Goal: Transaction & Acquisition: Purchase product/service

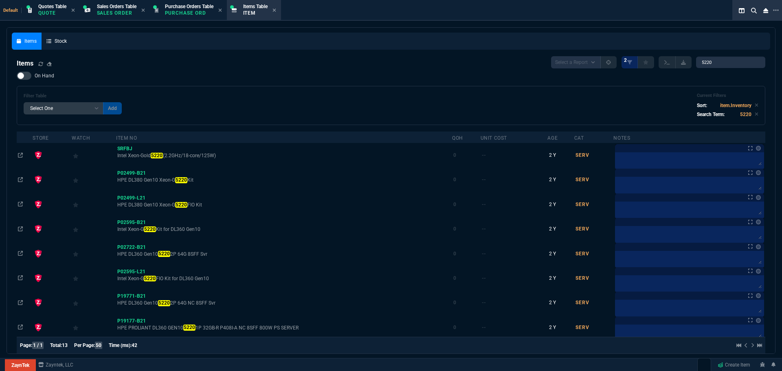
select select "4: SHAD"
select select
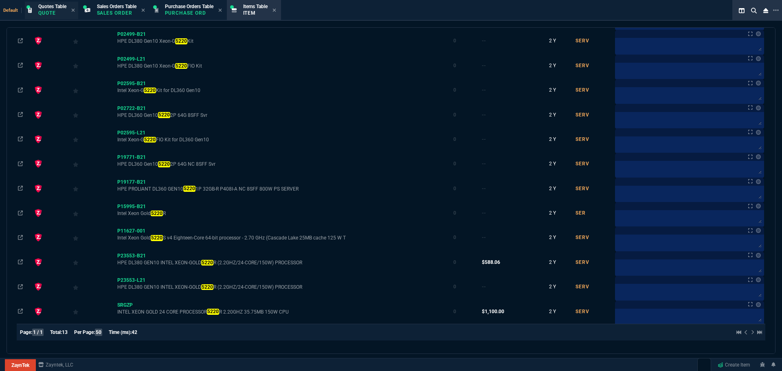
click at [48, 7] on span "Quotes Table" at bounding box center [52, 7] width 28 height 6
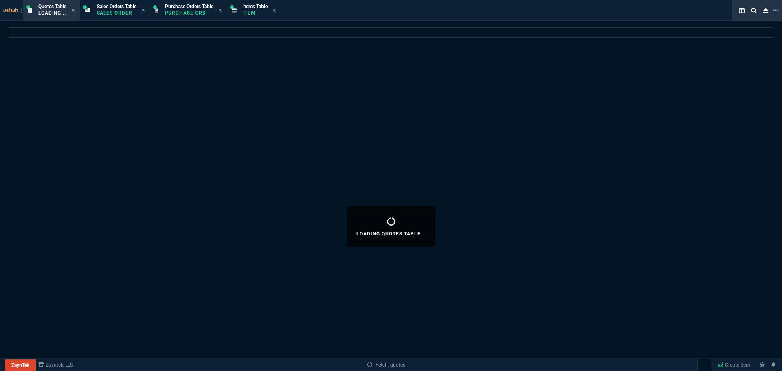
select select
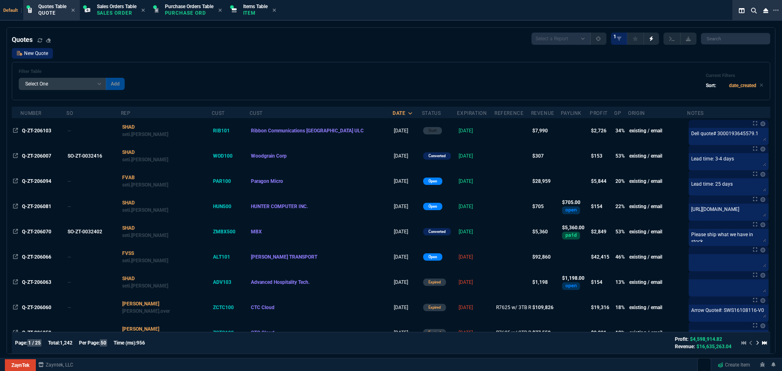
click at [36, 53] on link "New Quote" at bounding box center [32, 53] width 41 height 11
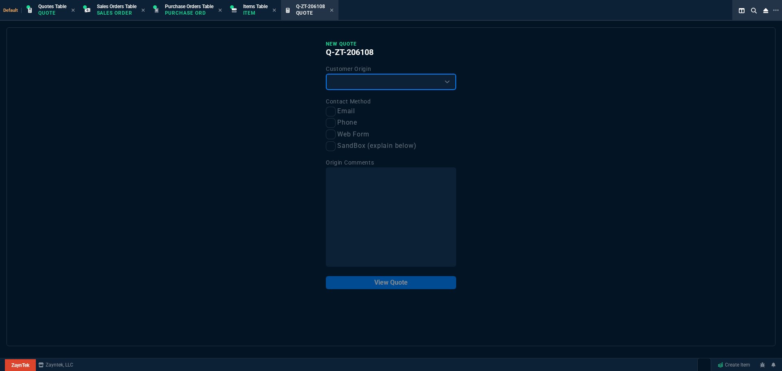
click at [341, 81] on select "Existing Customer Amazon Lead (first order) Website Lead (first order) Called (…" at bounding box center [391, 82] width 130 height 16
select select "existing"
click at [326, 74] on select "Existing Customer Amazon Lead (first order) Website Lead (first order) Called (…" at bounding box center [391, 82] width 130 height 16
drag, startPoint x: 333, startPoint y: 111, endPoint x: 333, endPoint y: 125, distance: 14.7
click at [332, 113] on input "Email" at bounding box center [331, 112] width 10 height 10
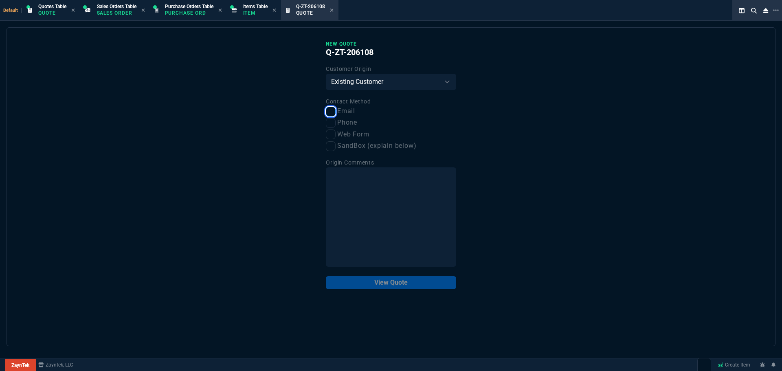
checkbox input "true"
click at [400, 283] on button "View Quote" at bounding box center [391, 282] width 130 height 13
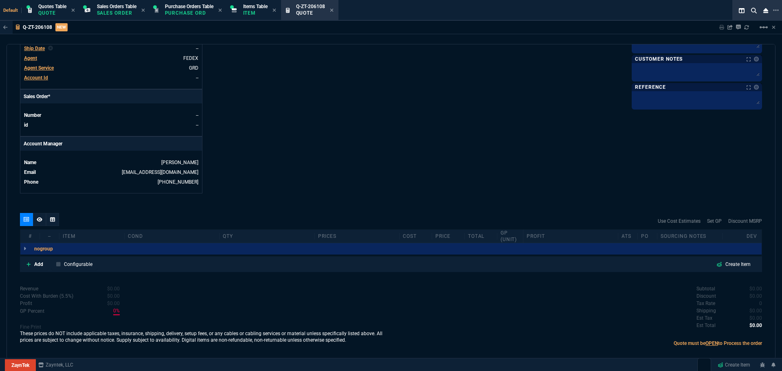
scroll to position [312, 0]
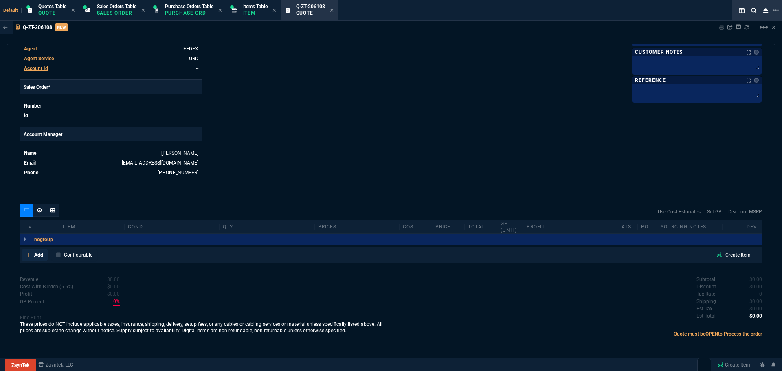
click at [40, 254] on p "Add" at bounding box center [38, 254] width 9 height 7
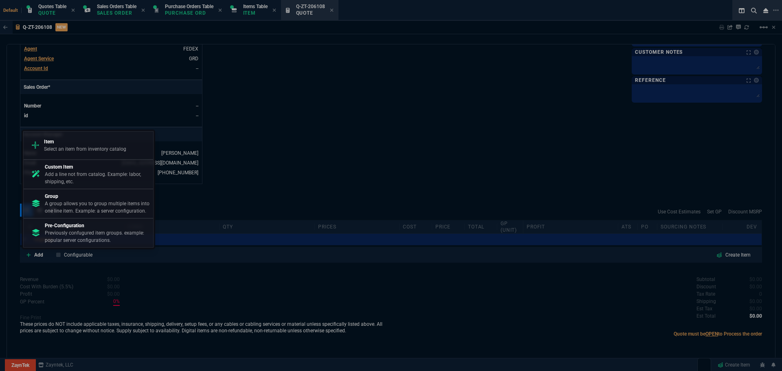
drag, startPoint x: 93, startPoint y: 144, endPoint x: 329, endPoint y: 76, distance: 245.6
click at [94, 144] on p "Item" at bounding box center [85, 141] width 82 height 7
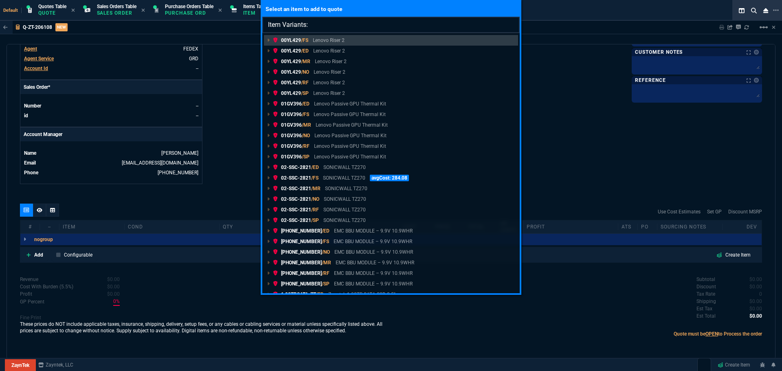
click at [366, 26] on input "Item Variants:" at bounding box center [390, 25] width 257 height 16
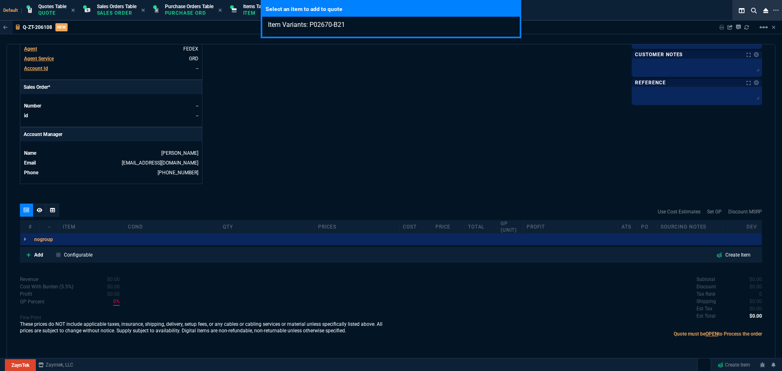
type input "Item Variants: P02670-B21"
click at [38, 254] on div "Select an item to add to quote Item Variants: P02670-B21" at bounding box center [391, 185] width 782 height 371
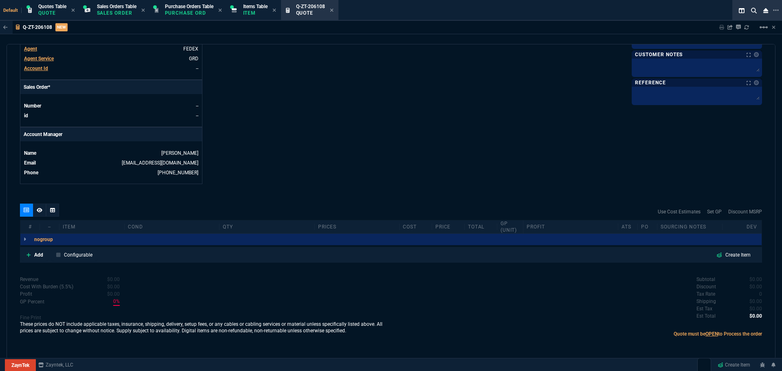
click at [38, 254] on p "Add" at bounding box center [38, 254] width 9 height 7
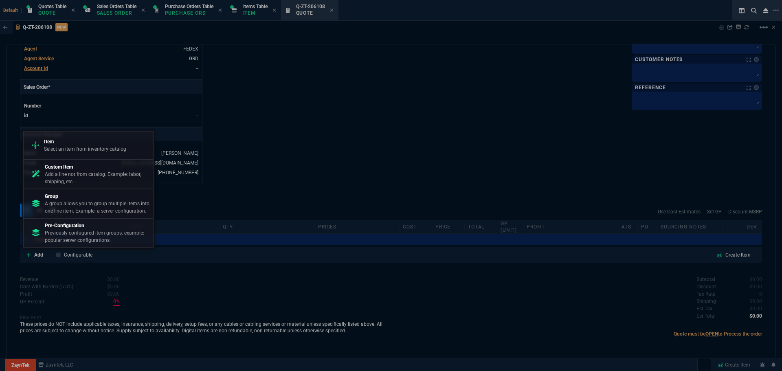
click at [104, 139] on p "Item" at bounding box center [85, 141] width 82 height 7
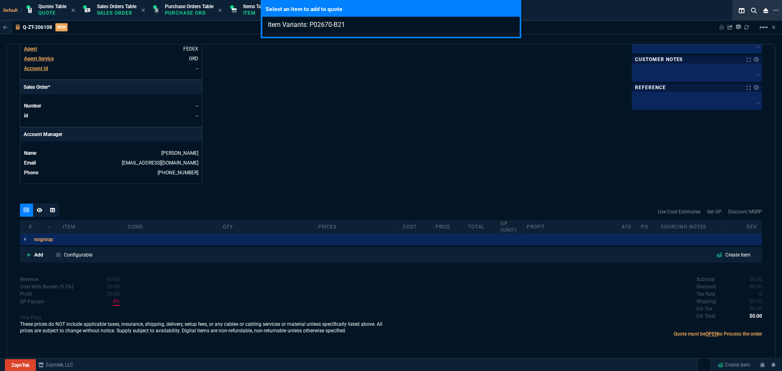
type input "Item Variants: P02670-B21"
click at [291, 125] on div "Select an item to add to quote Item Variants: P02670-B21" at bounding box center [391, 185] width 782 height 371
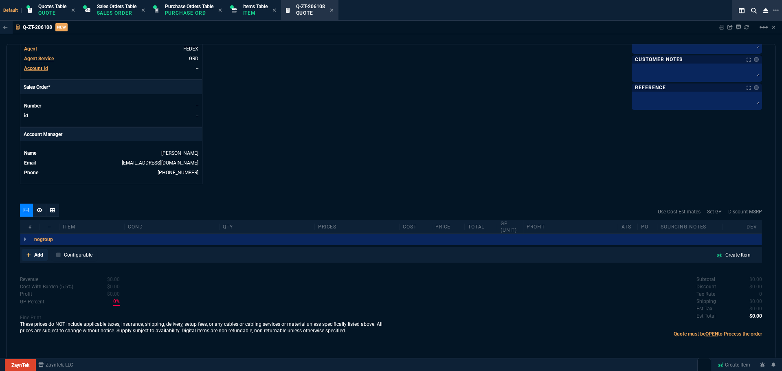
click at [38, 253] on p "Add" at bounding box center [38, 254] width 9 height 7
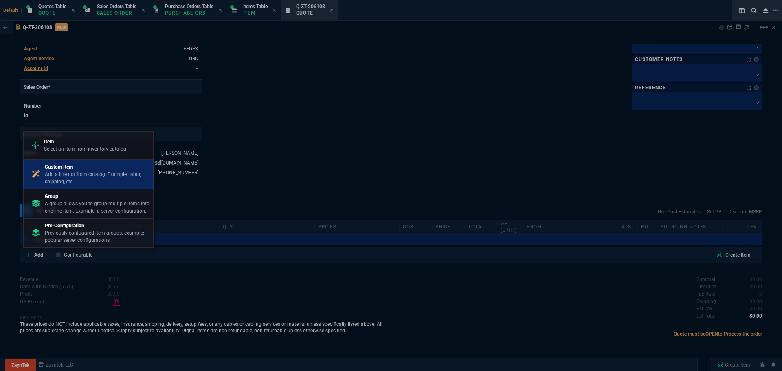
click at [66, 178] on p "Add a line not from catalog. Example: labor, shipping, etc." at bounding box center [97, 178] width 105 height 15
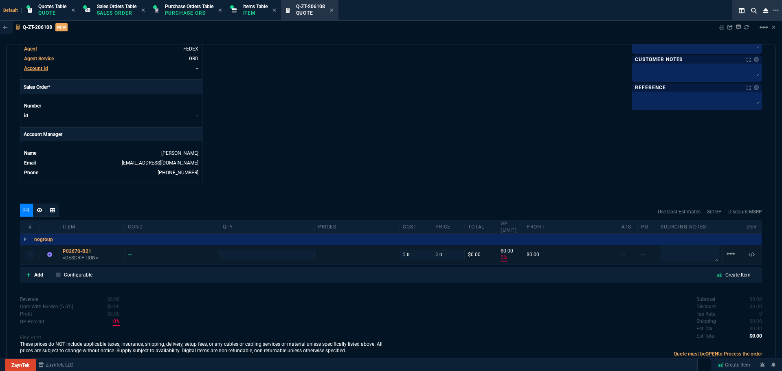
type input "0"
click at [407, 256] on input "0" at bounding box center [416, 254] width 26 height 9
type input "430"
click at [446, 253] on input "0" at bounding box center [448, 254] width 26 height 9
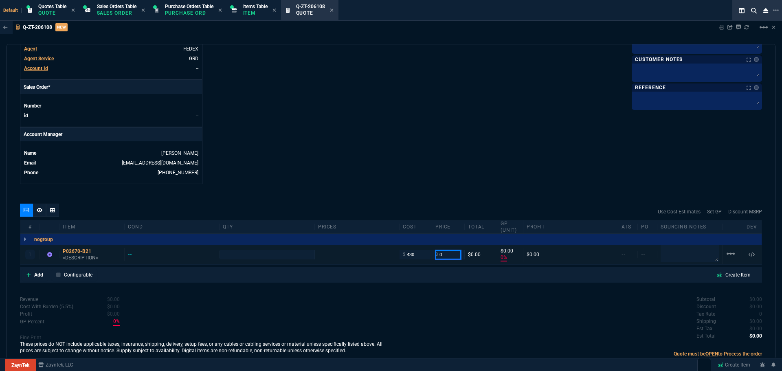
type input "1"
type input "430"
type input "-100"
type input "-430"
type input "1199"
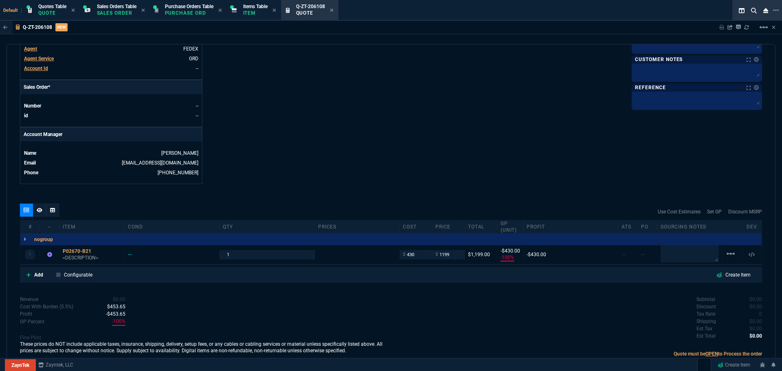
type input "1199"
type input "64"
type input "769"
click at [449, 253] on input "1199" at bounding box center [448, 254] width 26 height 9
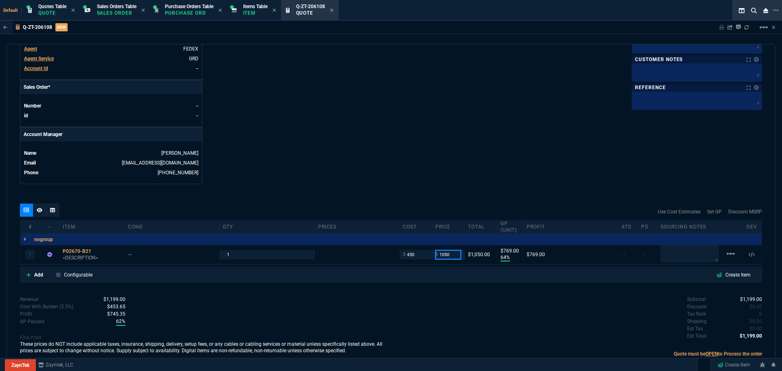
type input "1050"
type input "59"
type input "620"
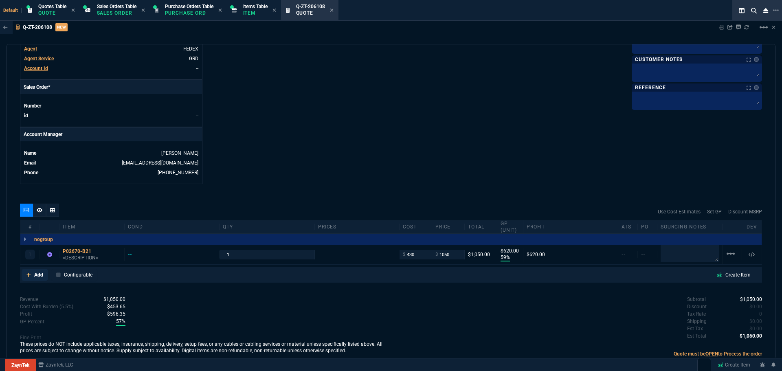
click at [36, 274] on p "Add" at bounding box center [38, 274] width 9 height 7
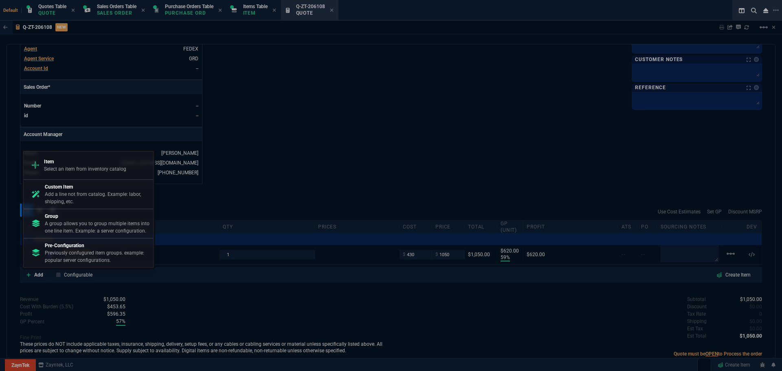
click at [68, 185] on p "Custom Item" at bounding box center [97, 186] width 105 height 7
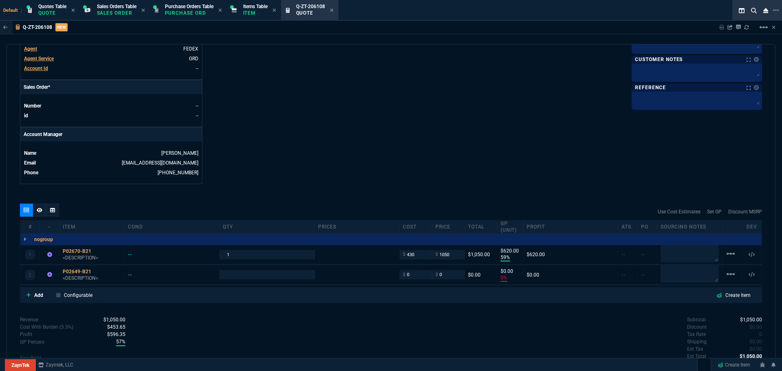
type input "59"
type input "620"
type input "0"
click at [408, 277] on input "0" at bounding box center [416, 274] width 26 height 9
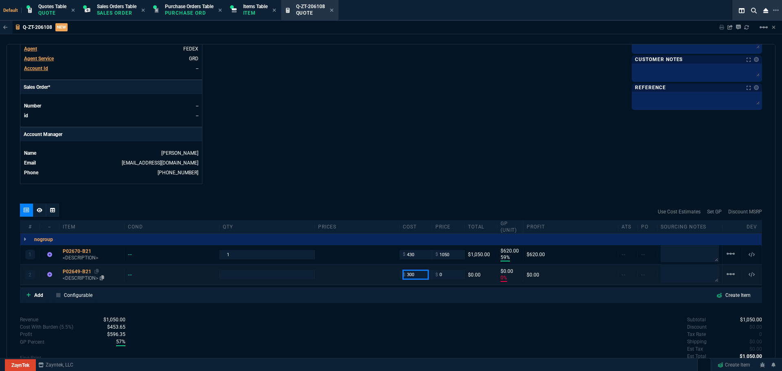
type input "300"
click at [78, 271] on div "P02649-B21" at bounding box center [92, 271] width 58 height 7
type input "1"
type input "300"
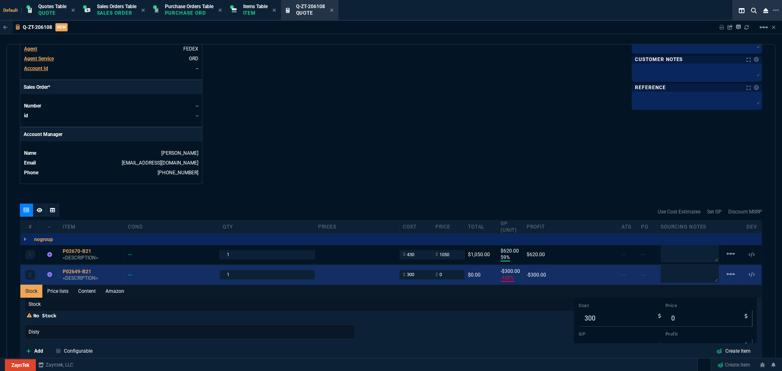
type input "-100"
type input "-300"
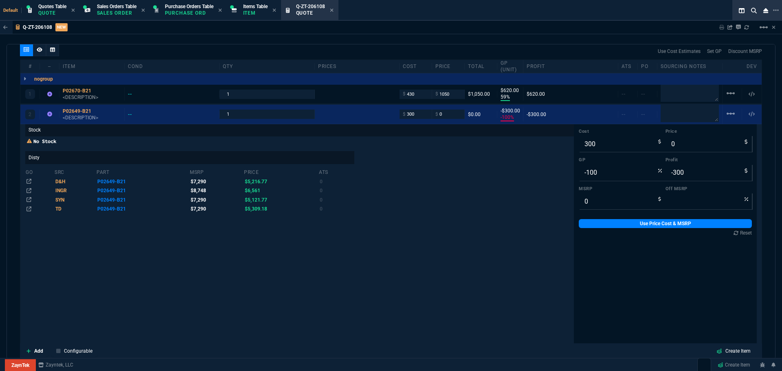
scroll to position [475, 0]
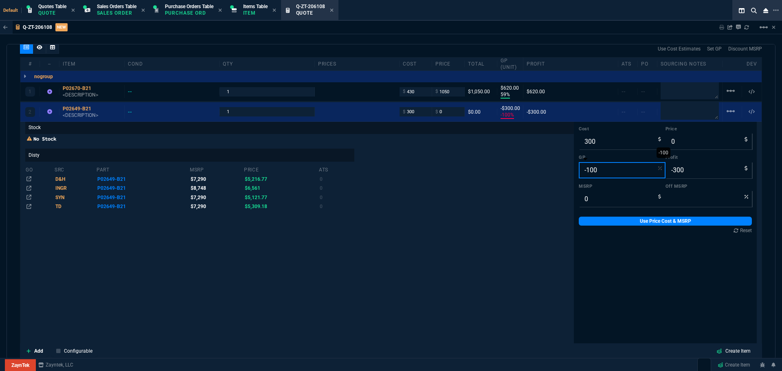
click at [605, 172] on input "-100" at bounding box center [622, 170] width 87 height 16
click at [418, 183] on div "No Stock Disty go src part msrp price ats D&H P02649-B21 $7,290 $5,216.77 0 ING…" at bounding box center [299, 174] width 549 height 76
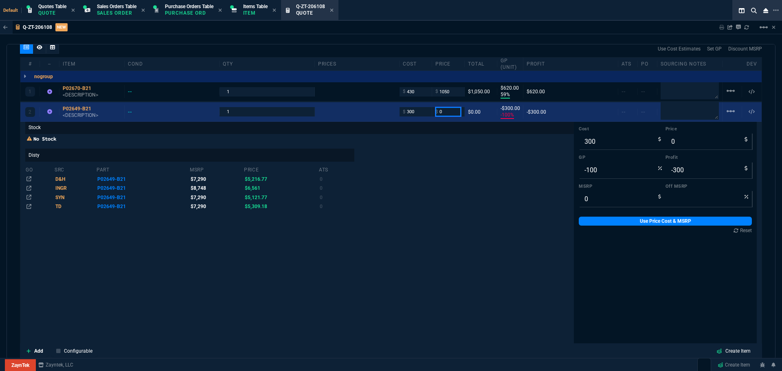
click at [442, 110] on input "0" at bounding box center [448, 111] width 26 height 9
type input "695"
click at [466, 152] on div "No Stock Disty go src part msrp price ats D&H P02649-B21 $7,290 $5,216.77 0 ING…" at bounding box center [299, 174] width 549 height 76
type input "695"
type input "57"
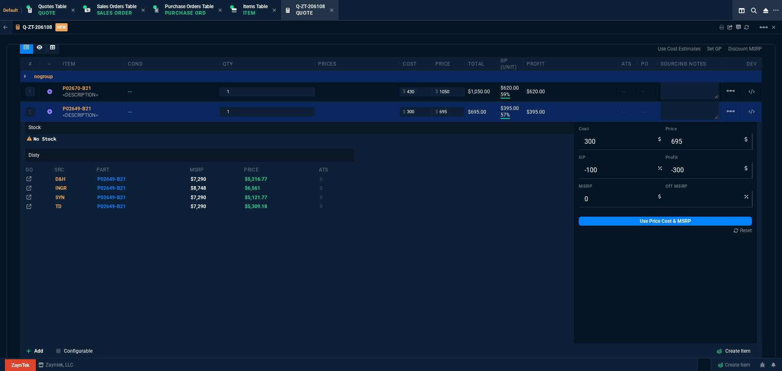
type input "395"
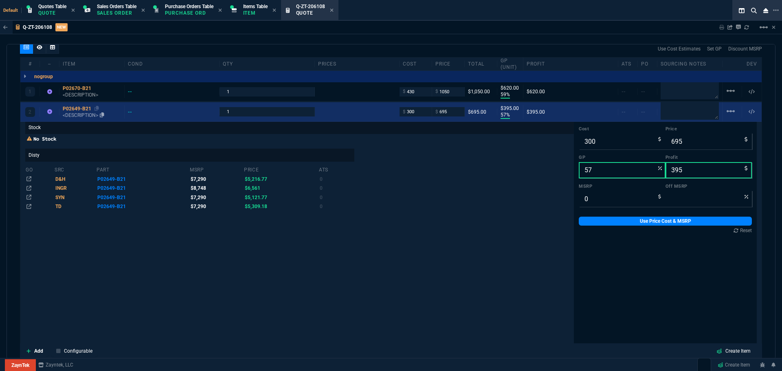
click at [85, 107] on div "P02649-B21" at bounding box center [92, 109] width 58 height 7
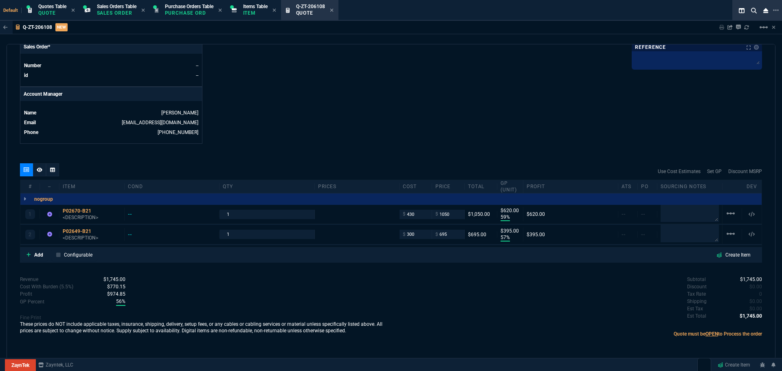
scroll to position [352, 0]
click at [37, 255] on p "Add" at bounding box center [38, 254] width 9 height 7
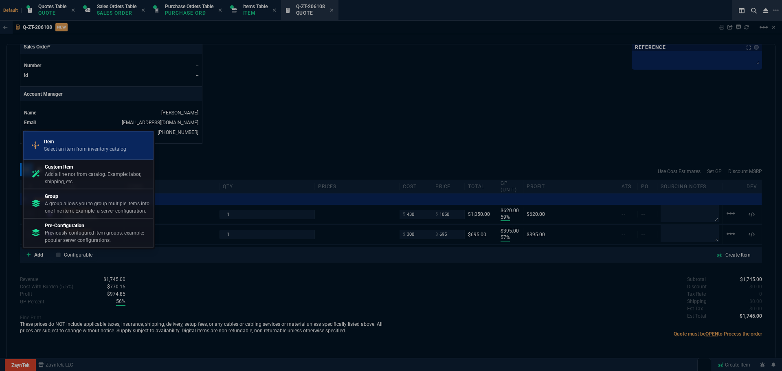
click at [70, 145] on p "Select an item from inventory catalog" at bounding box center [85, 148] width 82 height 7
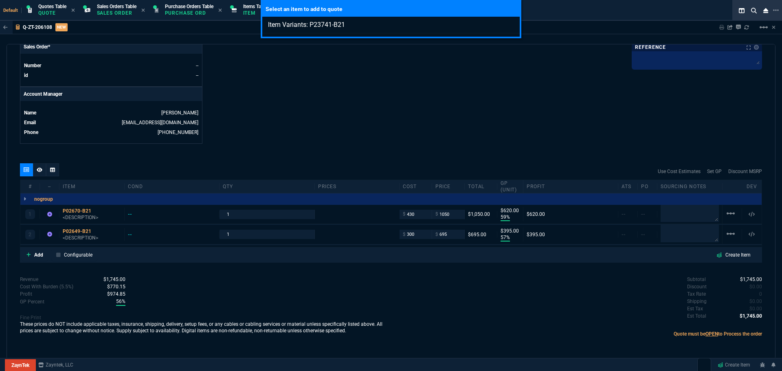
type input "Item Variants: P23741-B21"
click at [37, 256] on div "Select an item to add to quote Item Variants: P23741-B21" at bounding box center [391, 185] width 782 height 371
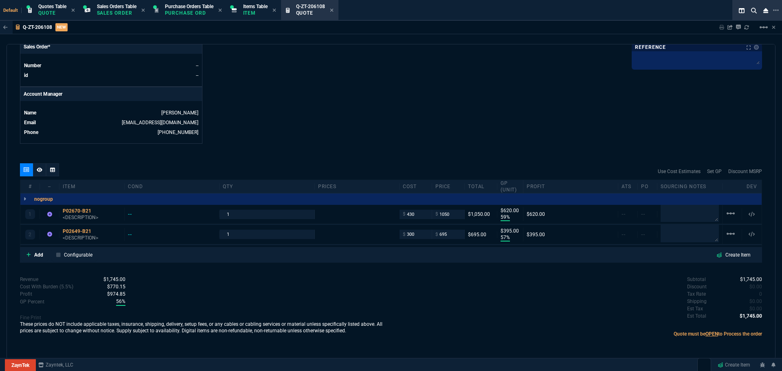
click at [37, 256] on p "Add" at bounding box center [38, 254] width 9 height 7
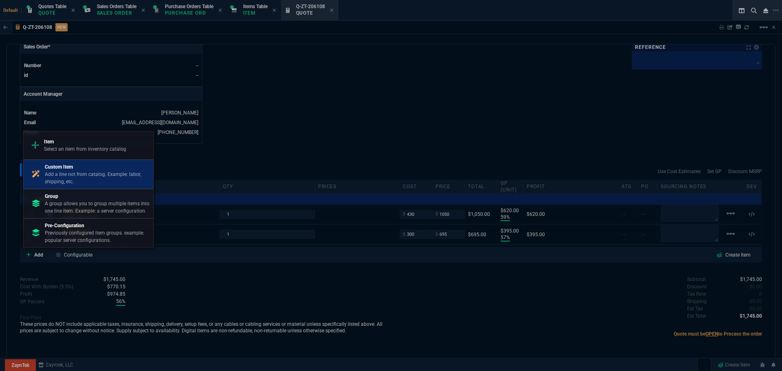
click at [80, 176] on p "Add a line not from catalog. Example: labor, shipping, etc." at bounding box center [97, 178] width 105 height 15
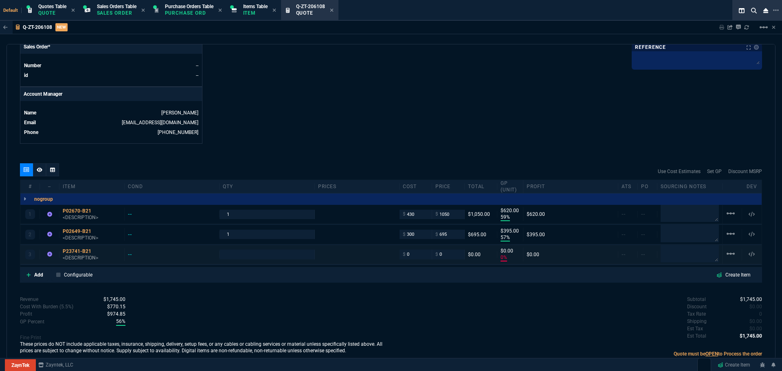
scroll to position [372, 0]
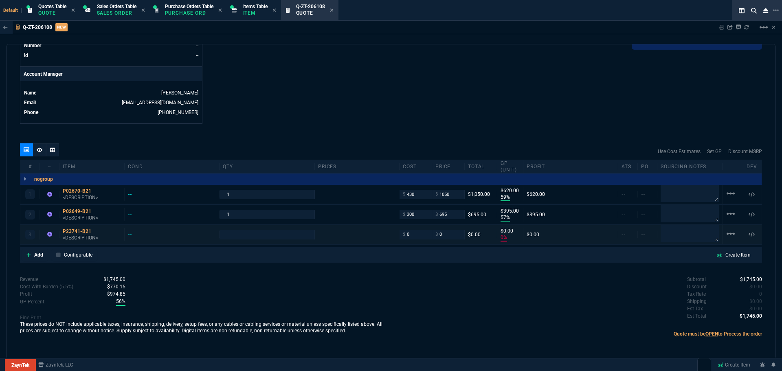
type input "59"
type input "620"
type input "57"
type input "395"
type input "0"
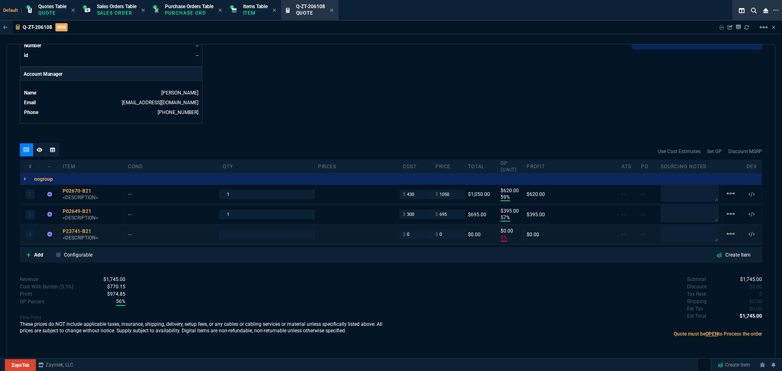
type input "0"
click at [410, 234] on input "0" at bounding box center [416, 234] width 26 height 9
type input "2100"
type input "1"
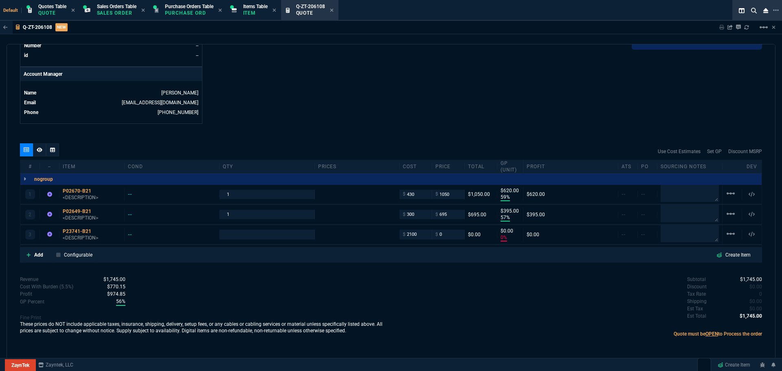
type input "2100"
type input "-100"
type input "-2100"
click at [444, 237] on input "0" at bounding box center [448, 234] width 26 height 9
type input "3299"
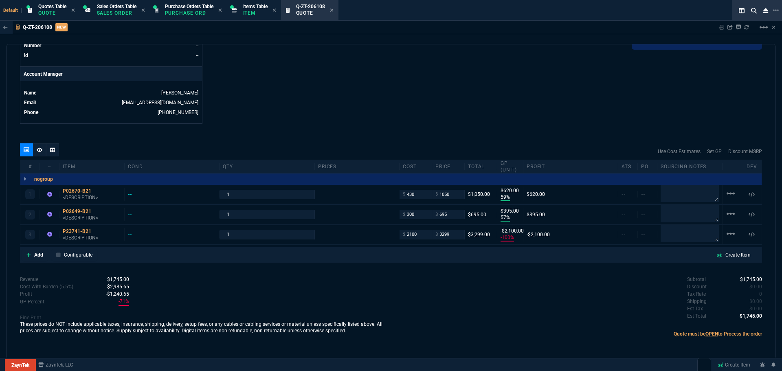
type input "3299"
type input "36"
type input "1199"
click at [449, 234] on input "3299" at bounding box center [448, 234] width 26 height 9
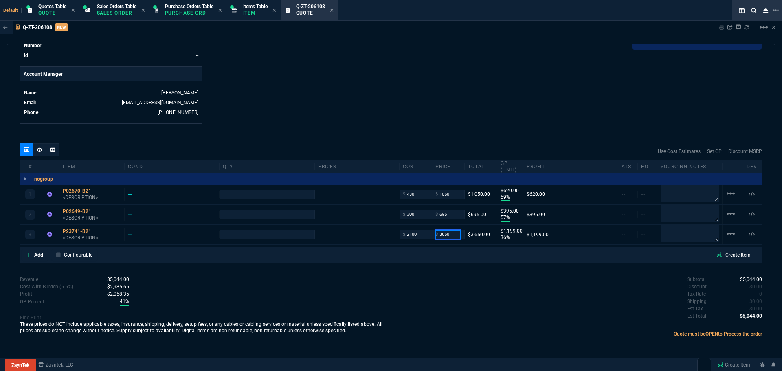
type input "3650"
type input "42"
type input "1550"
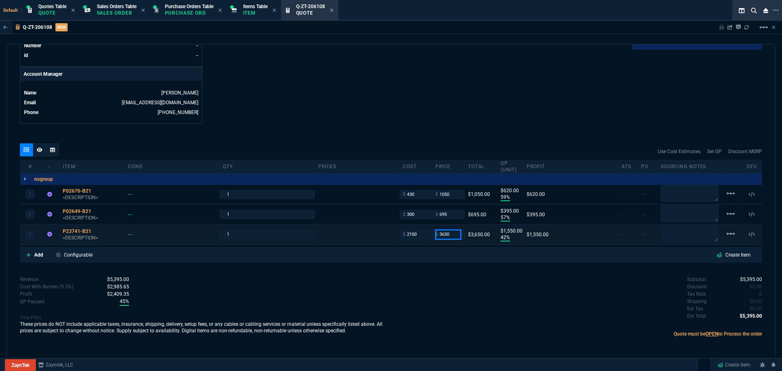
click at [452, 235] on input "3650" at bounding box center [448, 234] width 26 height 9
type input "4150"
type input "49"
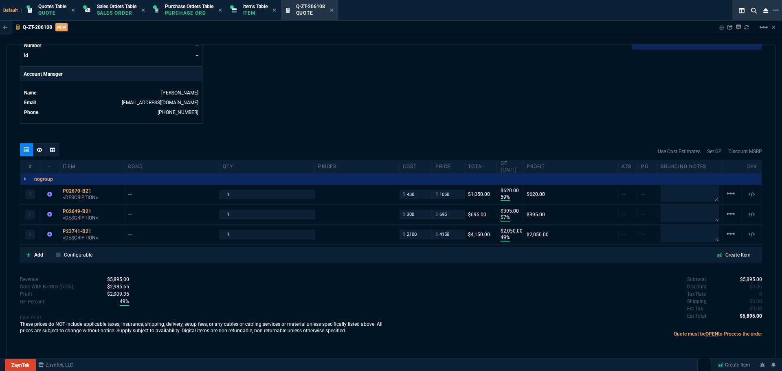
type input "2050"
click at [71, 232] on div "P23741-B21" at bounding box center [92, 231] width 58 height 7
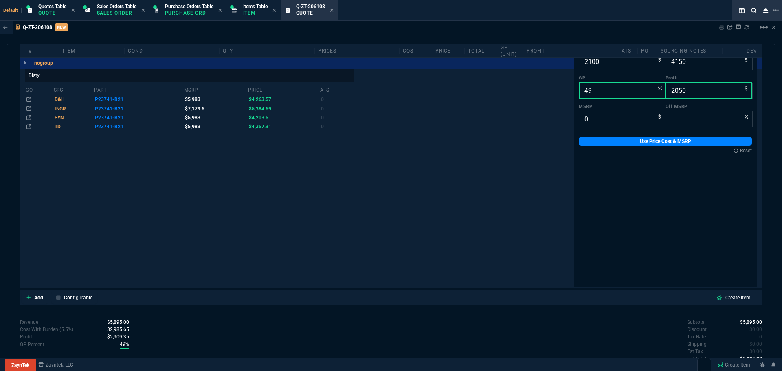
scroll to position [576, 0]
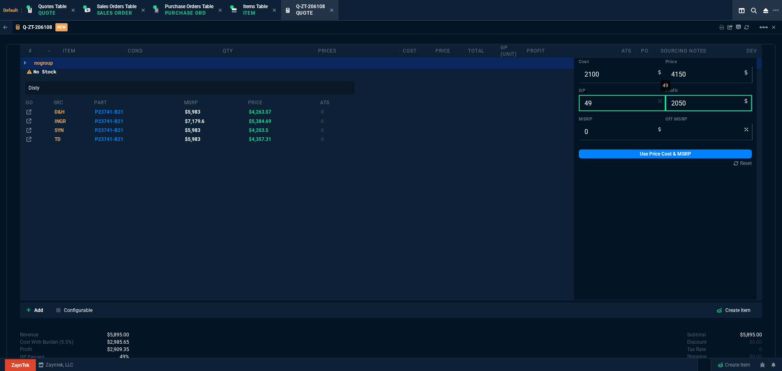
click at [603, 100] on input "49" at bounding box center [622, 103] width 87 height 16
type input "5"
type input "2211"
type input "111"
type input "58"
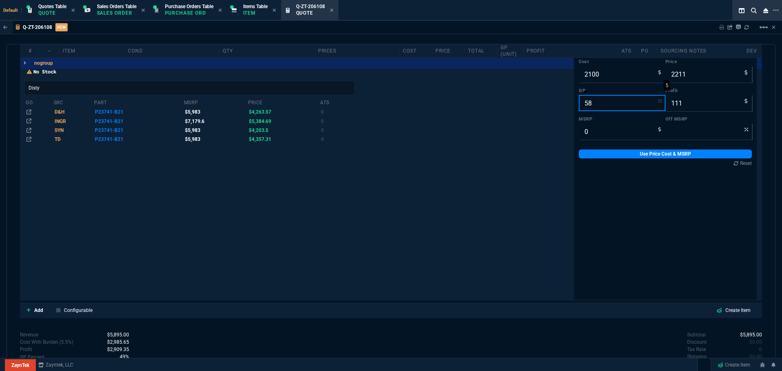
type input "5000"
type input "2900"
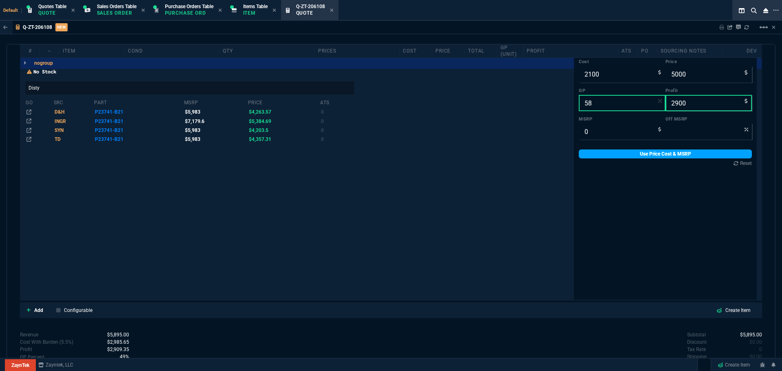
type input "58"
click at [613, 151] on link "Use Price Cost & MSRP" at bounding box center [665, 154] width 173 height 9
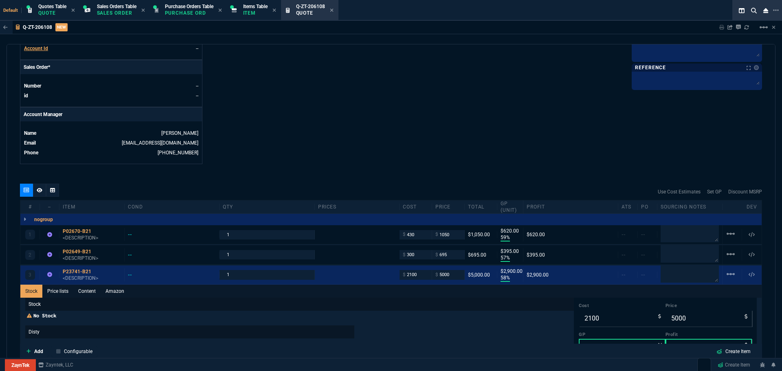
scroll to position [331, 0]
click at [76, 273] on div "P23741-B21" at bounding box center [92, 272] width 58 height 7
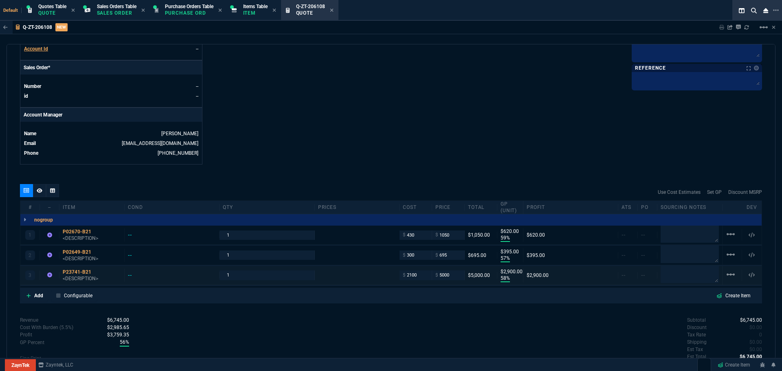
click at [458, 274] on div "$ 5000" at bounding box center [448, 275] width 33 height 9
click at [453, 275] on input "5000" at bounding box center [448, 275] width 26 height 9
click at [484, 275] on div "$5,000.00" at bounding box center [481, 275] width 26 height 7
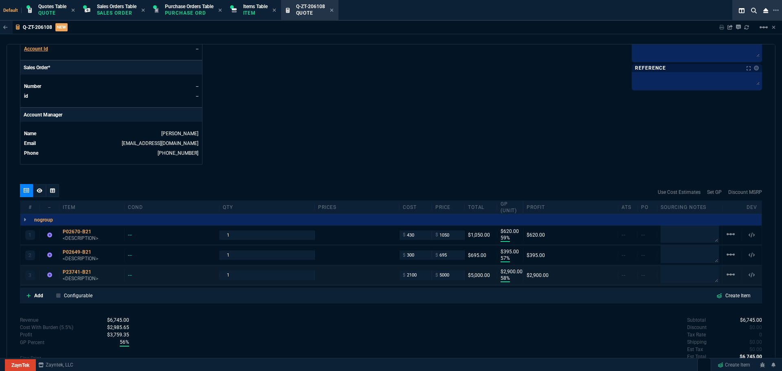
click at [484, 275] on div "$5,000.00" at bounding box center [481, 275] width 26 height 7
click at [451, 275] on input "5000" at bounding box center [448, 275] width 26 height 9
type input "4450"
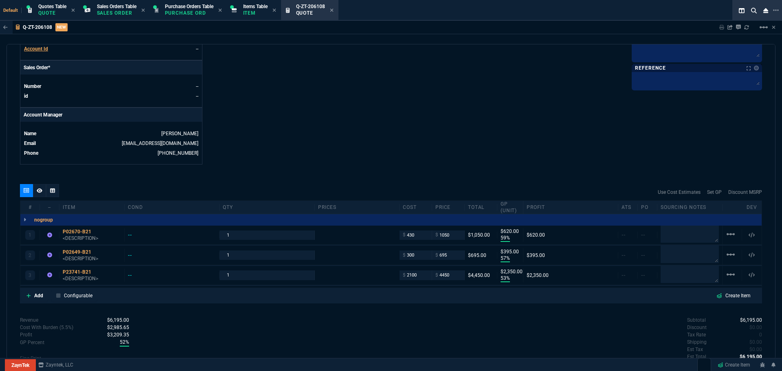
type input "53"
type input "2350"
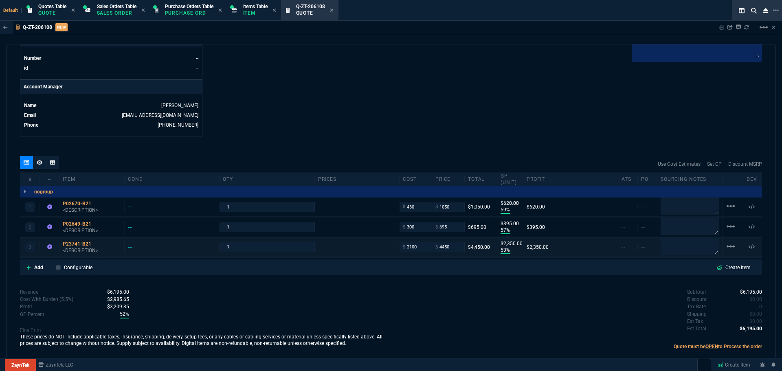
scroll to position [372, 0]
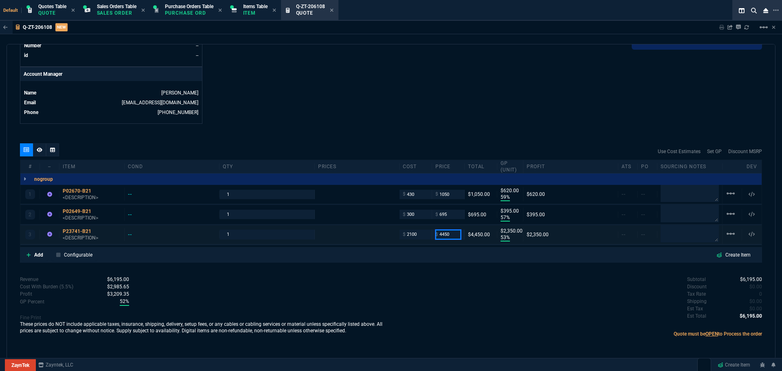
click at [452, 234] on input "4450" at bounding box center [448, 234] width 26 height 9
type input "4395"
click at [347, 271] on div "quote Q-ZT-206108 New Customer draft ZaynTek, LLC 2609 Technology Dr Suite 200 …" at bounding box center [391, 201] width 769 height 315
type input "4395"
type input "52"
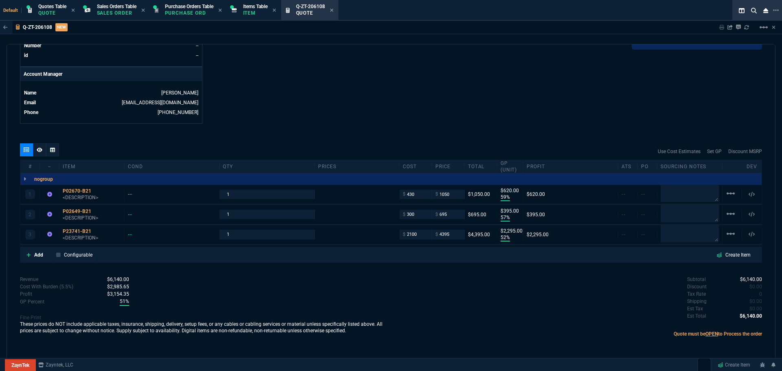
type input "2295"
click at [41, 255] on p "Add" at bounding box center [38, 254] width 9 height 7
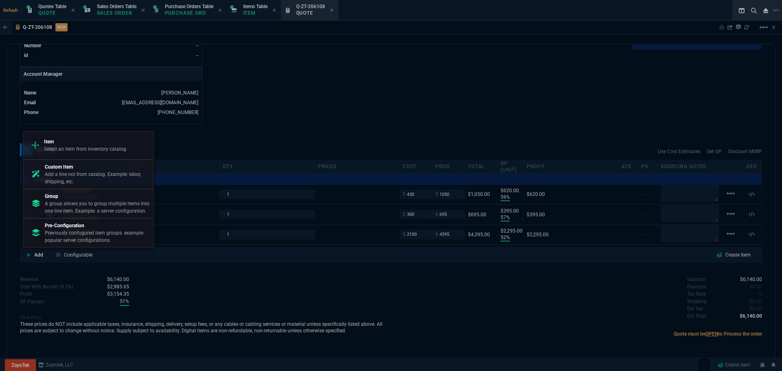
drag, startPoint x: 86, startPoint y: 169, endPoint x: 424, endPoint y: 51, distance: 358.3
click at [86, 170] on p "Custom Item" at bounding box center [97, 166] width 105 height 7
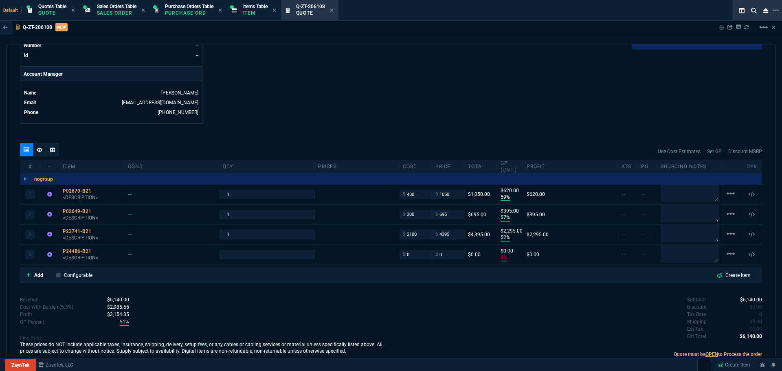
type input "59"
type input "620"
type input "57"
type input "395"
type input "52"
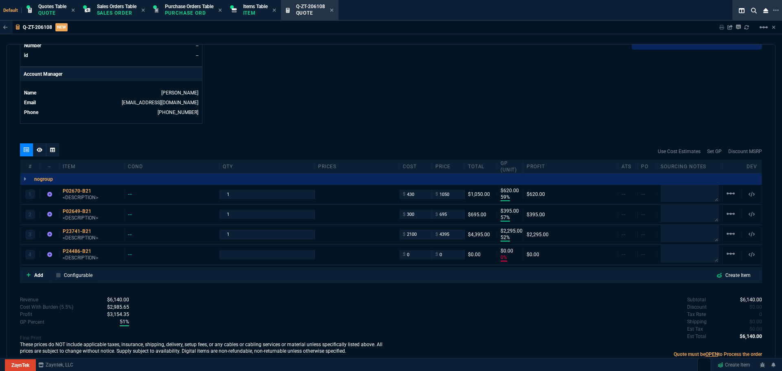
type input "2295"
type input "0"
click at [420, 254] on input "0" at bounding box center [416, 254] width 26 height 9
type input "1000"
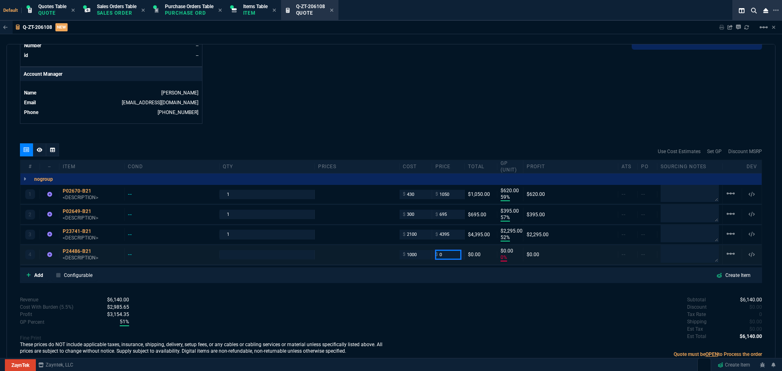
click at [444, 254] on input "0" at bounding box center [448, 254] width 26 height 9
type input "1"
type input "1000"
type input "-100"
type input "-1000"
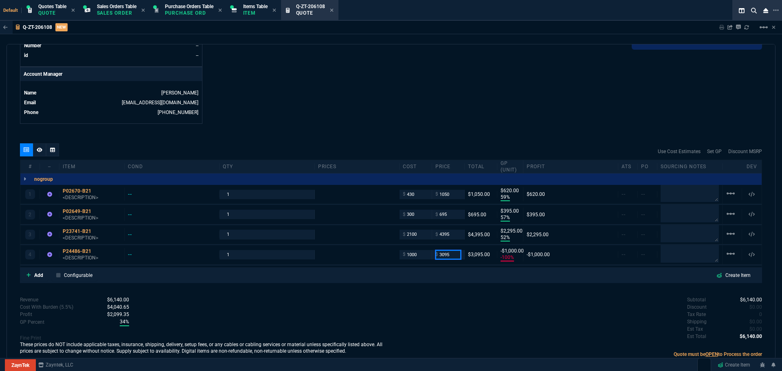
type input "3095"
type input "68"
type input "2095"
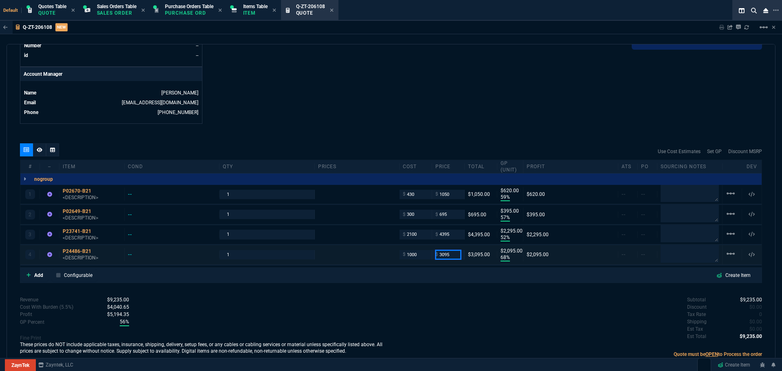
drag, startPoint x: 453, startPoint y: 255, endPoint x: 433, endPoint y: 255, distance: 20.4
click at [435, 255] on div "$ 3095" at bounding box center [448, 254] width 26 height 9
type input "2995"
click at [415, 301] on div "Subtotal $9,235.00 Discount $0.00 Tax Rate 0 Shipping $0.00 Est Tax $0.00 Est T…" at bounding box center [576, 318] width 371 height 45
type input "2995"
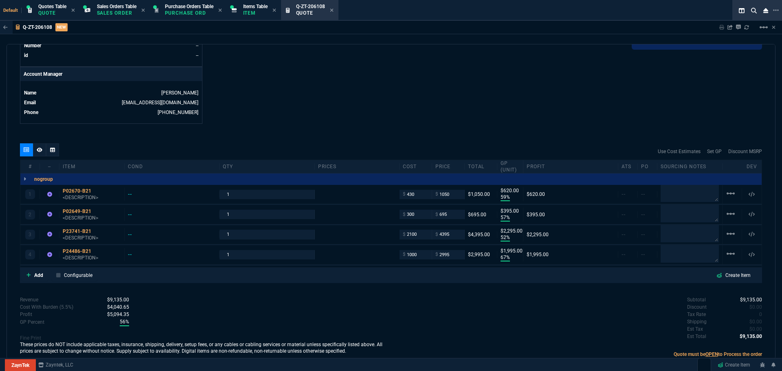
type input "67"
type input "1995"
click at [419, 257] on input "1000" at bounding box center [416, 254] width 26 height 9
click at [40, 275] on p "Add" at bounding box center [38, 275] width 9 height 7
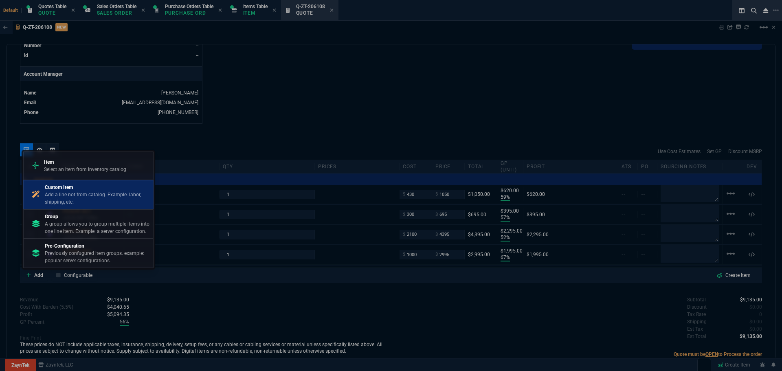
click at [66, 194] on p "Add a line not from catalog. Example: labor, shipping, etc." at bounding box center [97, 198] width 105 height 15
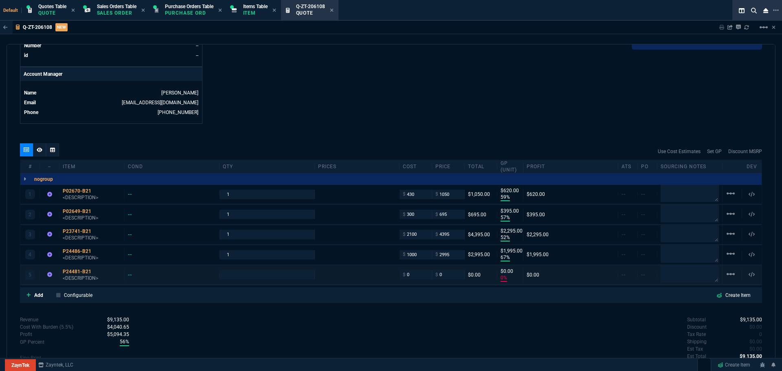
type input "59"
type input "620"
type input "57"
type input "395"
type input "52"
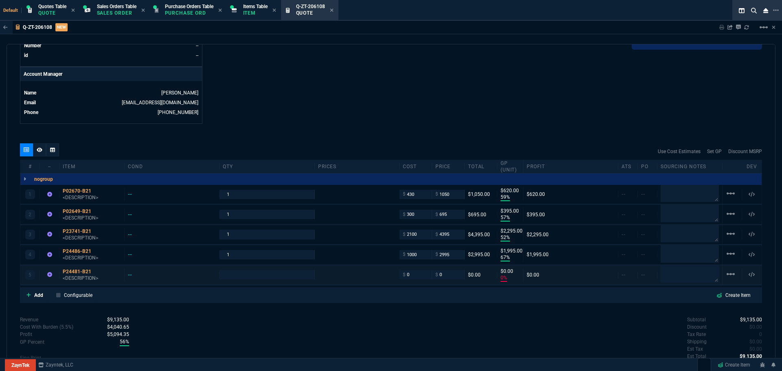
type input "2295"
type input "67"
type input "1995"
type input "0"
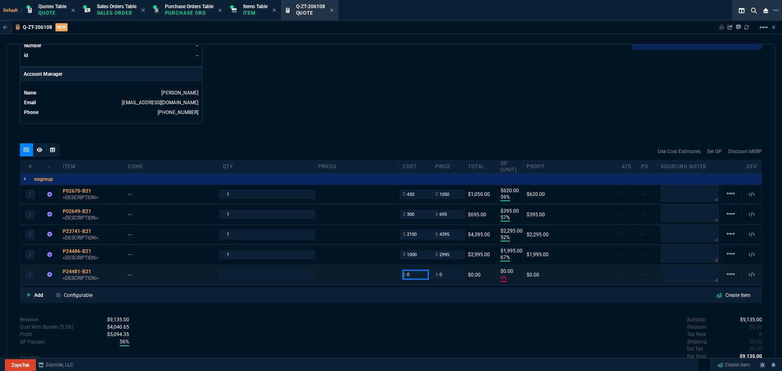
click at [414, 277] on input "0" at bounding box center [416, 274] width 26 height 9
type input "940"
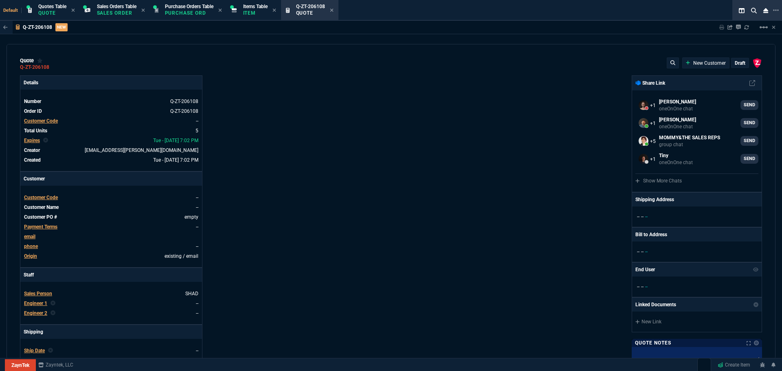
select select "4: SHAD"
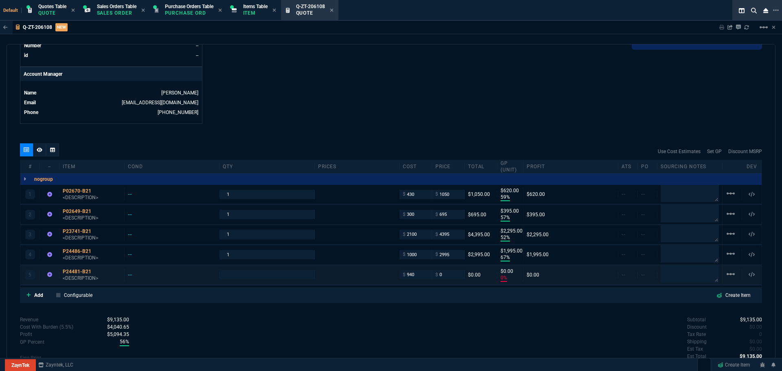
type input "940"
click at [446, 276] on input "0" at bounding box center [448, 274] width 26 height 9
type input "1"
type input "940"
type input "-100"
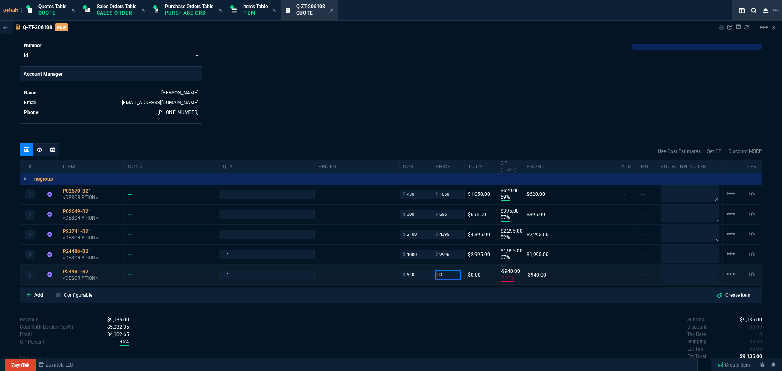
type input "-940"
type input "1595"
type input "41"
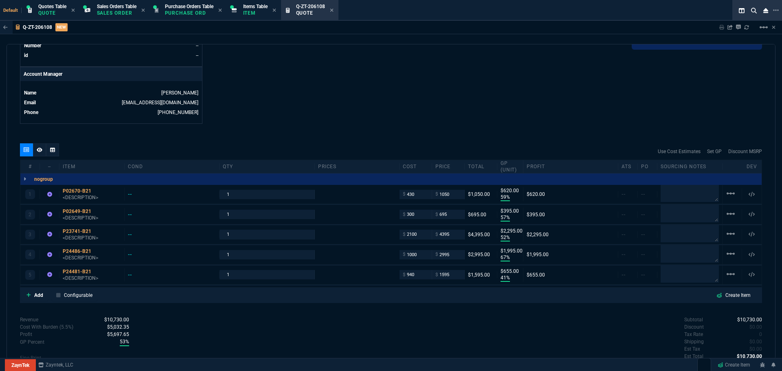
type input "655"
click at [452, 274] on input "1595" at bounding box center [448, 274] width 26 height 9
type input "1599"
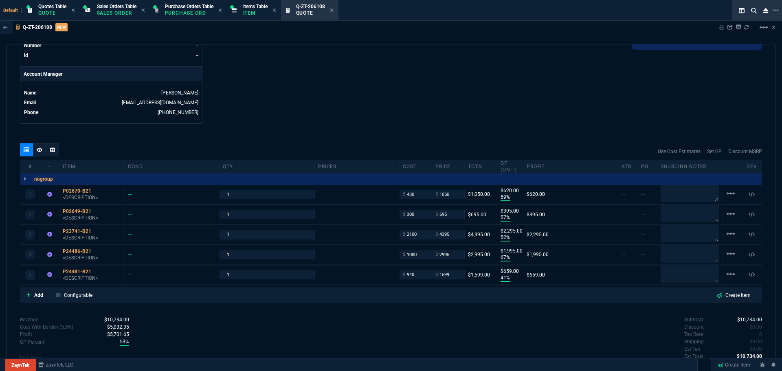
type input "659"
click at [40, 296] on p "Add" at bounding box center [38, 295] width 9 height 7
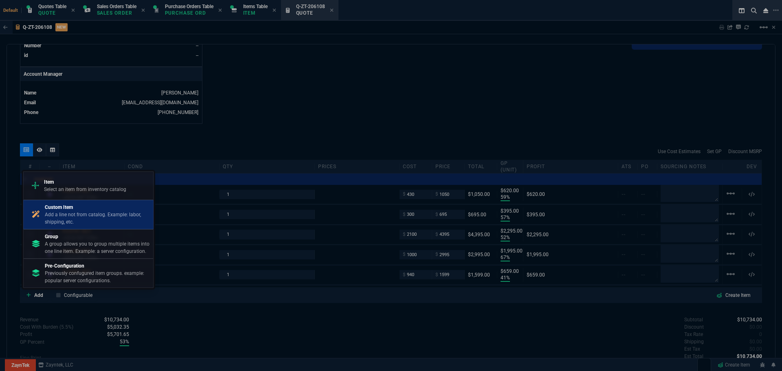
click at [68, 209] on p "Custom Item" at bounding box center [97, 207] width 105 height 7
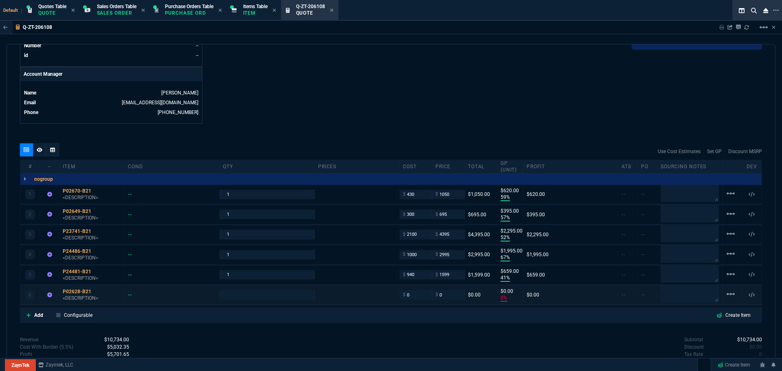
type input "59"
type input "620"
type input "57"
type input "395"
type input "52"
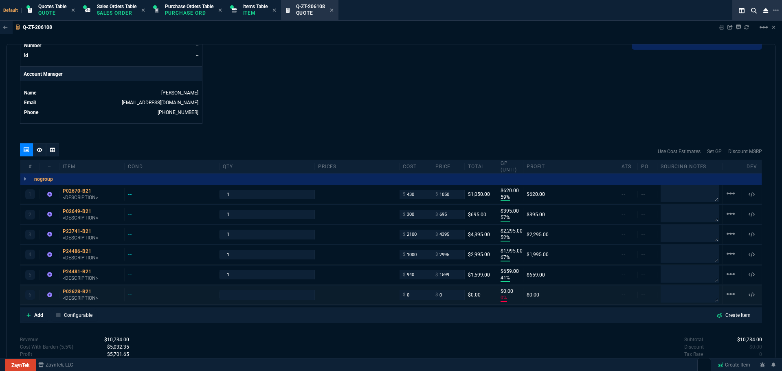
type input "2295"
type input "67"
type input "1995"
type input "41"
type input "659"
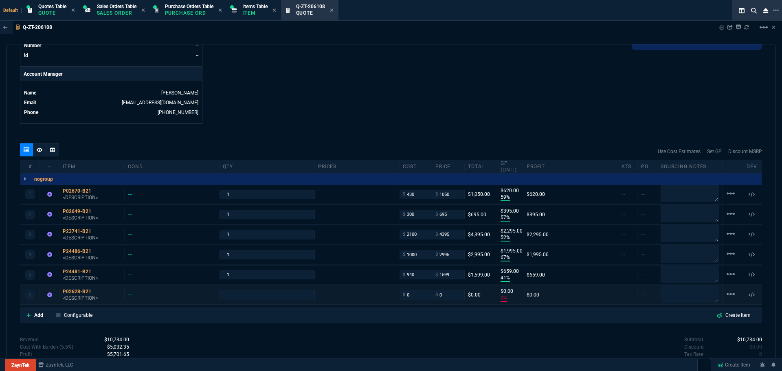
type input "0"
click at [411, 296] on input "0" at bounding box center [416, 294] width 26 height 9
type input "800"
type input "1"
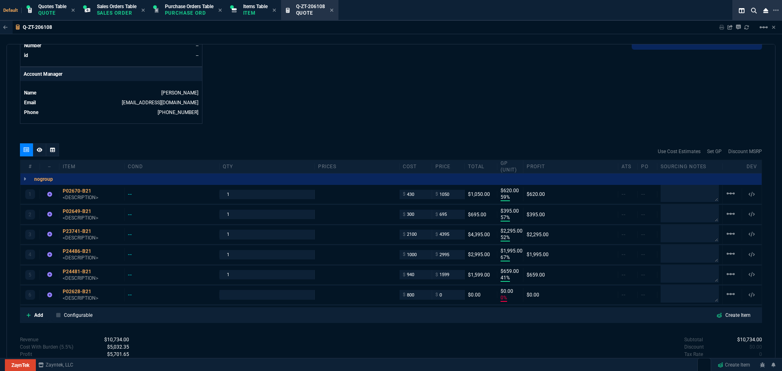
type input "800"
type input "-100"
type input "-800"
click at [35, 316] on p "Add" at bounding box center [38, 315] width 9 height 7
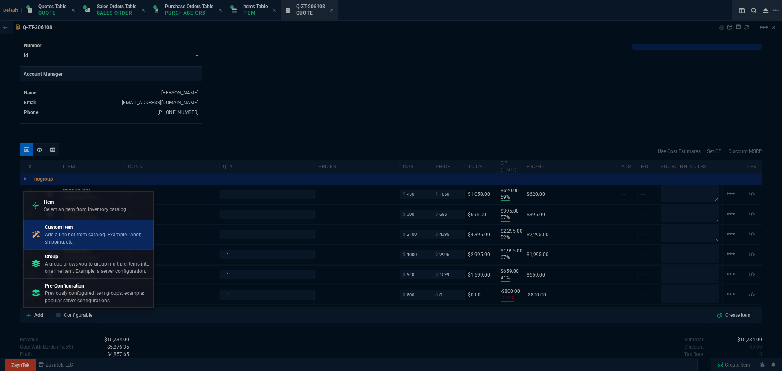
click at [72, 232] on p "Add a line not from catalog. Example: labor, shipping, etc." at bounding box center [97, 238] width 105 height 15
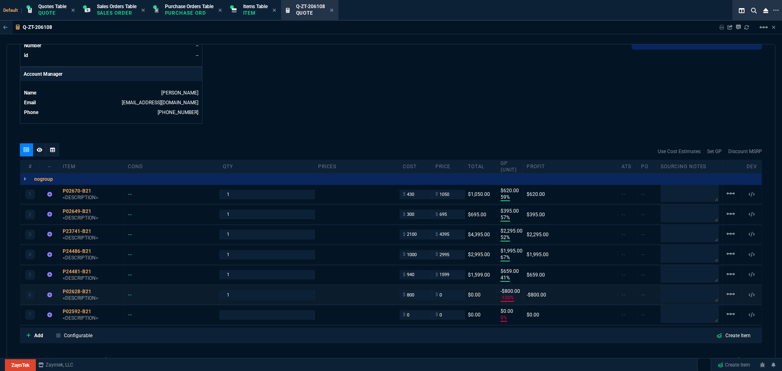
type input "59"
type input "620"
type input "57"
type input "395"
type input "52"
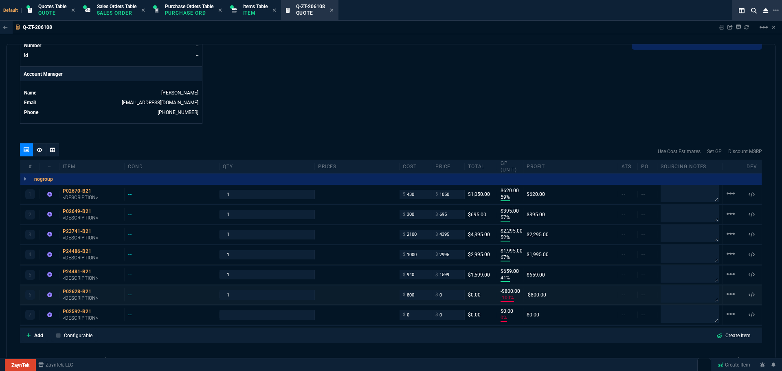
type input "2295"
type input "67"
type input "1995"
type input "41"
type input "659"
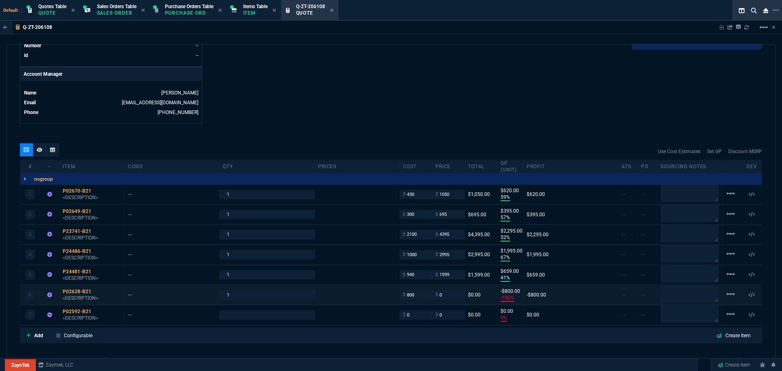
type input "-100"
type input "-800"
type input "0"
click at [407, 316] on input "0" at bounding box center [416, 314] width 26 height 9
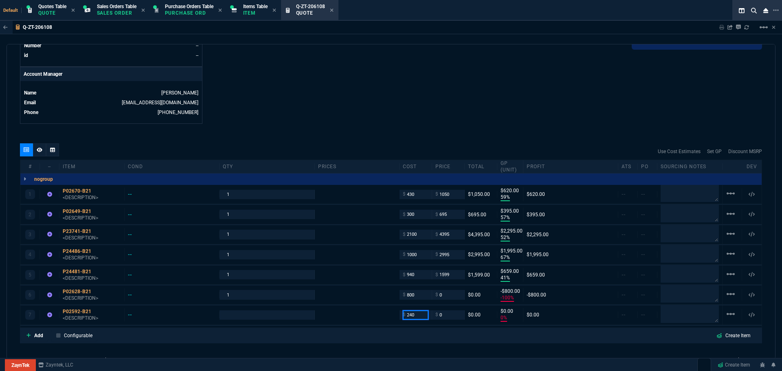
type input "240"
type input "1"
type input "240"
type input "-100"
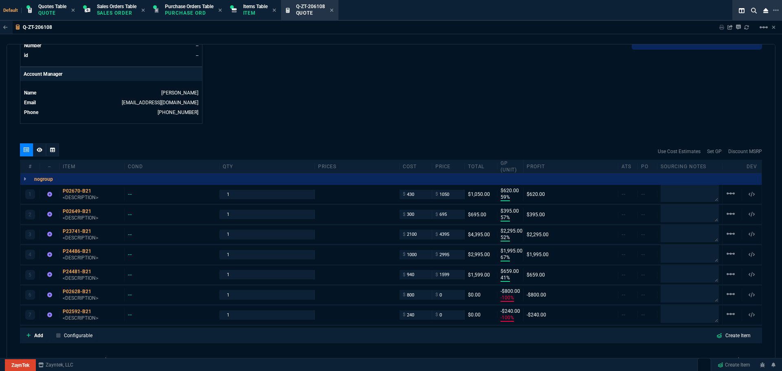
type input "-240"
click at [98, 291] on icon at bounding box center [97, 291] width 4 height 5
click at [446, 296] on input "0" at bounding box center [448, 294] width 26 height 9
type input "1295"
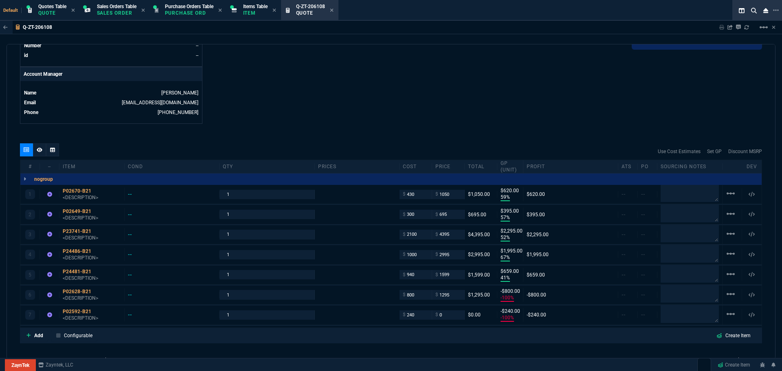
type input "1295"
type input "38"
type input "495"
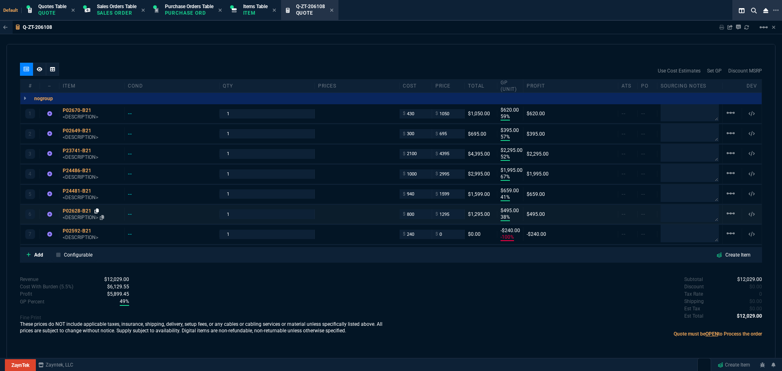
click at [99, 210] on icon at bounding box center [97, 211] width 4 height 5
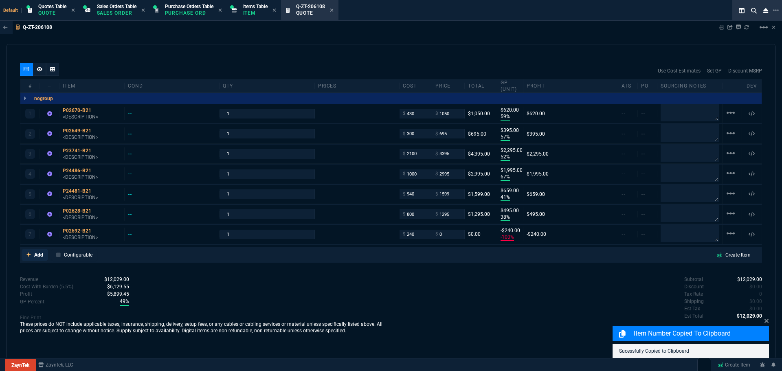
click at [39, 253] on p "Add" at bounding box center [38, 254] width 9 height 7
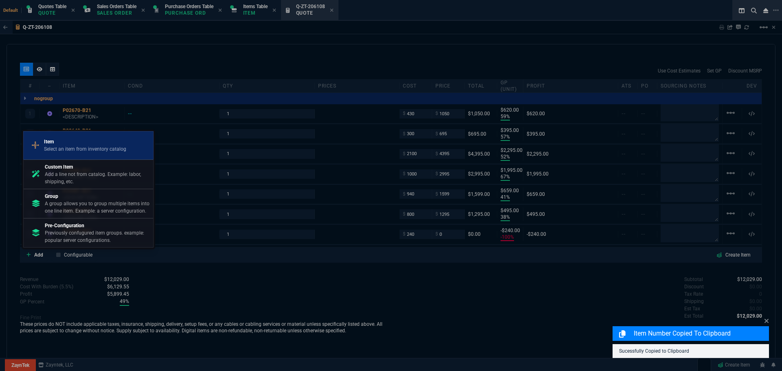
click at [68, 147] on p "Select an item from inventory catalog" at bounding box center [85, 148] width 82 height 7
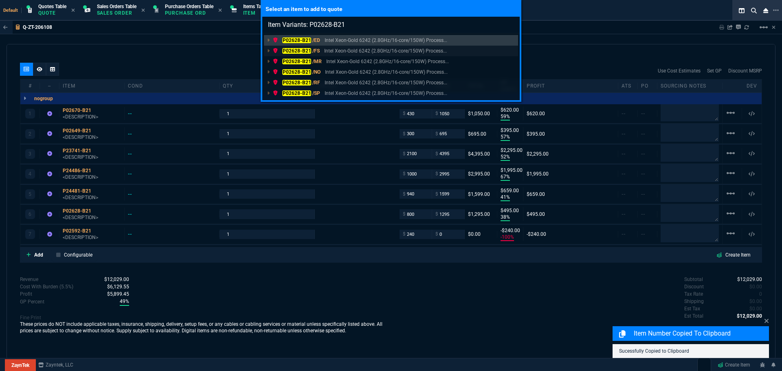
type input "Item Variants: P02628-B21"
click at [300, 50] on mark "P02628-B21" at bounding box center [296, 51] width 29 height 6
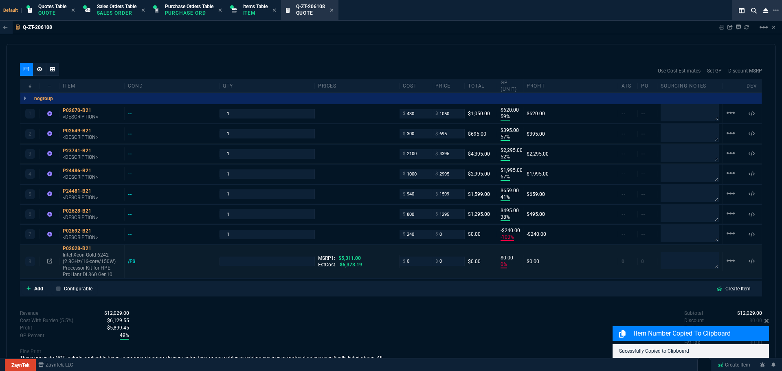
type input "59"
type input "620"
type input "57"
type input "395"
type input "52"
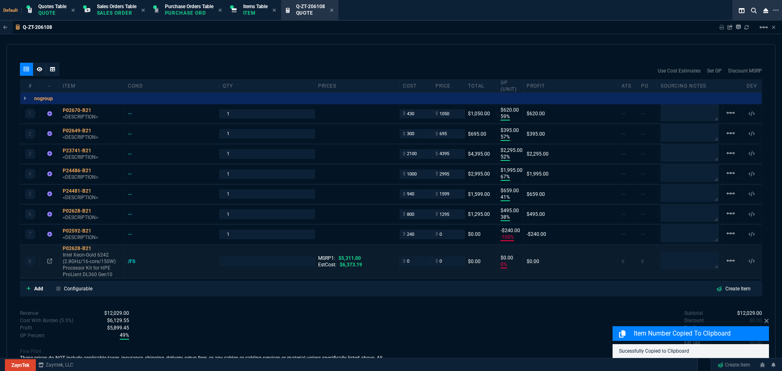
type input "2295"
type input "67"
type input "1995"
type input "41"
type input "659"
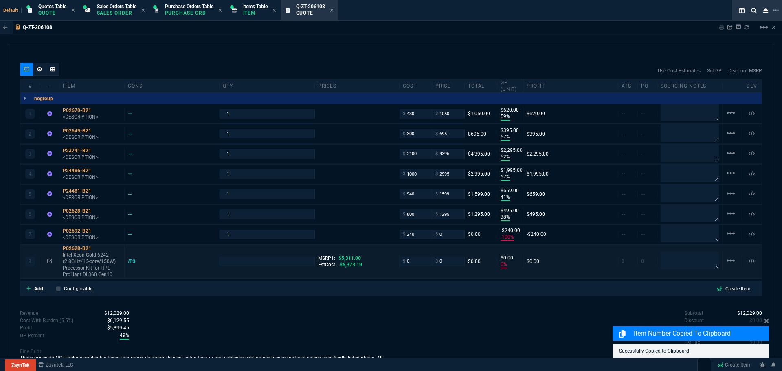
type input "38"
type input "495"
type input "-100"
type input "-240"
type input "0"
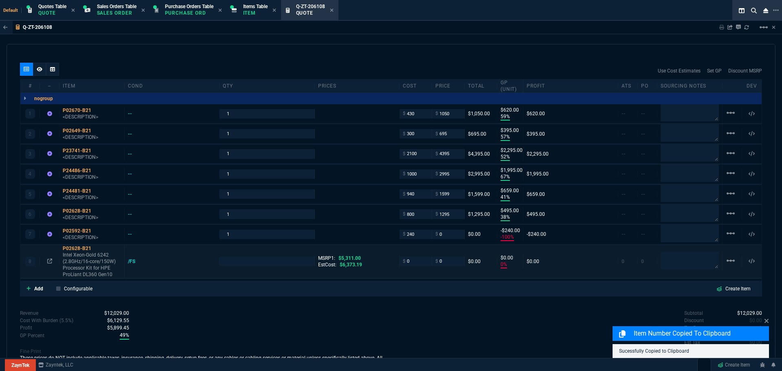
type input "0"
type input "100"
click at [50, 262] on icon at bounding box center [49, 261] width 5 height 5
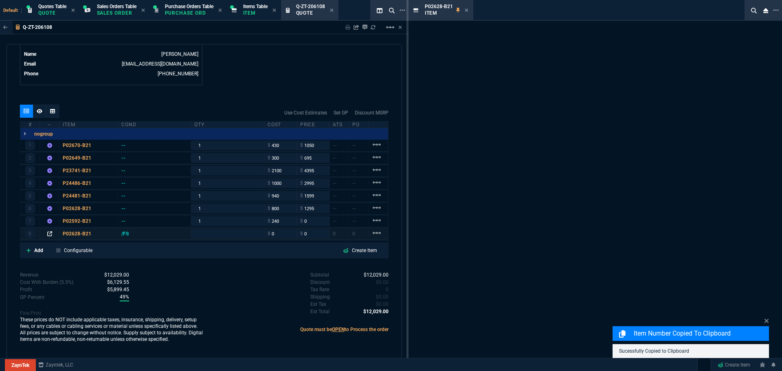
scroll to position [411, 0]
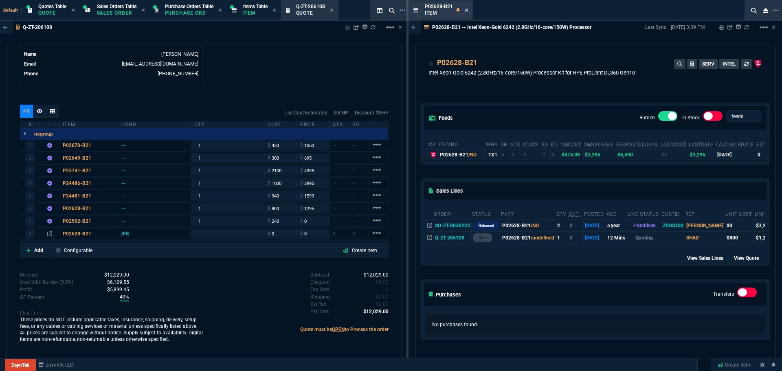
click at [466, 11] on icon at bounding box center [467, 10] width 4 height 5
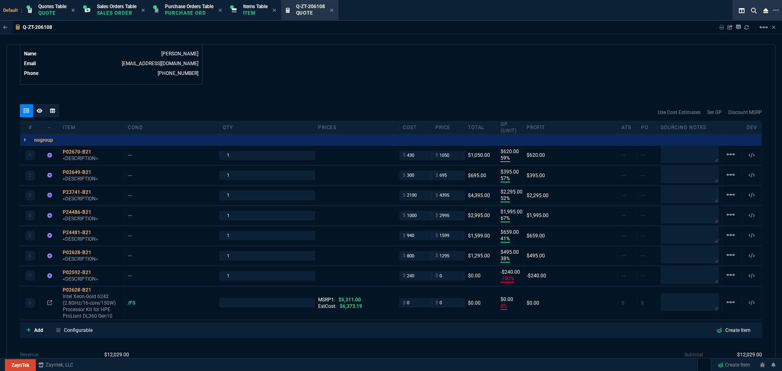
scroll to position [453, 0]
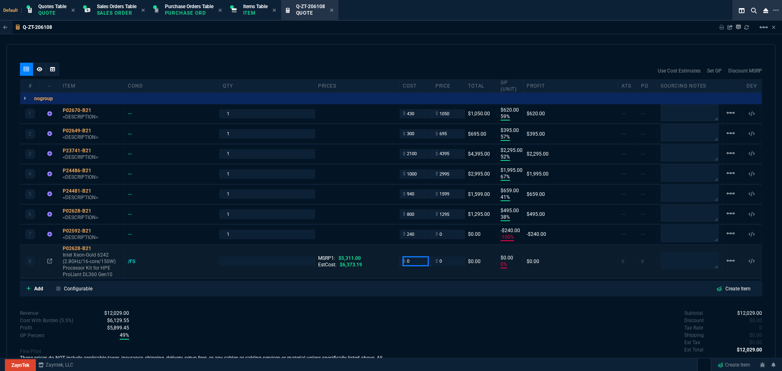
click at [416, 263] on input "0" at bounding box center [416, 261] width 26 height 9
type input "800"
click at [449, 212] on input "1295" at bounding box center [448, 213] width 26 height 9
type input "1"
type input "800"
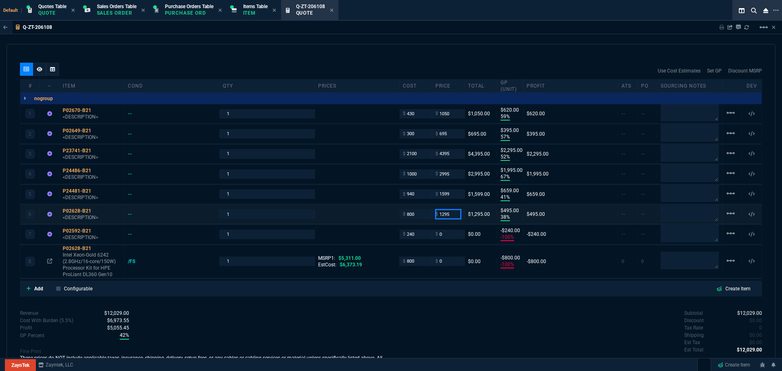
type input "-100"
type input "-800"
click at [453, 214] on input "1295" at bounding box center [448, 213] width 26 height 9
type input "1350"
click at [316, 55] on div "quote Q-ZT-206108 New Customer draft ZaynTek, LLC 2609 Technology Dr Suite 200 …" at bounding box center [391, 201] width 769 height 315
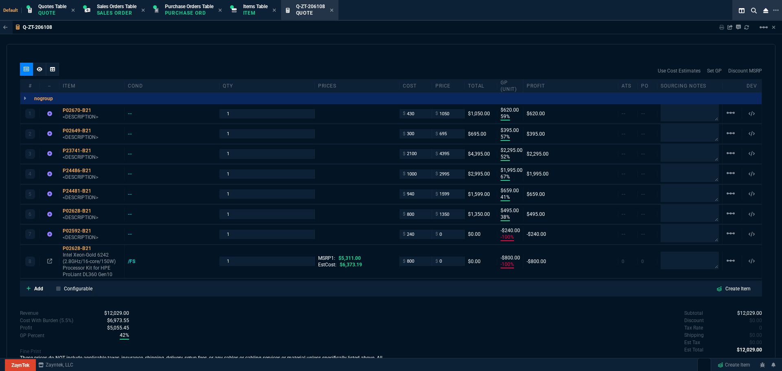
type input "1350"
type input "41"
type input "550"
click at [96, 231] on icon at bounding box center [97, 231] width 4 height 5
click at [447, 237] on input "0" at bounding box center [448, 234] width 26 height 9
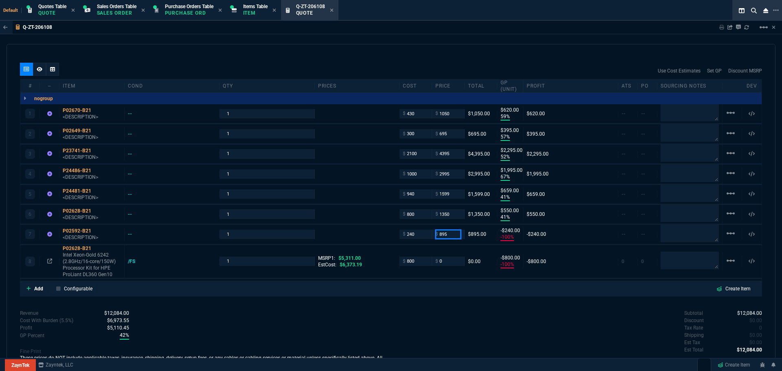
type input "895"
click at [415, 309] on div "quote Q-ZT-206108 New Customer draft ZaynTek, LLC 2609 Technology Dr Suite 200 …" at bounding box center [391, 201] width 769 height 315
type input "895"
type input "73"
type input "655"
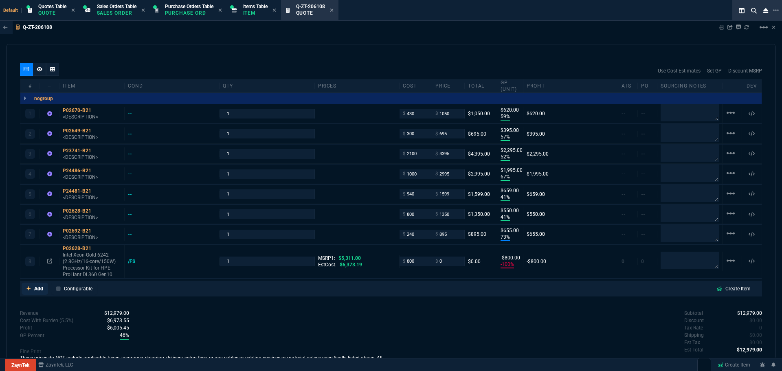
click at [37, 288] on p "Add" at bounding box center [38, 288] width 9 height 7
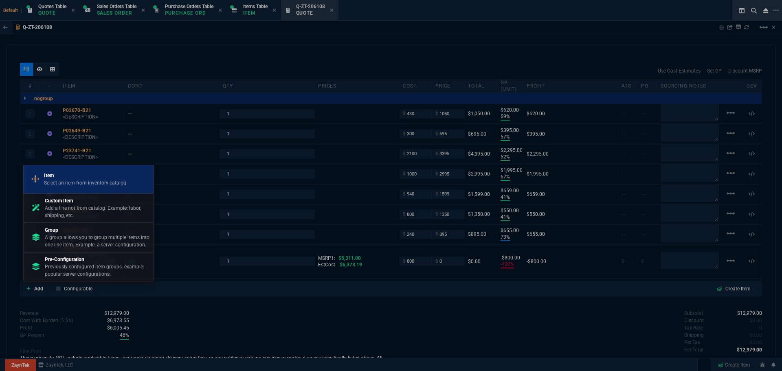
click at [72, 183] on p "Select an item from inventory catalog" at bounding box center [85, 182] width 82 height 7
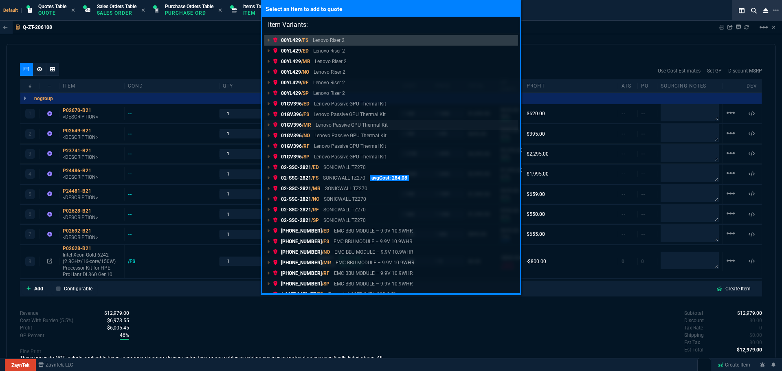
type input "Item Variants: Team, see below for your pricing lead time is 4-7 business days:…"
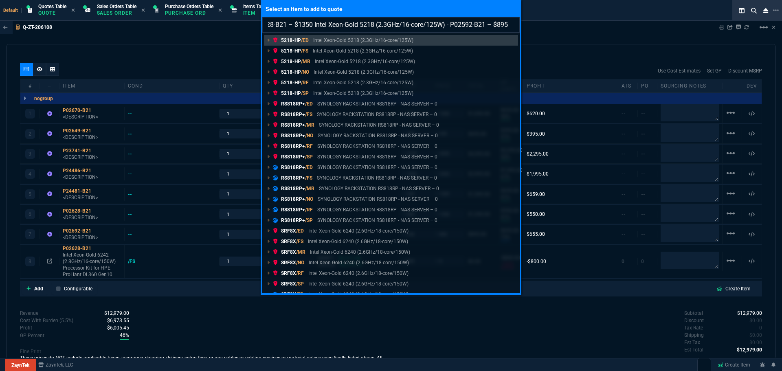
click at [510, 24] on input "Item Variants: Team, see below for your pricing lead time is 4-7 business days:…" at bounding box center [390, 25] width 257 height 16
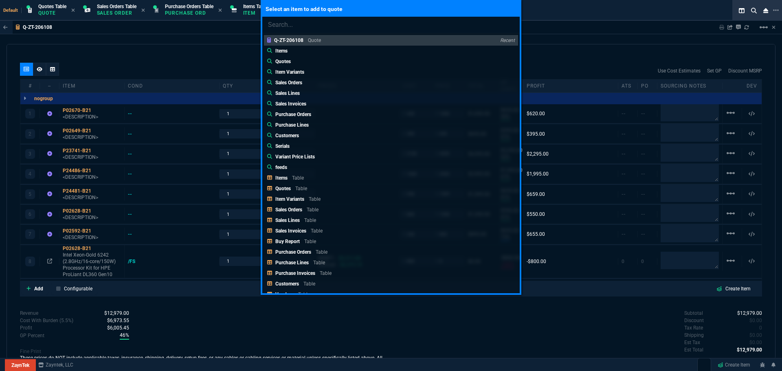
click at [63, 248] on div "Select an item to add to quote Q-ZT-206108 Quote Recent Items Quotes Item Varia…" at bounding box center [391, 185] width 782 height 371
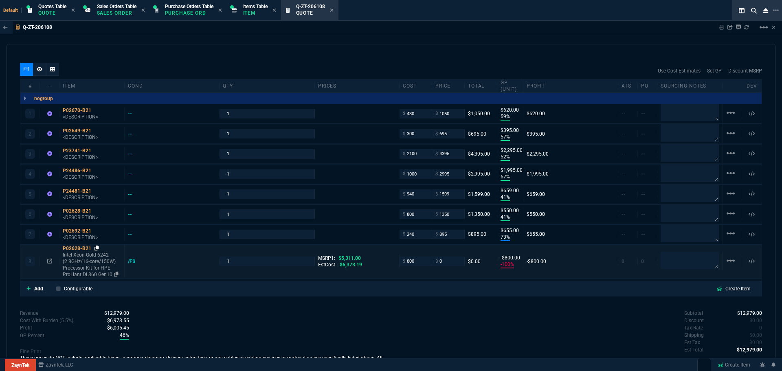
click at [97, 250] on icon at bounding box center [97, 248] width 4 height 5
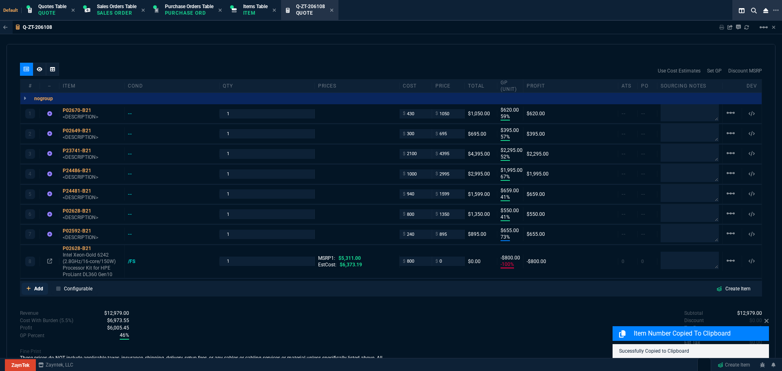
click at [37, 290] on p "Add" at bounding box center [38, 288] width 9 height 7
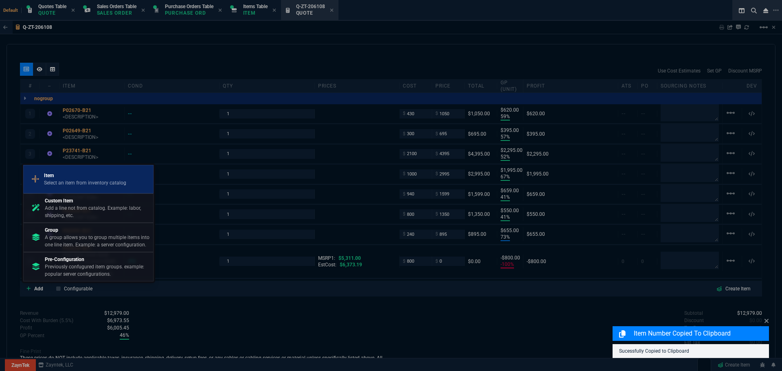
click at [74, 179] on p "Select an item from inventory catalog" at bounding box center [85, 182] width 82 height 7
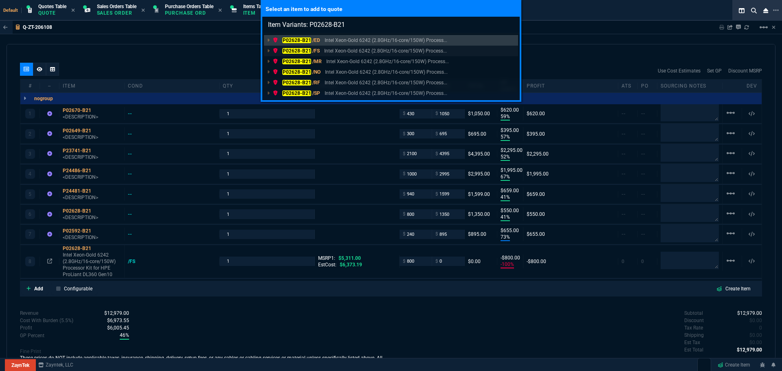
type input "Item Variants: P02628-B21"
click at [299, 49] on mark "P02628-B21" at bounding box center [296, 51] width 29 height 6
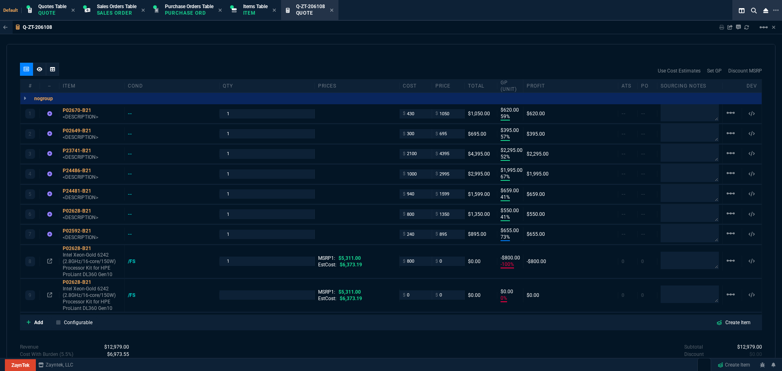
type input "59"
type input "620"
type input "57"
type input "395"
type input "52"
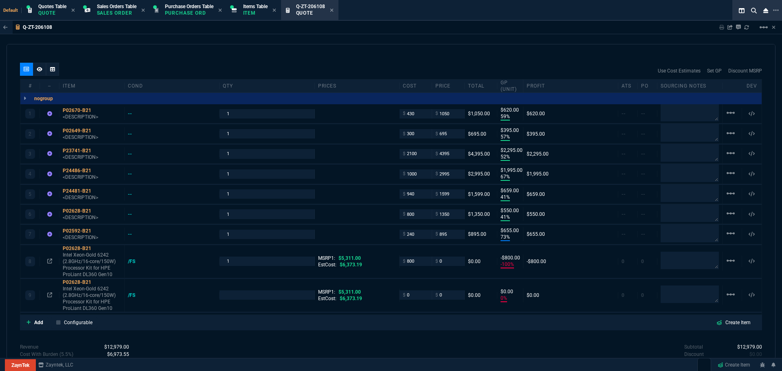
type input "2295"
type input "67"
type input "1995"
type input "41"
type input "659"
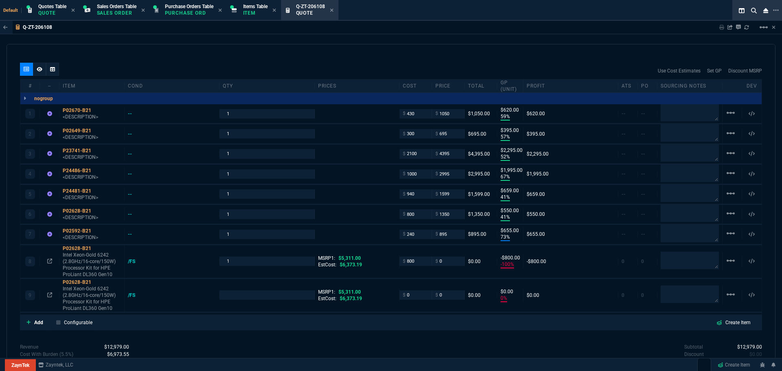
type input "41"
type input "550"
type input "73"
type input "655"
type input "-100"
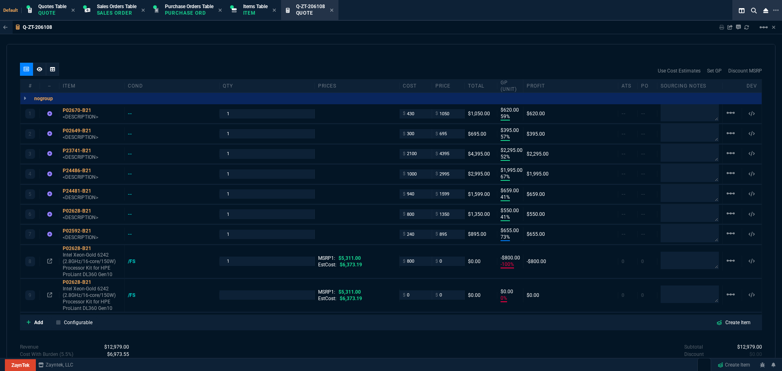
type input "-800"
type input "0"
type input "100"
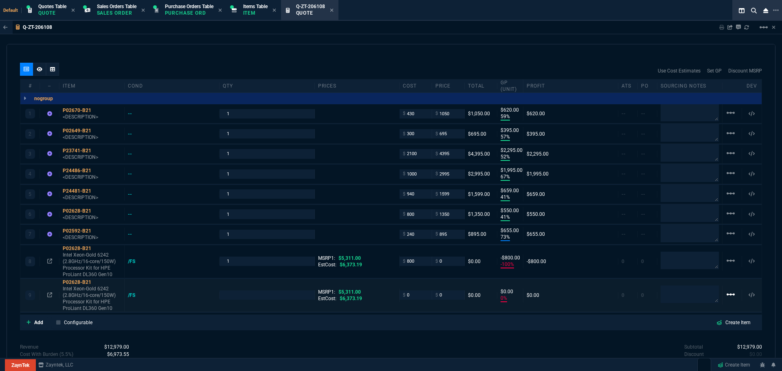
click at [726, 295] on mat-icon "linear_scale" at bounding box center [731, 295] width 10 height 10
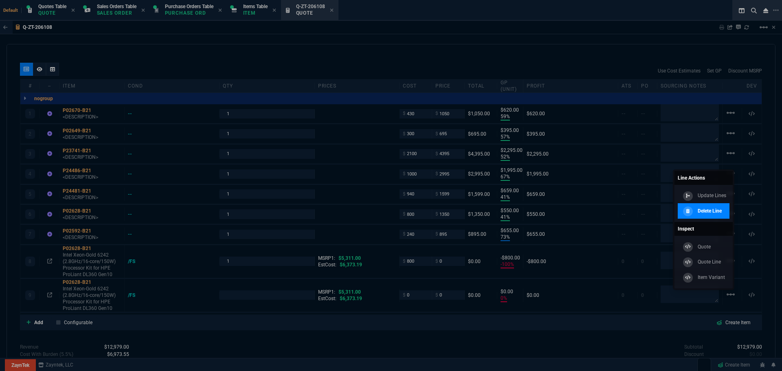
click at [698, 209] on p "Delete Line" at bounding box center [710, 210] width 24 height 7
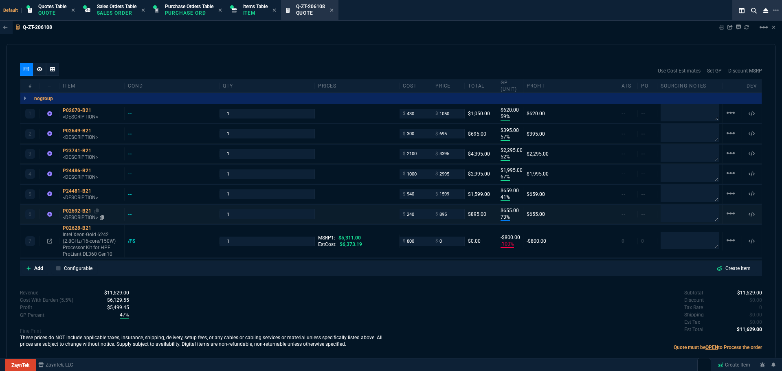
type input "59"
type input "620"
type input "57"
type input "395"
type input "52"
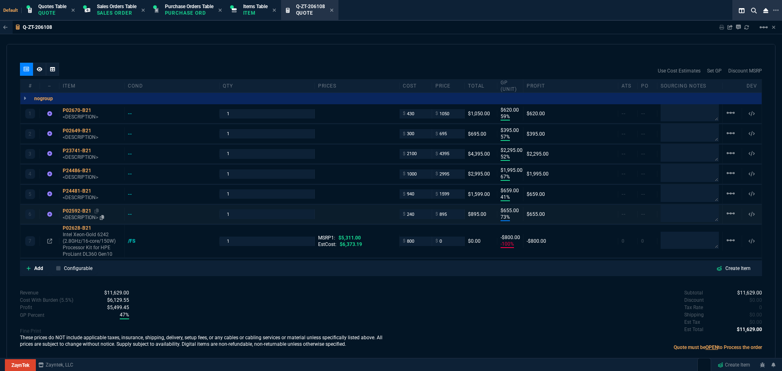
type input "2295"
type input "67"
type input "1995"
type input "41"
type input "659"
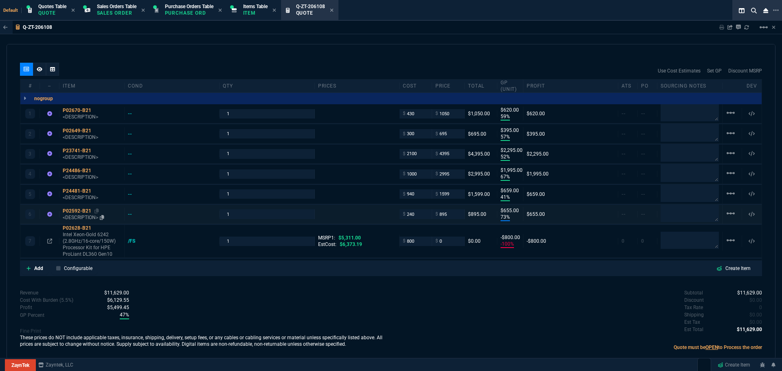
type input "73"
type input "655"
type input "-100"
type input "-800"
type input "100"
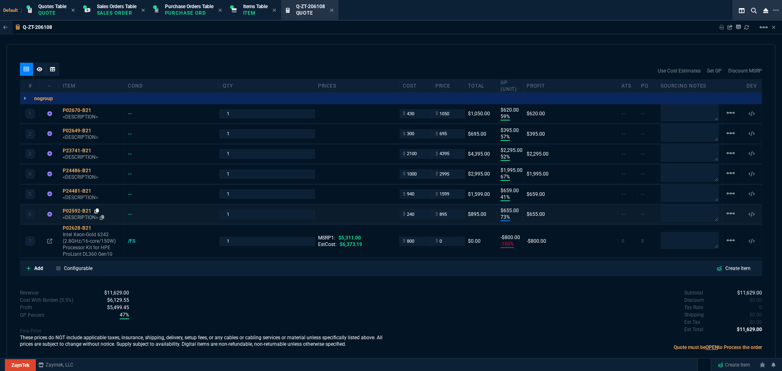
click at [97, 211] on icon at bounding box center [97, 211] width 4 height 5
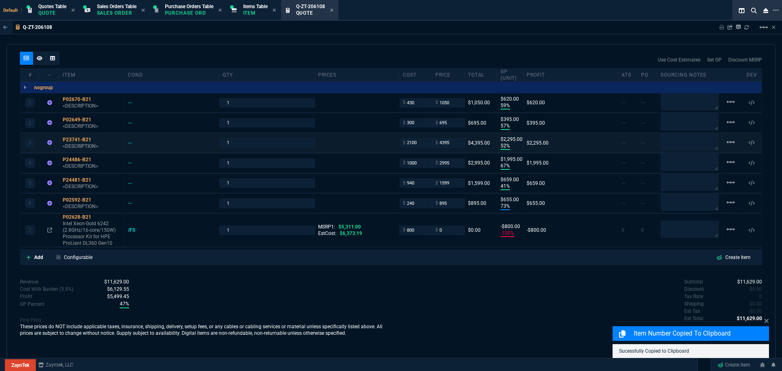
scroll to position [466, 0]
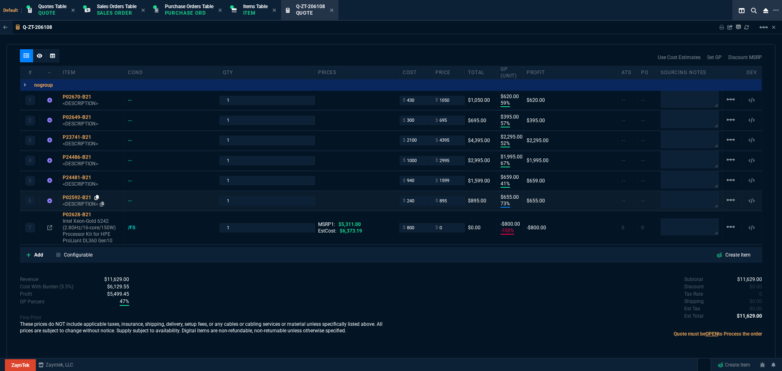
click at [98, 196] on icon at bounding box center [97, 197] width 4 height 5
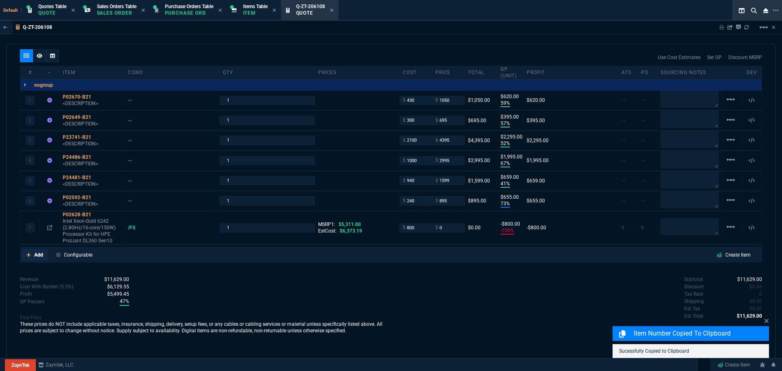
click at [36, 253] on p "Add" at bounding box center [38, 254] width 9 height 7
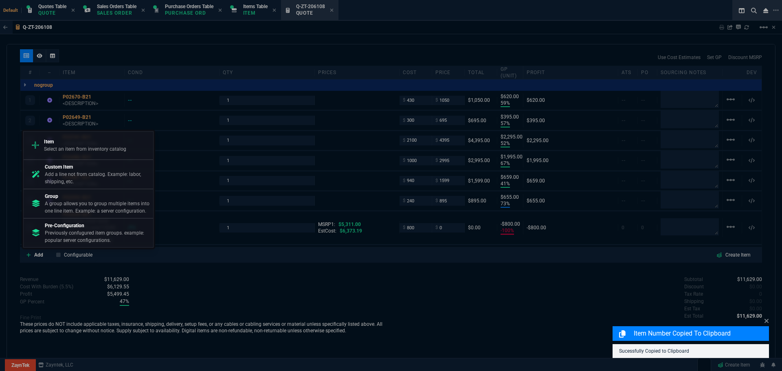
drag, startPoint x: 70, startPoint y: 152, endPoint x: 75, endPoint y: 151, distance: 5.0
click at [70, 153] on p "Select an item from inventory catalog" at bounding box center [85, 148] width 82 height 7
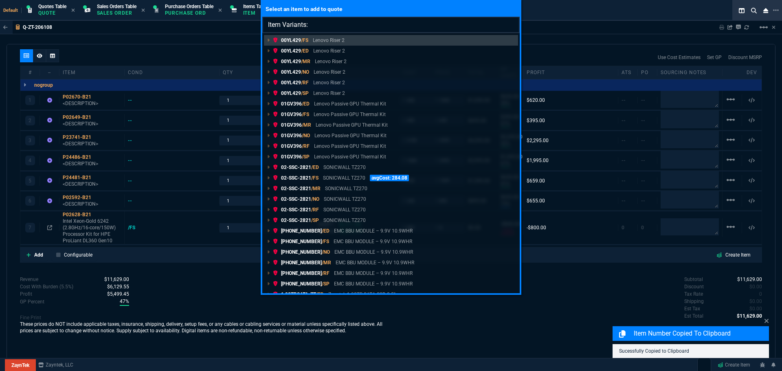
click at [332, 26] on input "Item Variants:" at bounding box center [390, 25] width 257 height 16
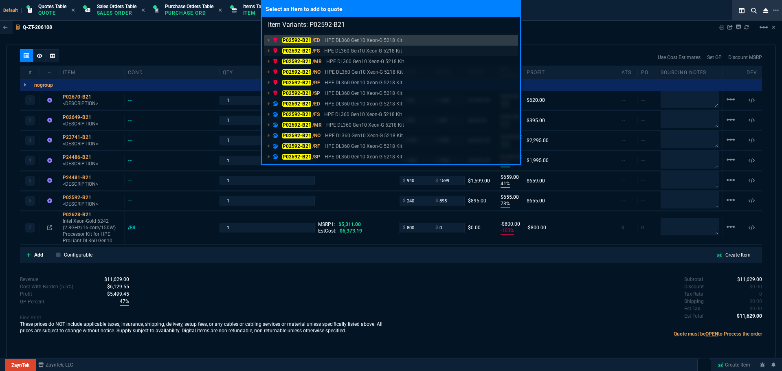
type input "Item Variants: P02592-B21"
click at [300, 50] on mark "P02592-B21" at bounding box center [296, 51] width 29 height 6
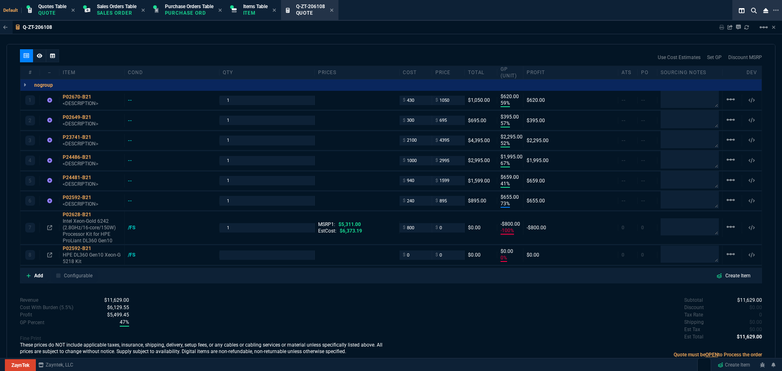
type input "0"
type input "59"
type input "620"
type input "57"
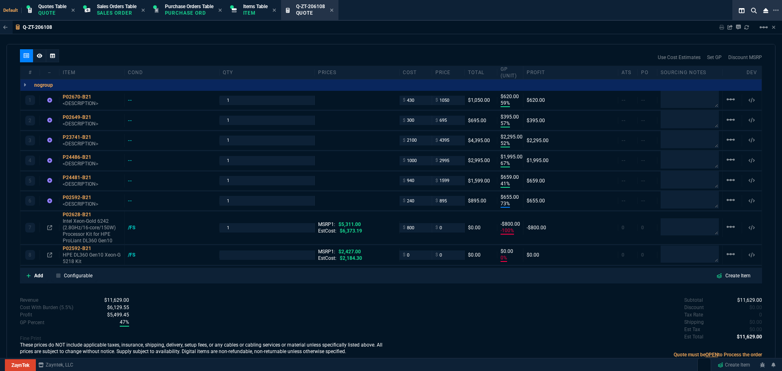
type input "395"
type input "52"
type input "2295"
type input "67"
type input "1995"
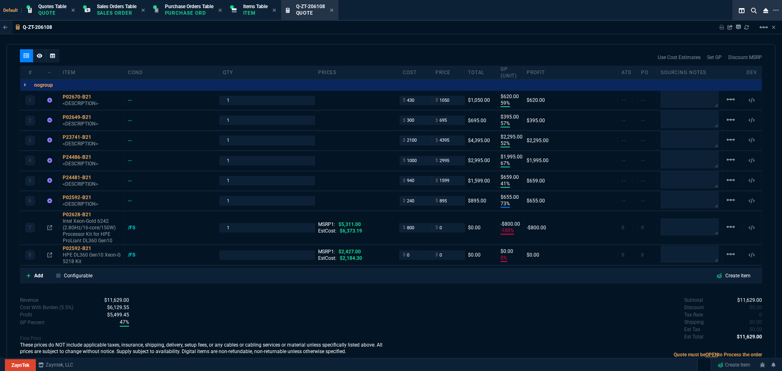
type input "41"
type input "659"
type input "73"
type input "655"
type input "-100"
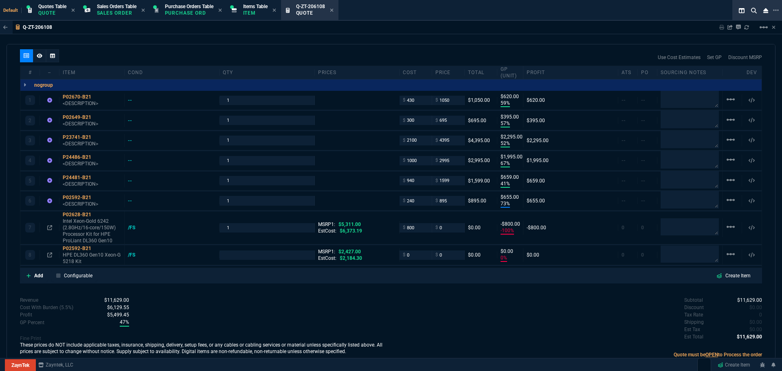
type input "-800"
type input "0"
type input "100"
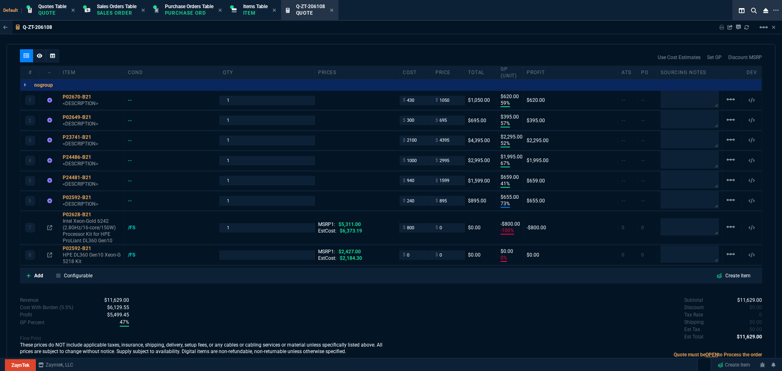
click at [50, 253] on icon at bounding box center [49, 255] width 5 height 5
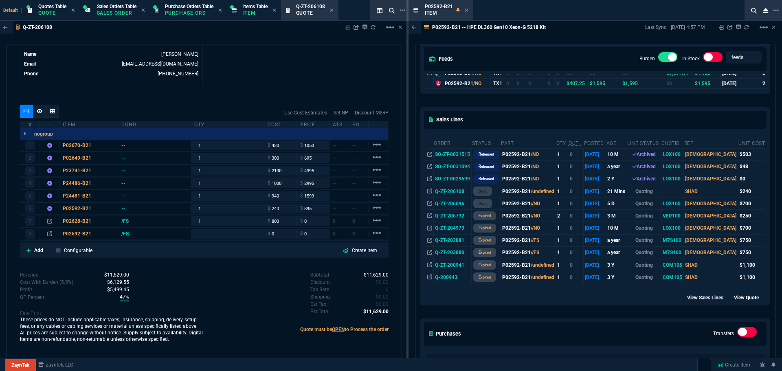
scroll to position [0, 0]
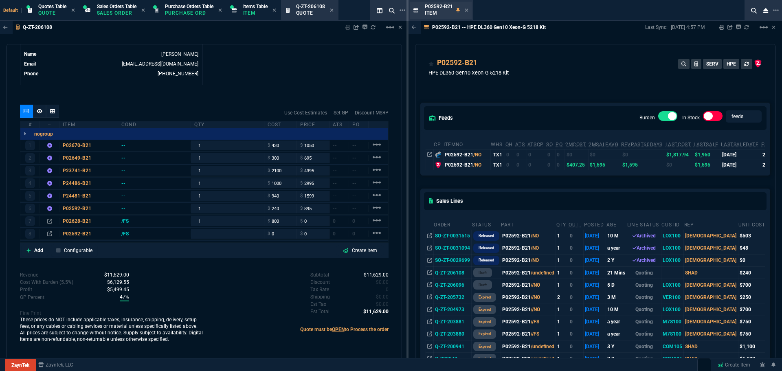
click at [469, 10] on div "P02592-B21 Item" at bounding box center [441, 11] width 62 height 18
click at [465, 10] on icon at bounding box center [467, 10] width 4 height 5
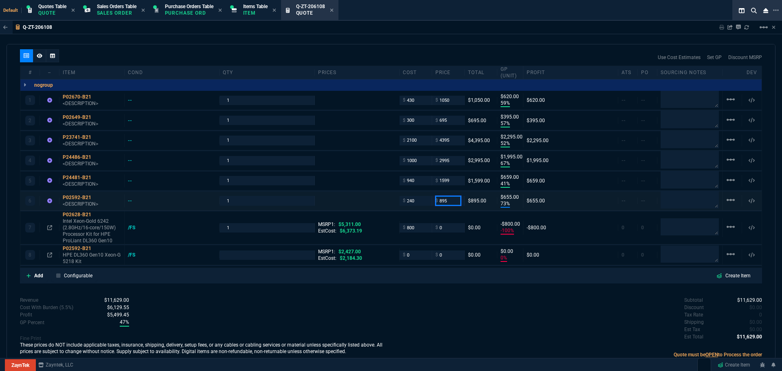
click at [449, 202] on input "895" at bounding box center [448, 200] width 26 height 9
drag, startPoint x: 448, startPoint y: 200, endPoint x: 428, endPoint y: 203, distance: 20.3
click at [428, 203] on div "6 P02592-B21 <DESCRIPTION> -- 1 $ 240 $ 1050 $1,050.00 $655.00 73% $655.00 -- -…" at bounding box center [390, 200] width 741 height 19
type input "995"
click at [413, 314] on div "Subtotal $11,629.00 Discount $0.00 Tax Rate 0 Shipping $0.00 Est Tax $0.00 Est …" at bounding box center [576, 319] width 371 height 45
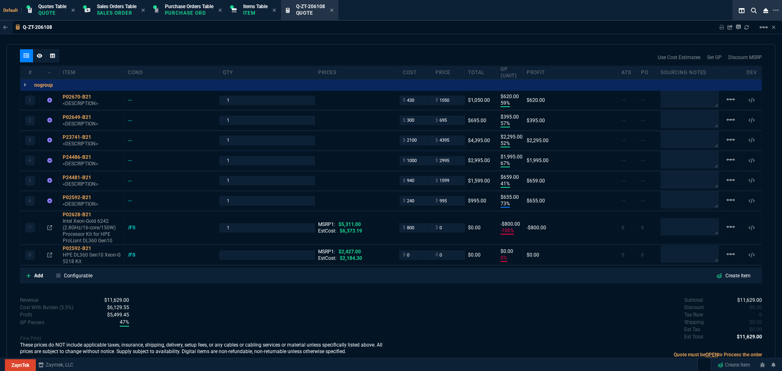
type input "995"
type input "1"
type input "76"
type input "755"
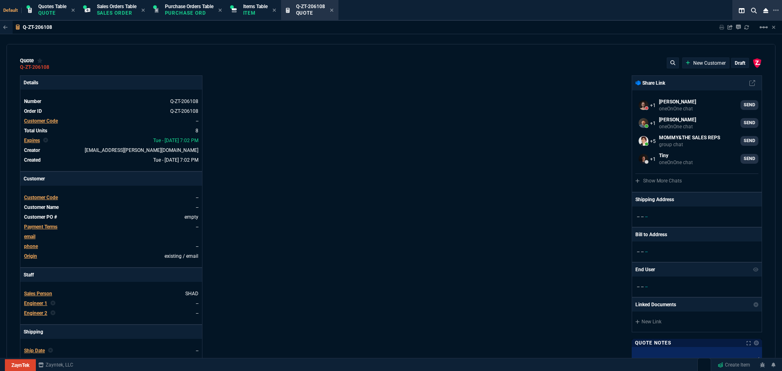
select select "4: SHAD"
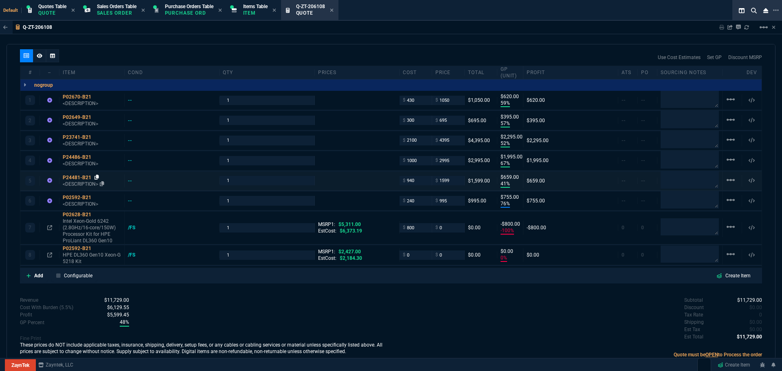
click at [97, 177] on icon at bounding box center [97, 177] width 4 height 5
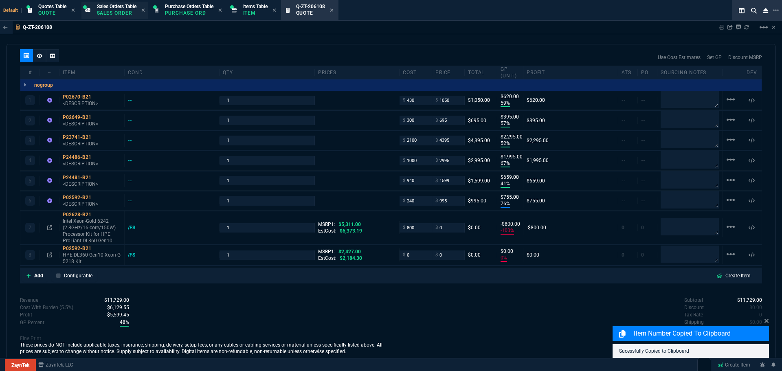
click at [131, 9] on span "Sales Orders Table" at bounding box center [117, 7] width 40 height 6
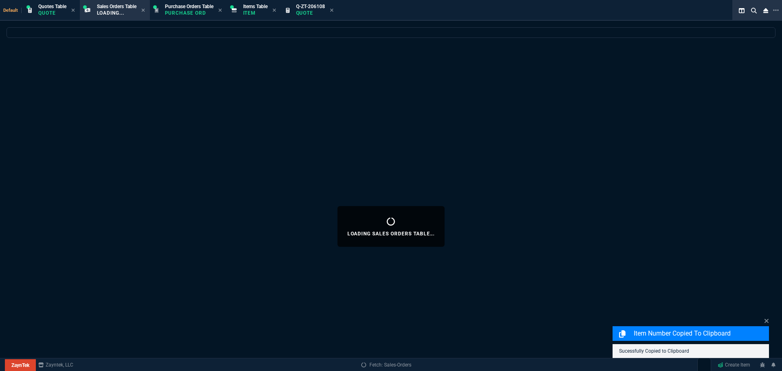
select select
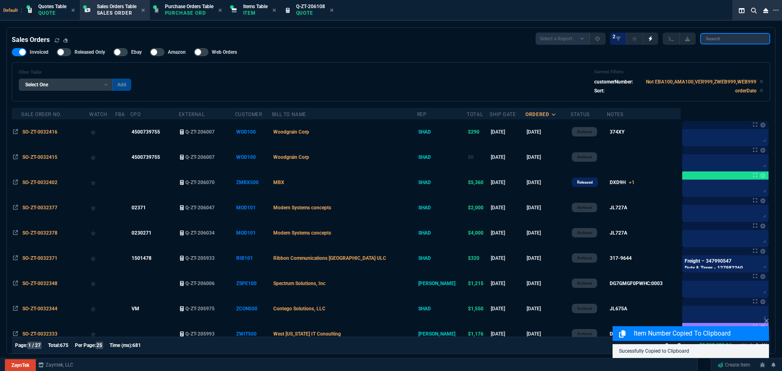
click at [745, 41] on input "search" at bounding box center [735, 38] width 70 height 11
paste input "P24481-B21"
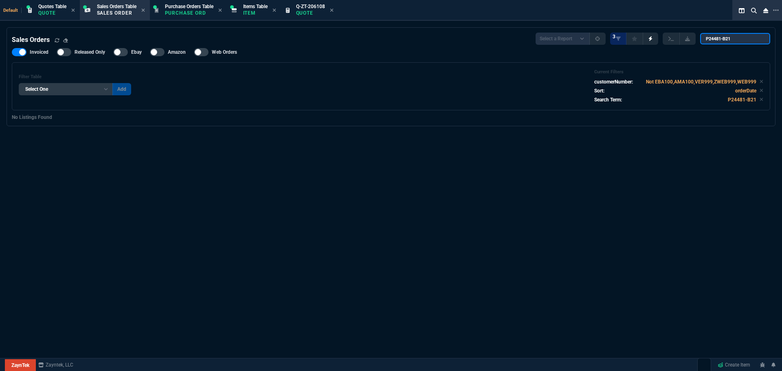
type input "P24481-B21"
click at [320, 11] on p "Quote" at bounding box center [310, 13] width 29 height 7
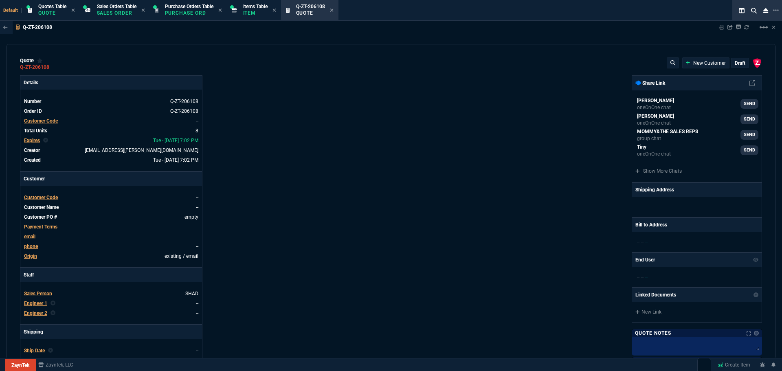
type input "59"
type input "620"
type input "57"
type input "395"
type input "52"
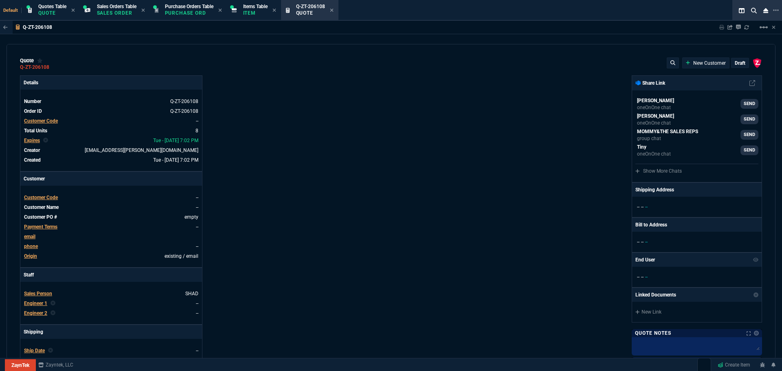
type input "2295"
type input "67"
type input "1995"
type input "41"
type input "659"
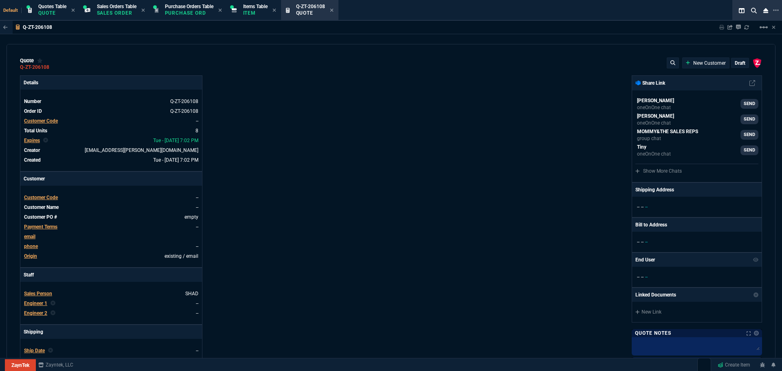
type input "76"
type input "755"
type input "-100"
type input "-800"
type input "0"
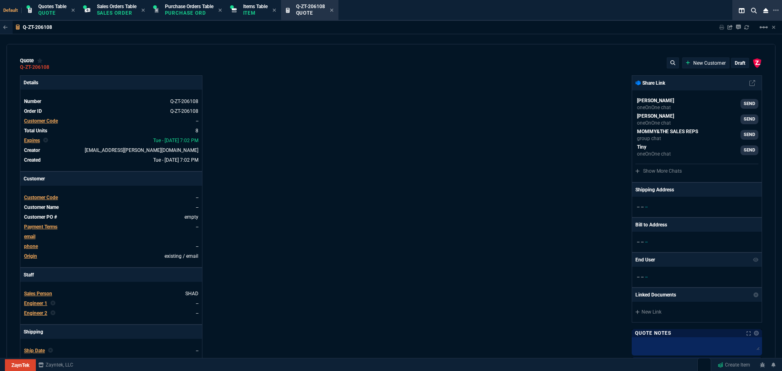
type input "0"
type input "5311"
type input "2427"
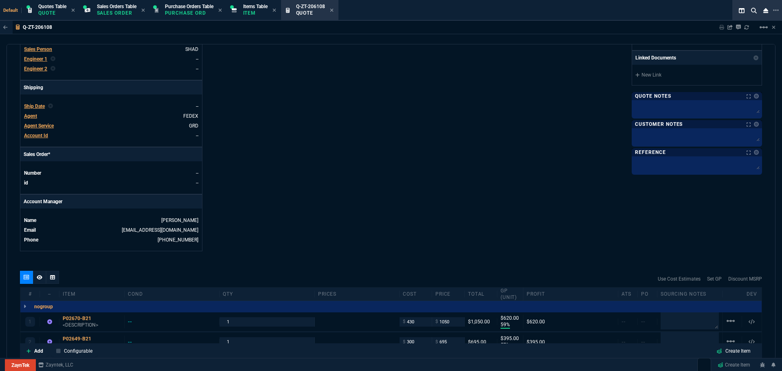
type input "100"
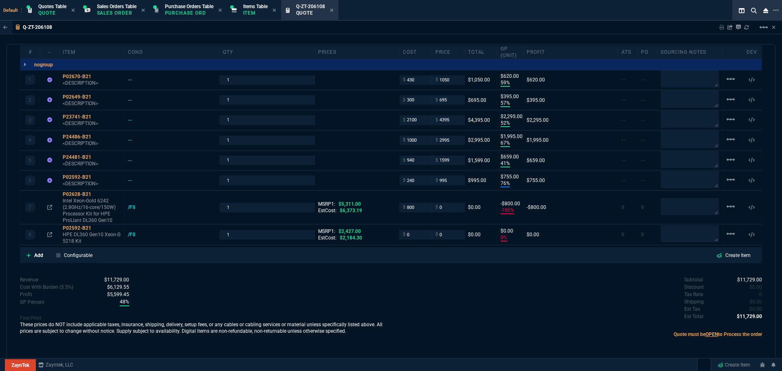
scroll to position [487, 0]
click at [37, 253] on p "Add" at bounding box center [38, 254] width 9 height 7
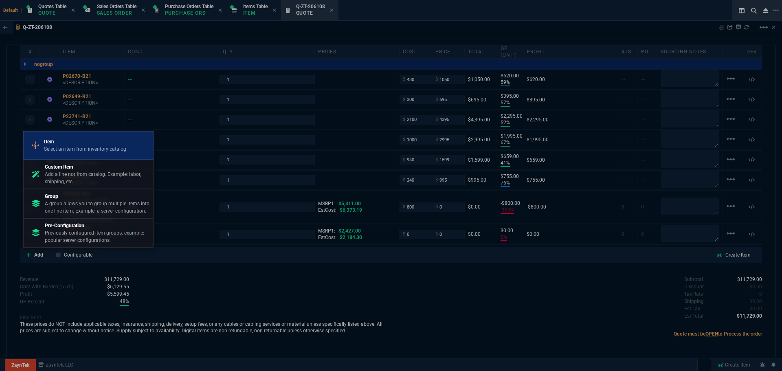
click at [68, 143] on p "Item" at bounding box center [85, 141] width 82 height 7
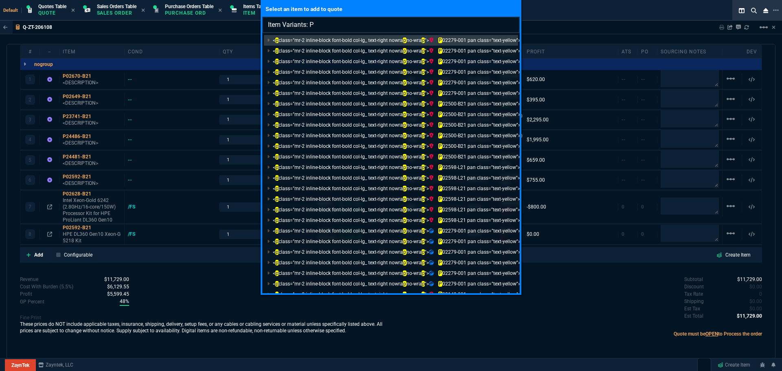
type input "Item Variants:"
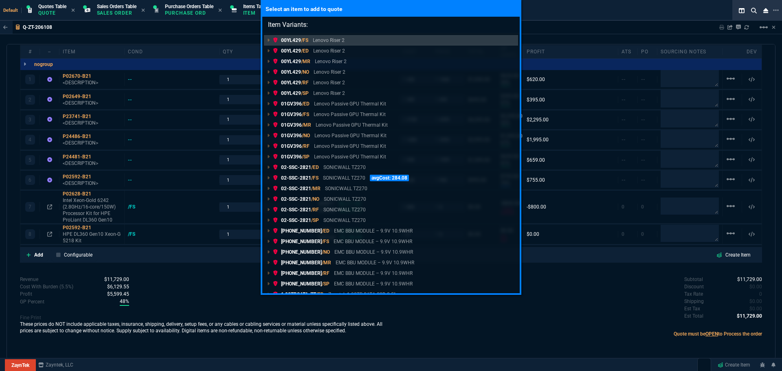
click at [474, 317] on div "Select an item to add to quote Item Variants: 00YL429 /FS Lenovo Riser 2 00YL42…" at bounding box center [391, 185] width 782 height 371
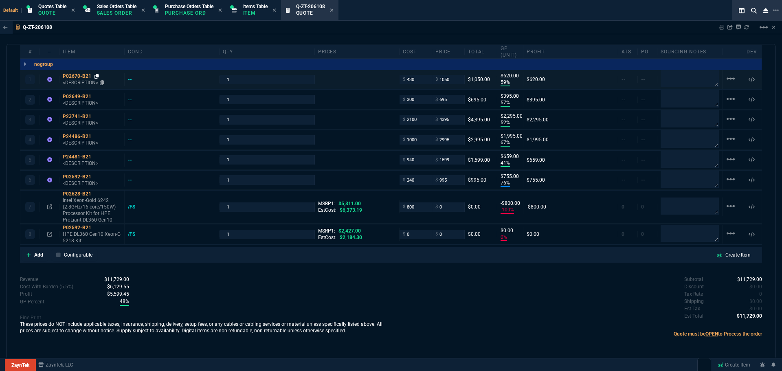
click at [97, 75] on icon at bounding box center [97, 76] width 4 height 5
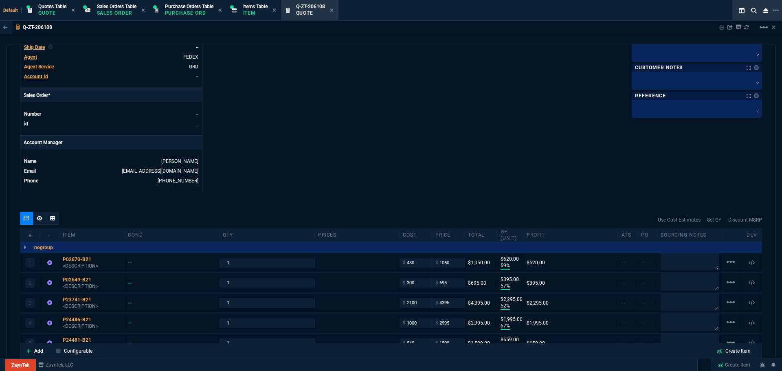
scroll to position [283, 0]
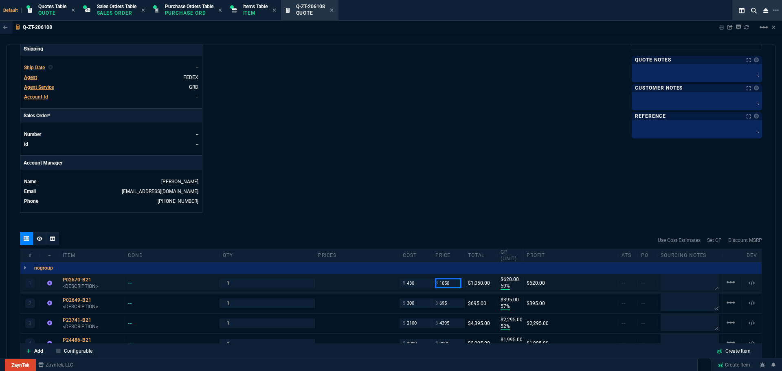
click at [442, 280] on input "1050" at bounding box center [448, 283] width 26 height 9
type input "4595"
click at [400, 184] on div "ZaynTek, LLC [STREET_ADDRESS] Share Link [PERSON_NAME] Over oneOnOne chat SEND …" at bounding box center [576, 2] width 371 height 420
type input "4595"
type input "91"
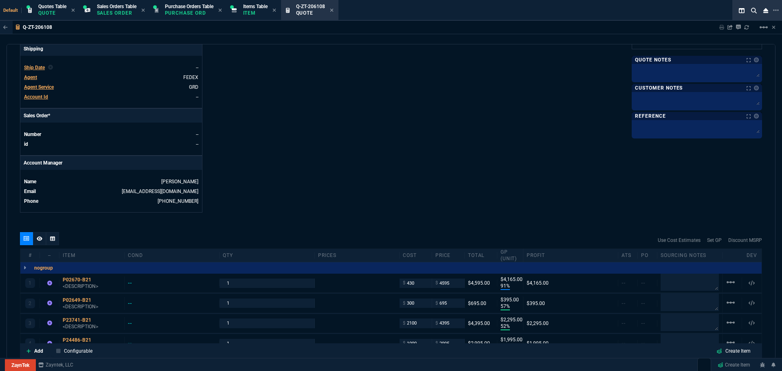
type input "4165"
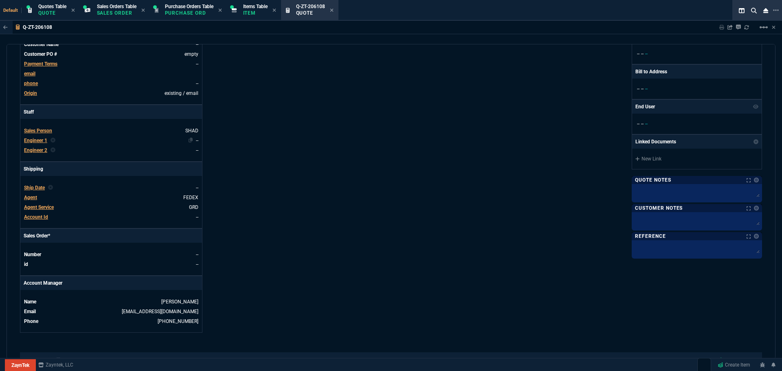
scroll to position [161, 0]
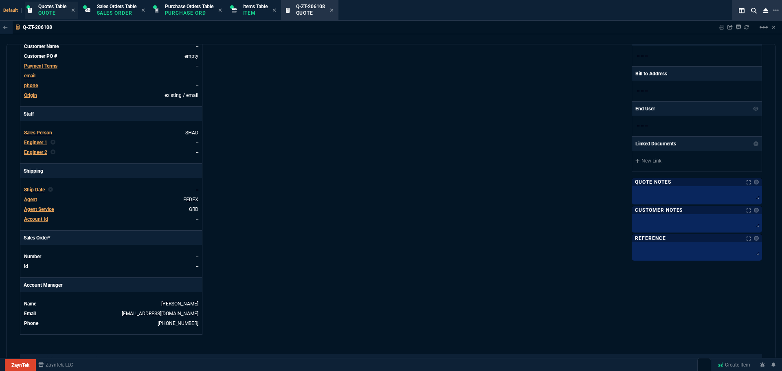
click at [45, 13] on p "Quote" at bounding box center [52, 13] width 28 height 7
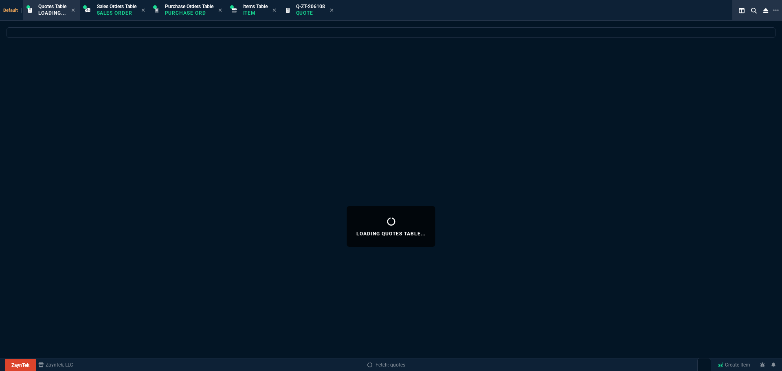
select select
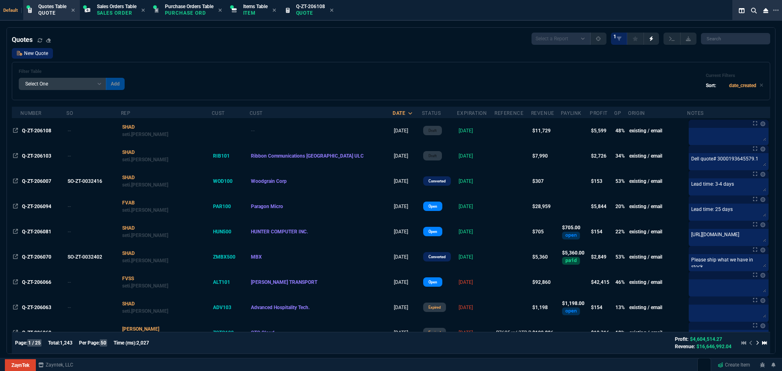
click at [39, 55] on link "New Quote" at bounding box center [32, 53] width 41 height 11
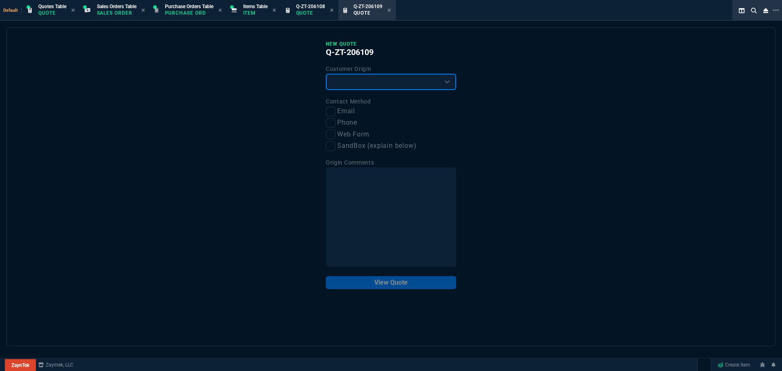
click at [356, 84] on select "Existing Customer Amazon Lead (first order) Website Lead (first order) Called (…" at bounding box center [391, 82] width 130 height 16
select select "existing"
click at [326, 74] on select "Existing Customer Amazon Lead (first order) Website Lead (first order) Called (…" at bounding box center [391, 82] width 130 height 16
click at [332, 111] on input "Email" at bounding box center [331, 112] width 10 height 10
checkbox input "true"
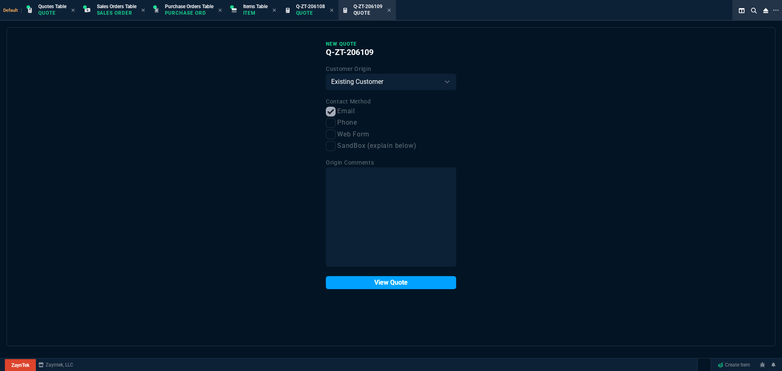
click at [400, 284] on button "View Quote" at bounding box center [391, 282] width 130 height 13
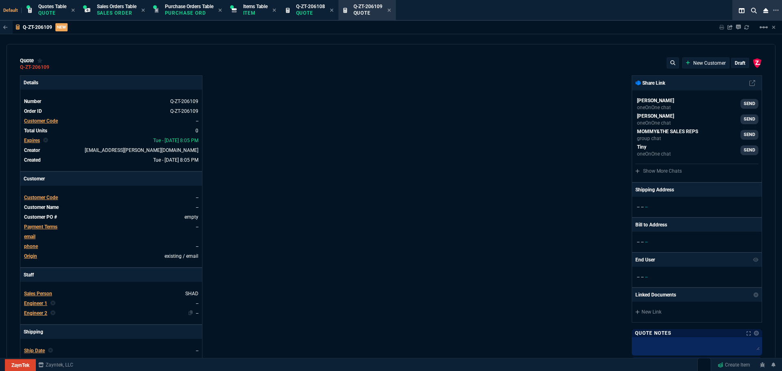
scroll to position [312, 0]
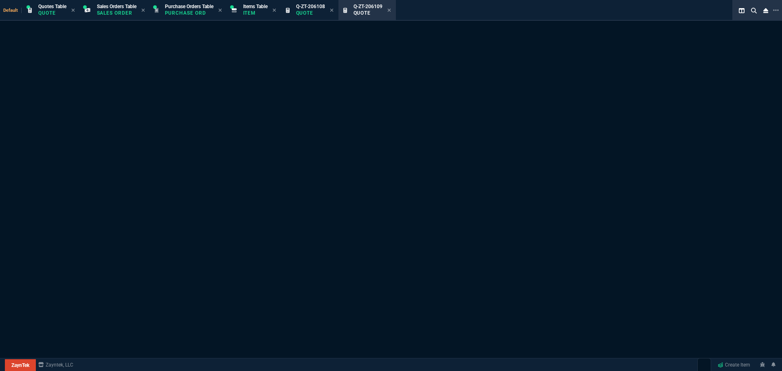
select select "4: SHAD"
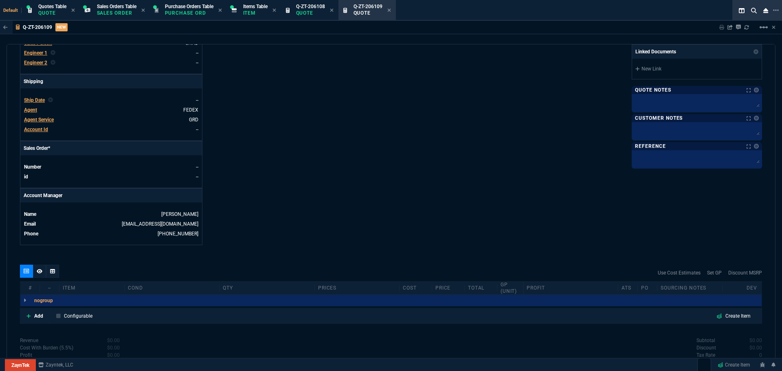
scroll to position [312, 0]
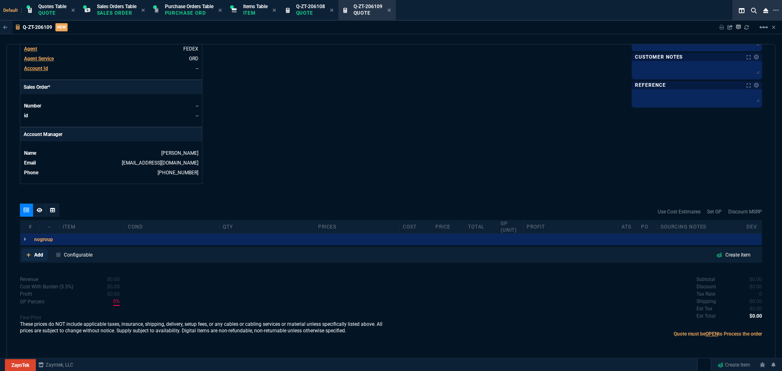
click at [38, 255] on p "Add" at bounding box center [38, 254] width 9 height 7
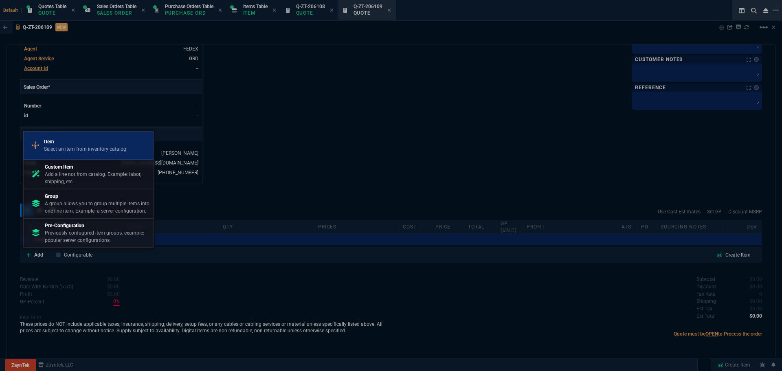
click at [63, 141] on p "Item" at bounding box center [85, 141] width 82 height 7
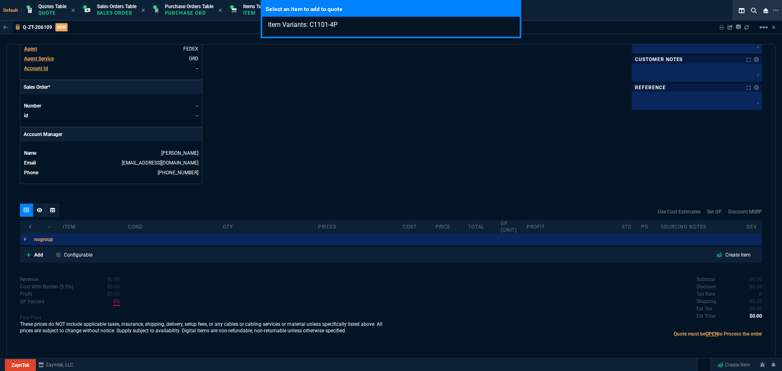
type input "Item Variants: C1101-4P"
click at [34, 252] on div "Select an item to add to quote Item Variants: C1101-4P" at bounding box center [391, 185] width 782 height 371
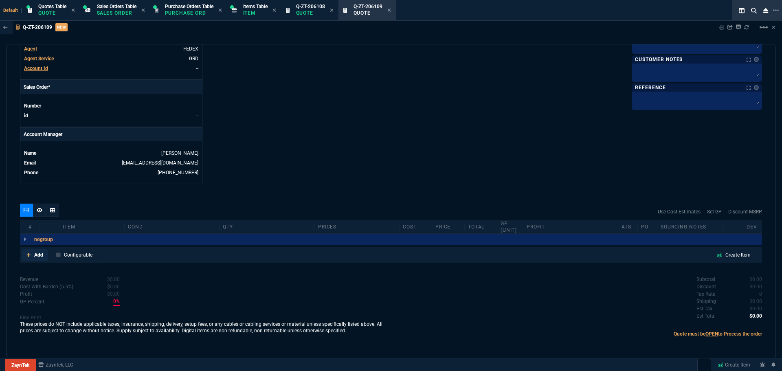
click at [34, 254] on p "Add" at bounding box center [38, 254] width 9 height 7
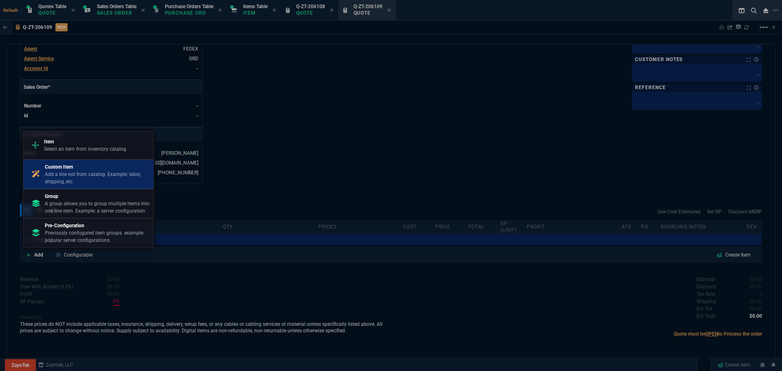
click at [51, 171] on p "Add a line not from catalog. Example: labor, shipping, etc." at bounding box center [97, 178] width 105 height 15
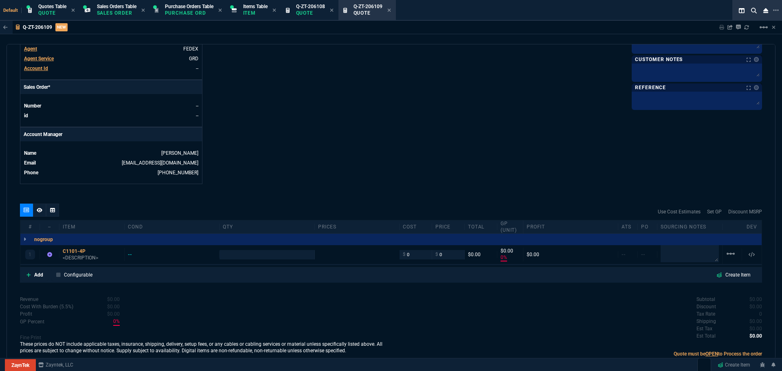
type input "0"
click at [76, 251] on div "C1101-4P" at bounding box center [92, 251] width 58 height 7
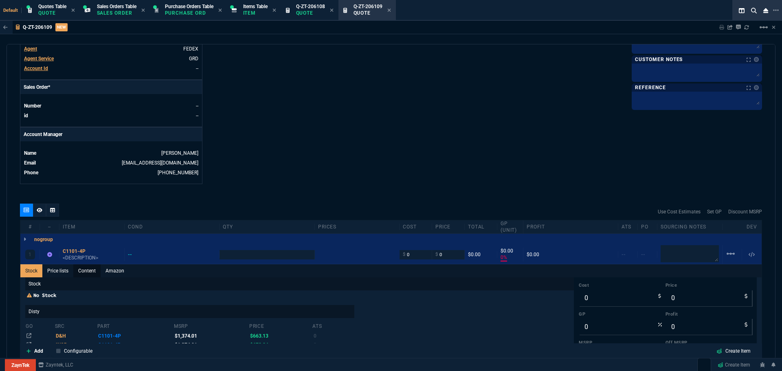
click at [86, 270] on link "Content" at bounding box center [86, 270] width 27 height 13
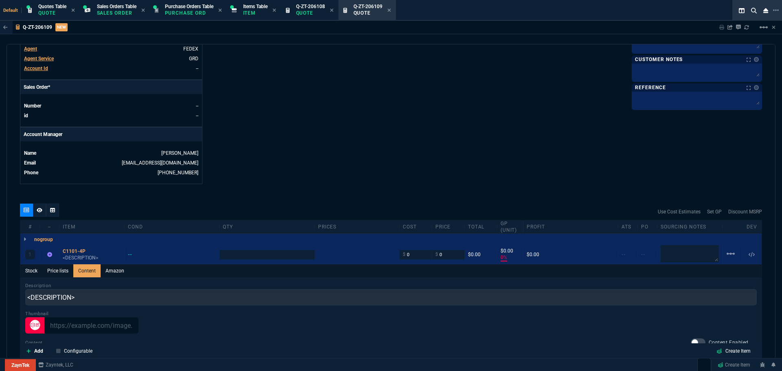
scroll to position [0, 0]
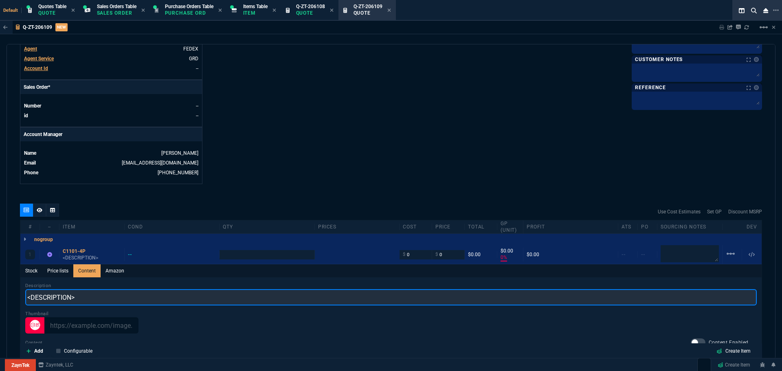
click at [83, 293] on input "<DESCRIPTION>" at bounding box center [391, 297] width 732 height 16
click at [83, 292] on input "<DESCRIPTION>" at bounding box center [391, 297] width 732 height 16
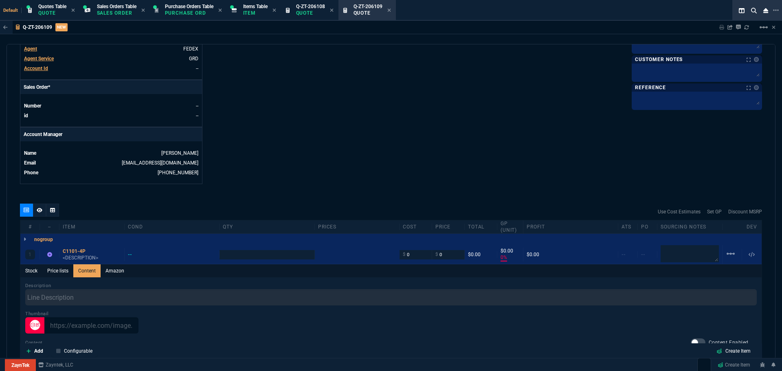
type input "1"
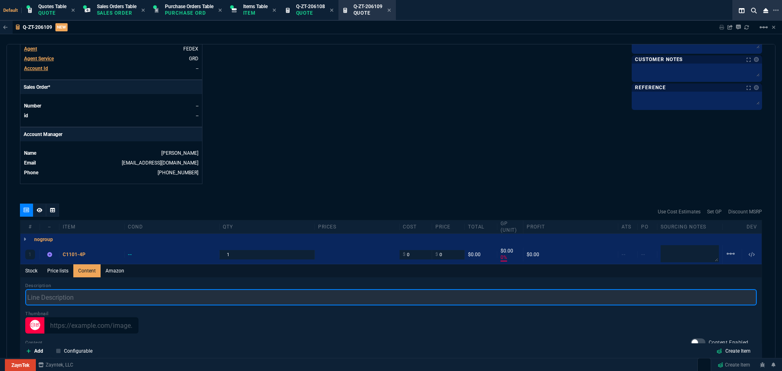
click at [32, 297] on input "text" at bounding box center [391, 297] width 732 height 16
paste input "Cisco C1101-4P Router 1 Ports - Gigabit Ethernet - Rack-mountable, Desktop"
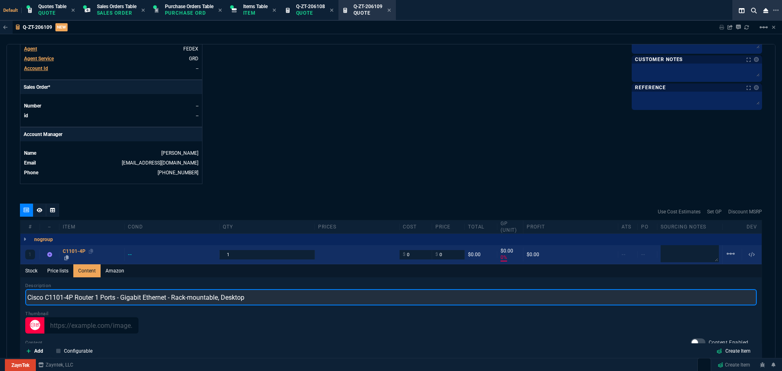
type input "Cisco C1101-4P Router 1 Ports - Gigabit Ethernet - Rack-mountable, Desktop"
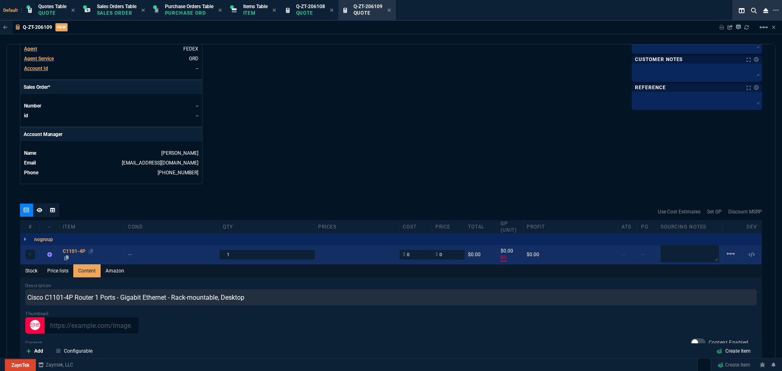
click at [70, 251] on div "C1101-4P" at bounding box center [92, 251] width 58 height 7
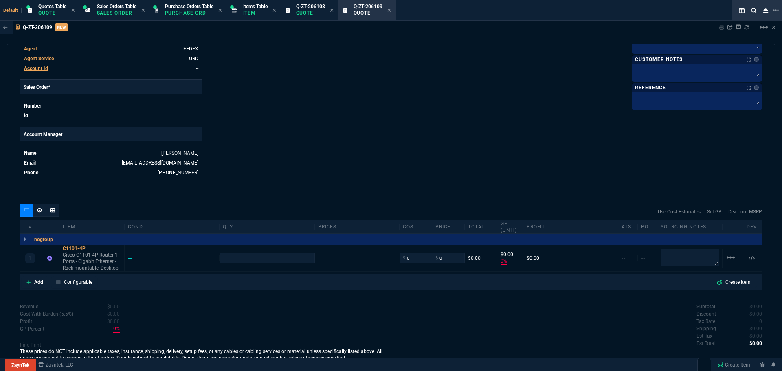
type input "0"
click at [412, 257] on input "0" at bounding box center [416, 257] width 26 height 9
click at [409, 260] on input "0" at bounding box center [416, 257] width 26 height 9
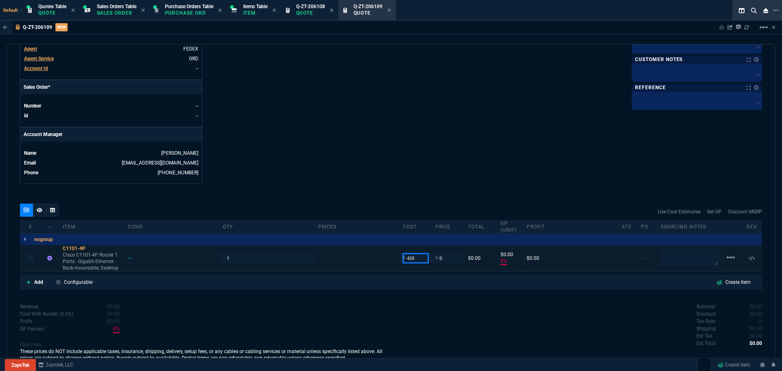
type input "420"
click at [668, 256] on textarea at bounding box center [690, 257] width 58 height 17
type input "420"
type input "-100"
type input "-420"
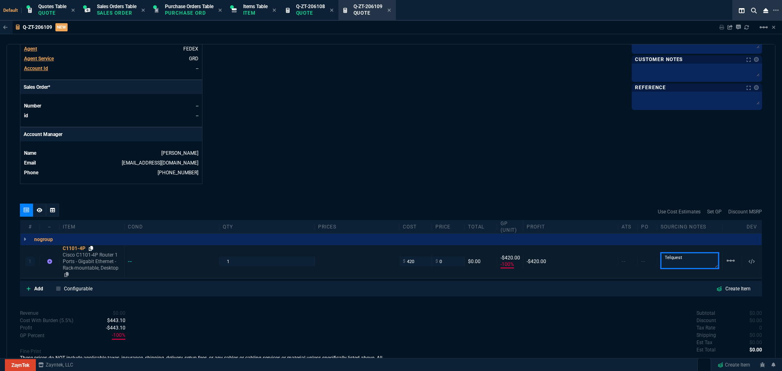
type textarea "Telquest"
click at [91, 247] on icon at bounding box center [91, 248] width 4 height 5
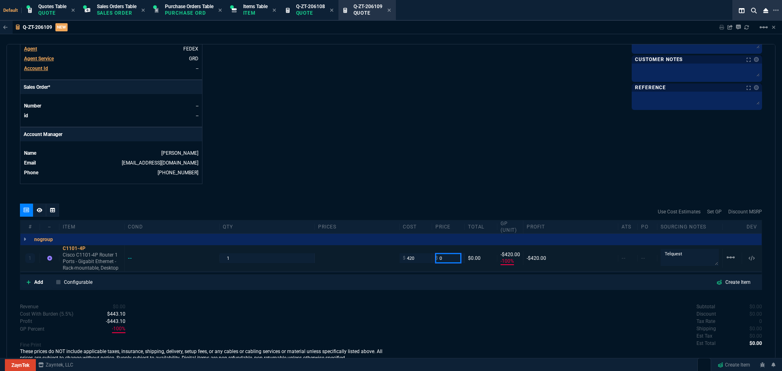
click at [452, 257] on input "0" at bounding box center [448, 257] width 26 height 9
type input "550"
type input "24"
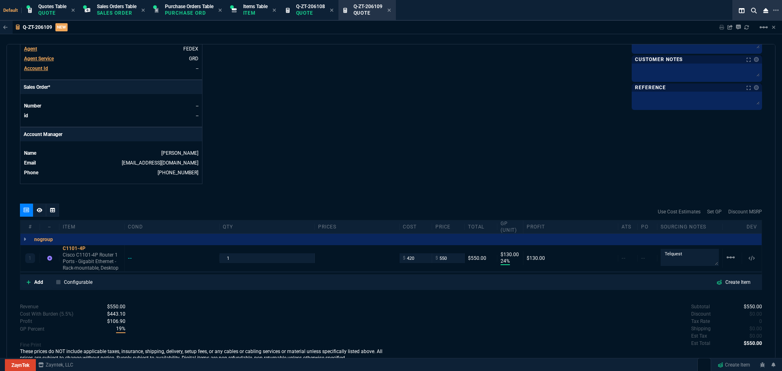
type input "130"
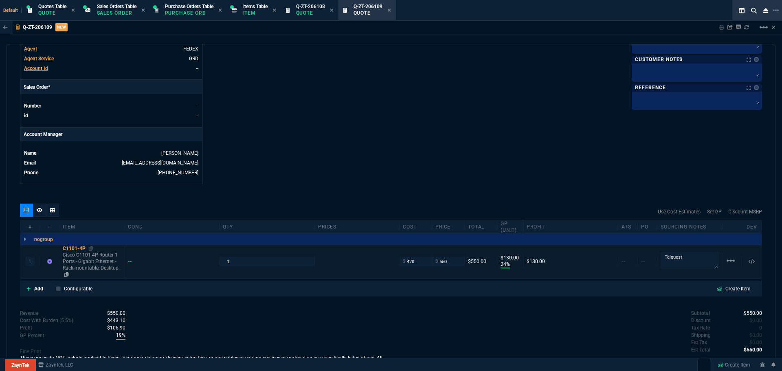
click at [77, 247] on div "C1101-4P" at bounding box center [92, 248] width 58 height 7
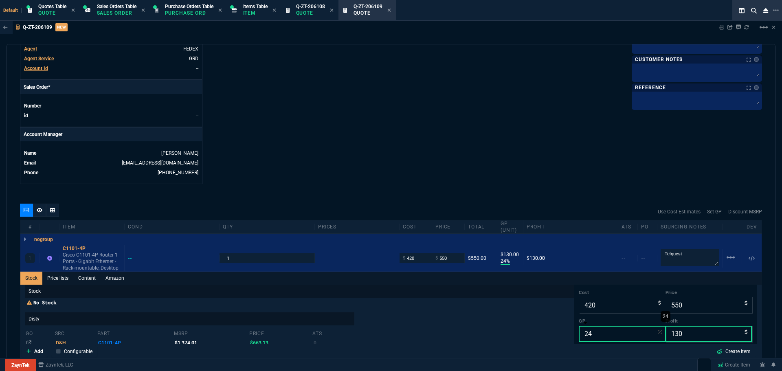
type input "25"
type input "560"
type input "140"
type input "25"
click at [637, 331] on input "25" at bounding box center [622, 334] width 87 height 16
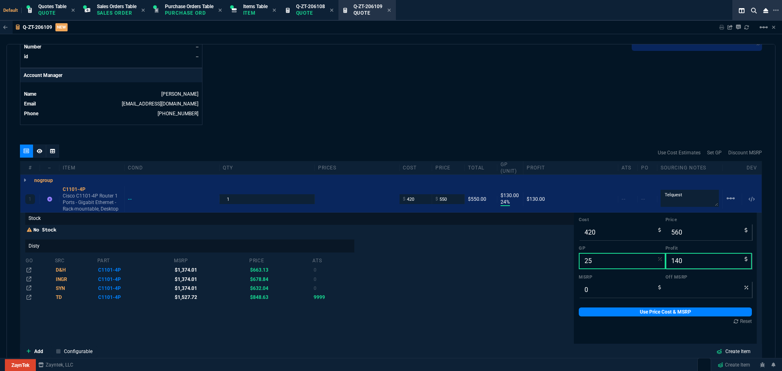
scroll to position [475, 0]
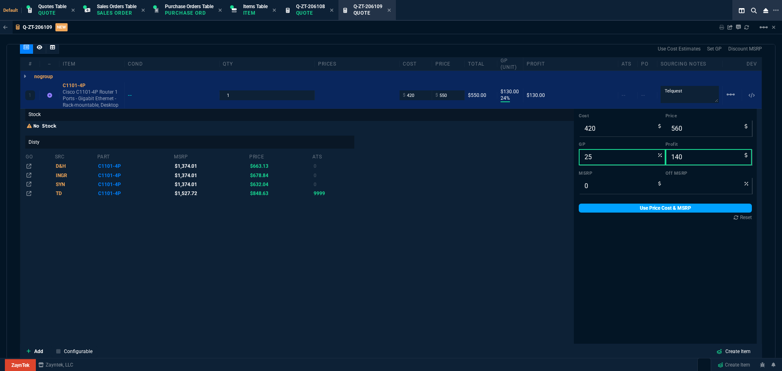
click at [618, 208] on link "Use Price Cost & MSRP" at bounding box center [665, 208] width 173 height 9
type input "560"
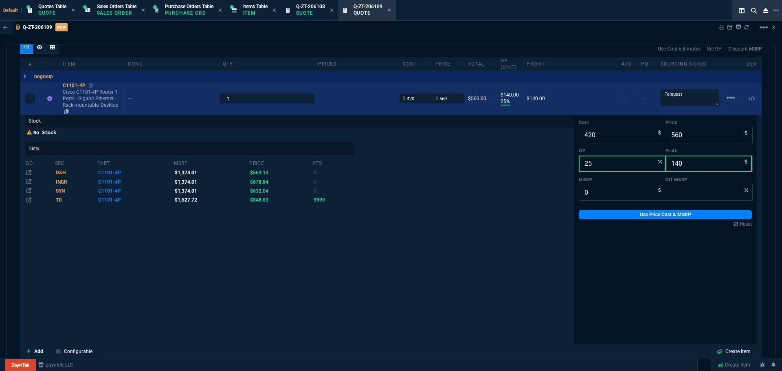
click at [67, 85] on div "C1101-4P" at bounding box center [92, 85] width 58 height 7
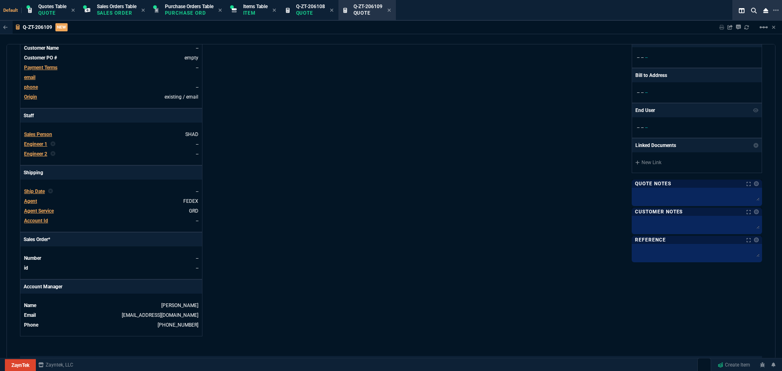
scroll to position [41, 0]
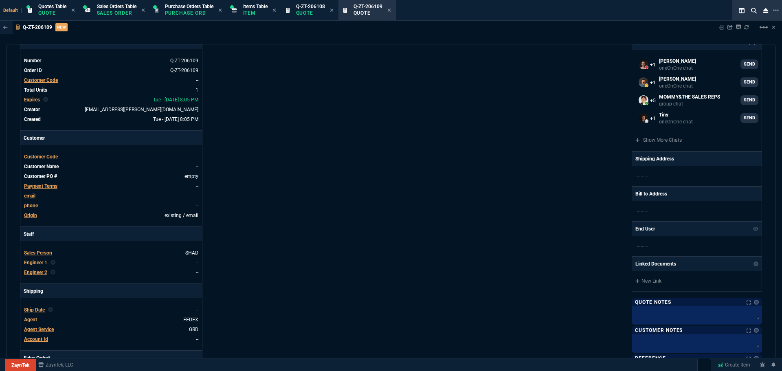
click at [49, 156] on span "Customer Code" at bounding box center [41, 157] width 34 height 6
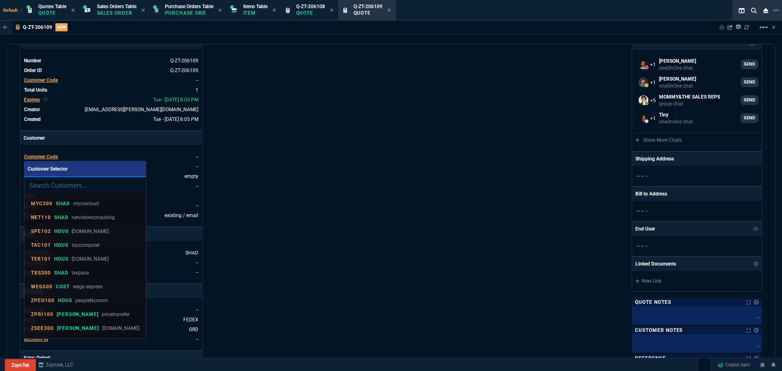
click at [88, 186] on input "search" at bounding box center [84, 185] width 121 height 16
click at [106, 182] on input "search" at bounding box center [84, 185] width 121 height 16
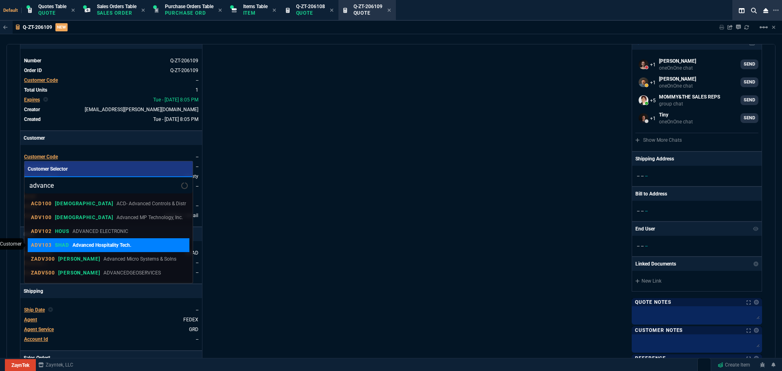
type input "advance"
click at [97, 243] on p "Advanced Hospitality Tech." at bounding box center [102, 245] width 59 height 7
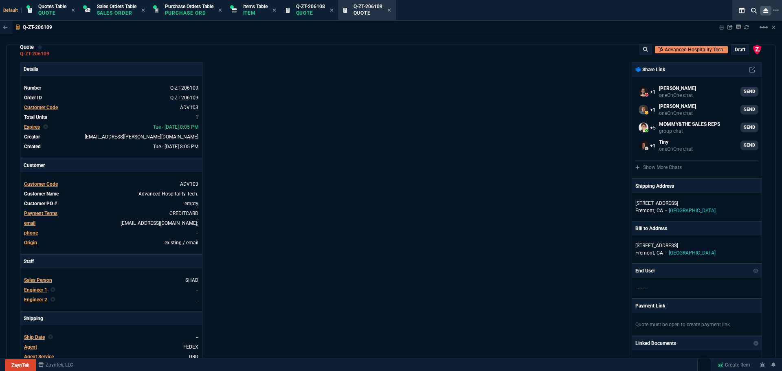
scroll to position [13, 0]
click at [739, 51] on p "draft" at bounding box center [740, 50] width 11 height 7
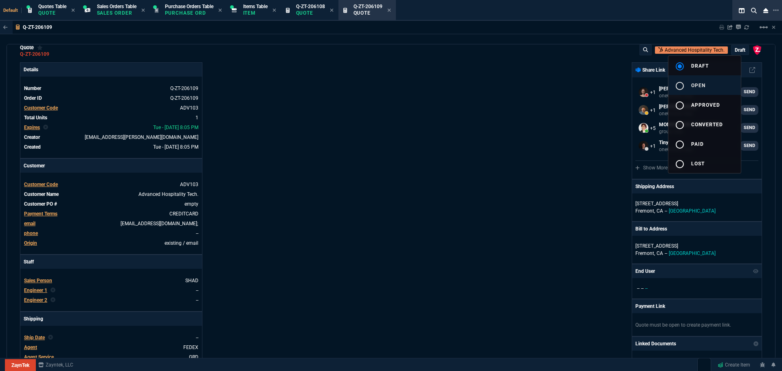
click at [700, 81] on button "radio_button_unchecked open" at bounding box center [705, 85] width 73 height 20
click at [494, 145] on div at bounding box center [391, 185] width 782 height 371
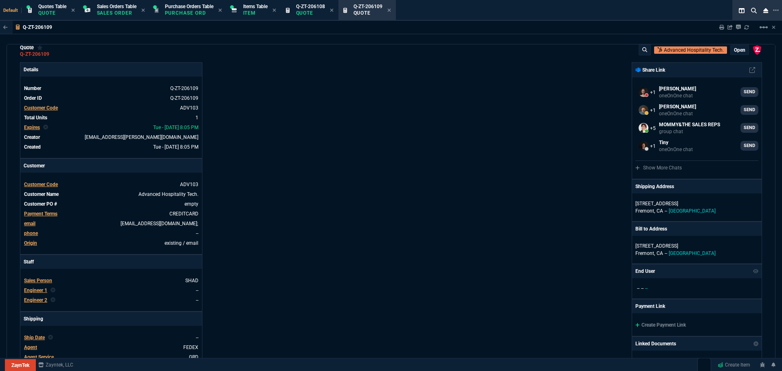
type input "25"
type input "140"
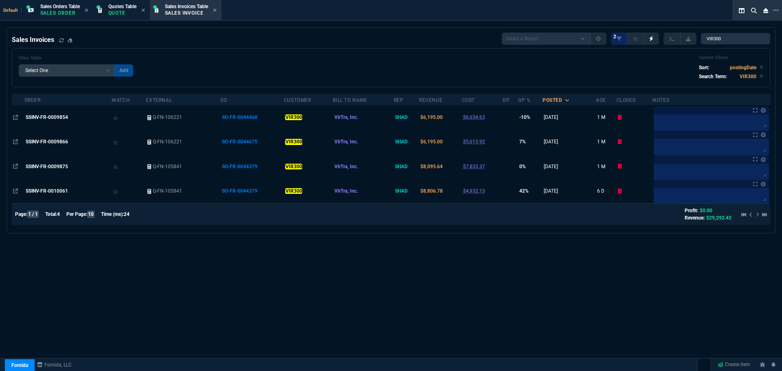
select select "4: SHAD"
select select
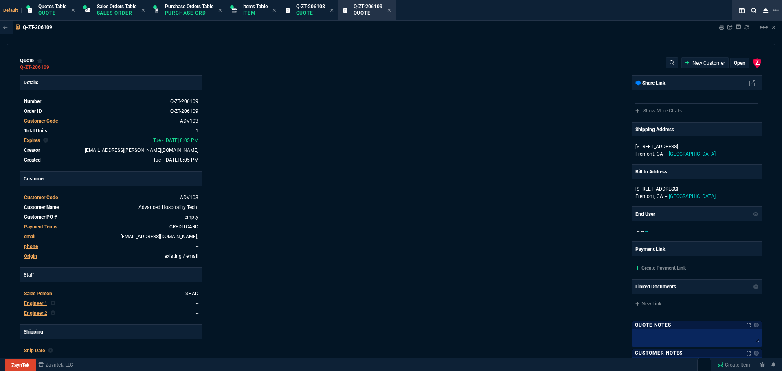
select select "4: SHAD"
type input "25"
type input "140"
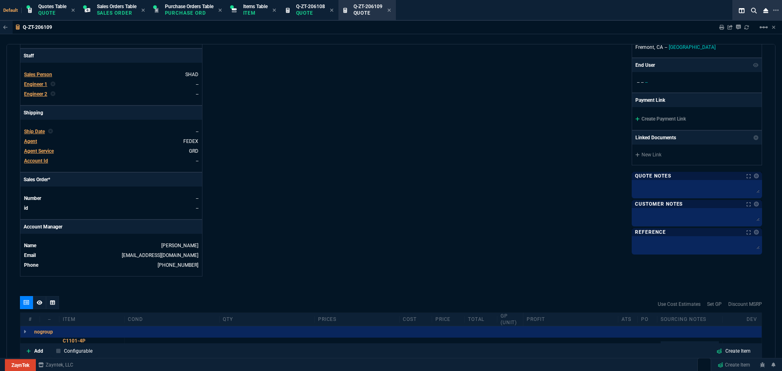
scroll to position [285, 0]
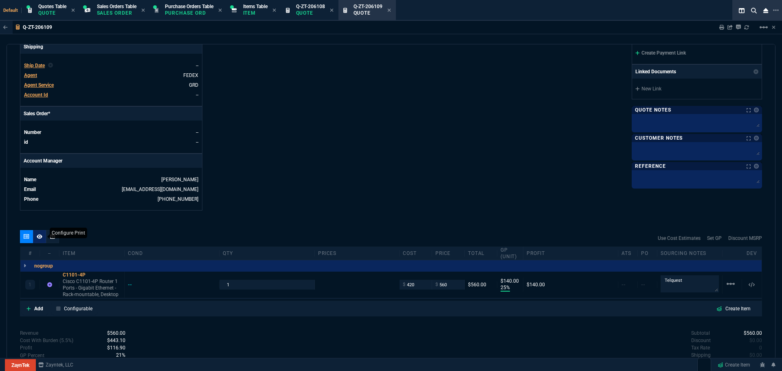
click at [36, 236] on div at bounding box center [39, 236] width 13 height 13
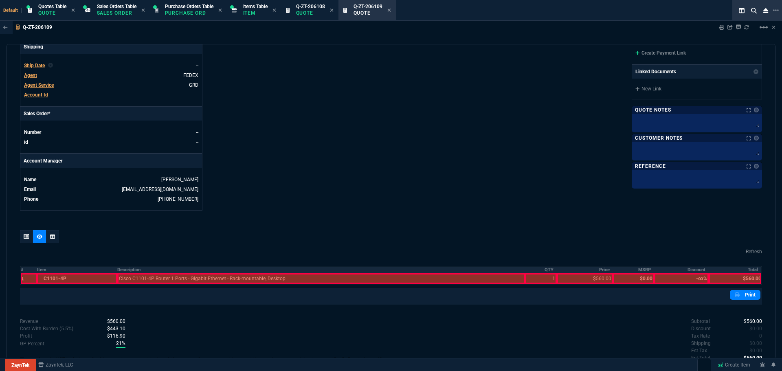
click at [21, 270] on th "#" at bounding box center [28, 269] width 17 height 7
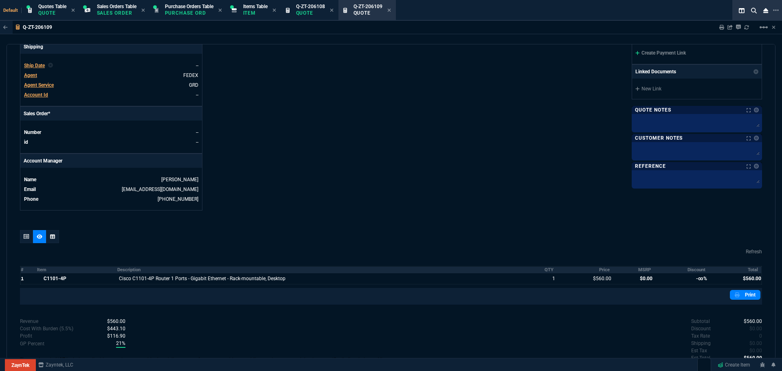
click at [640, 269] on th "MSRP" at bounding box center [633, 269] width 41 height 7
click at [696, 270] on th "Discount" at bounding box center [681, 269] width 55 height 7
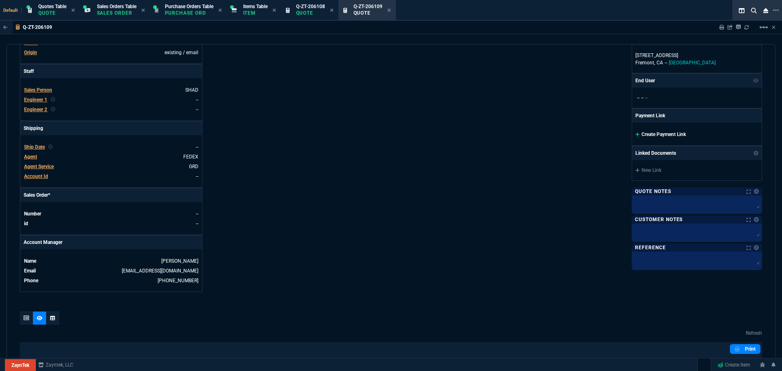
click at [671, 135] on link "Create Payment Link" at bounding box center [661, 135] width 51 height 6
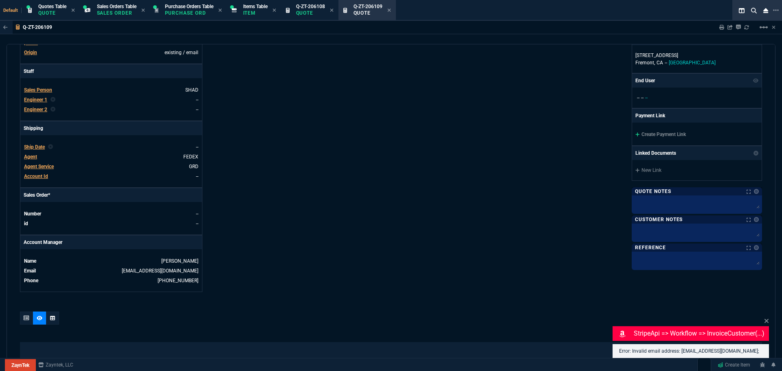
click at [446, 233] on div "ZaynTek, LLC [STREET_ADDRESS] Share Link [PERSON_NAME] Over oneOnOne chat SEND …" at bounding box center [576, 82] width 371 height 420
click at [424, 217] on div "ZaynTek, LLC [STREET_ADDRESS] Share Link [PERSON_NAME] Over oneOnOne chat SEND …" at bounding box center [576, 82] width 371 height 420
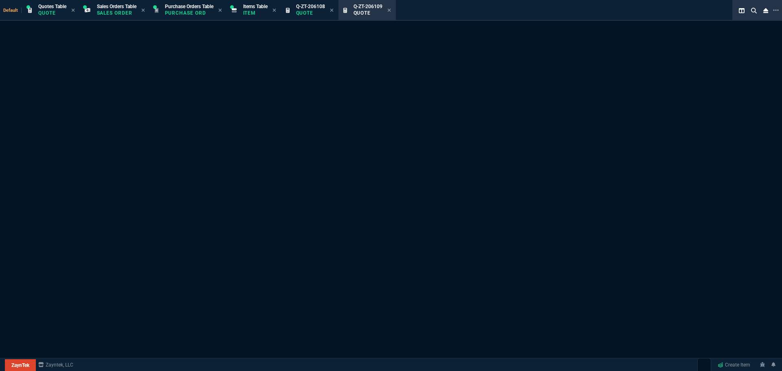
select select "4: SHAD"
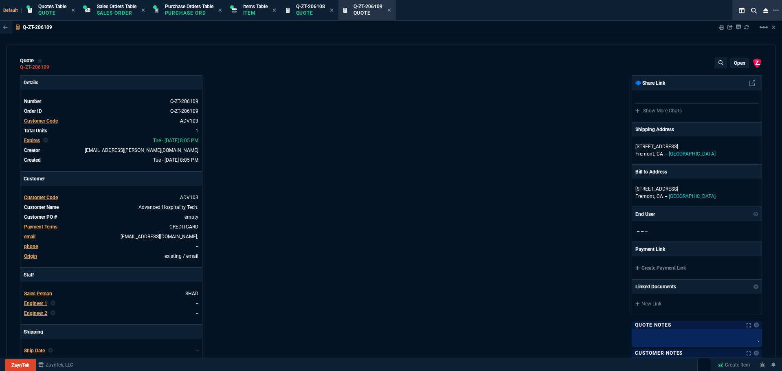
type input "25"
type input "140"
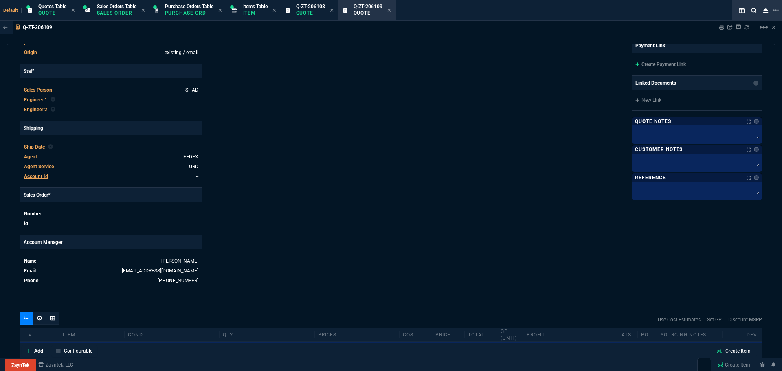
scroll to position [81, 0]
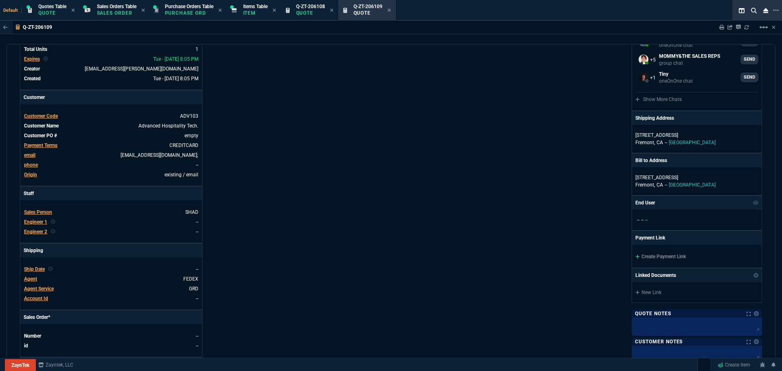
click at [26, 157] on span "email" at bounding box center [29, 155] width 11 height 6
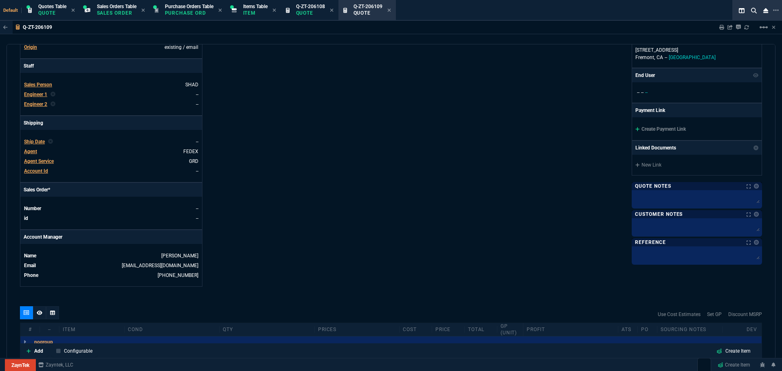
scroll to position [204, 0]
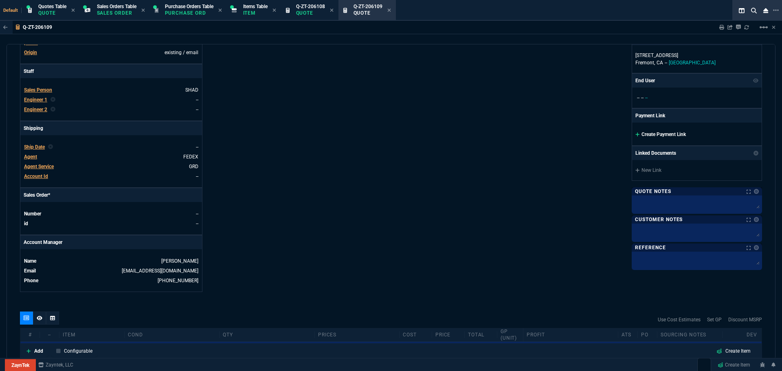
click at [681, 135] on link "Create Payment Link" at bounding box center [661, 135] width 51 height 6
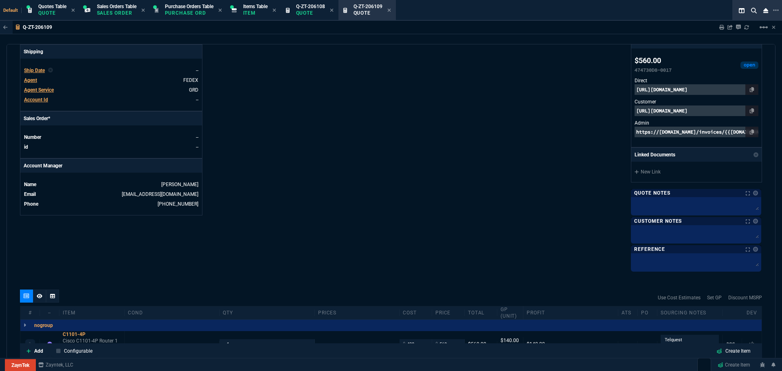
scroll to position [385, 0]
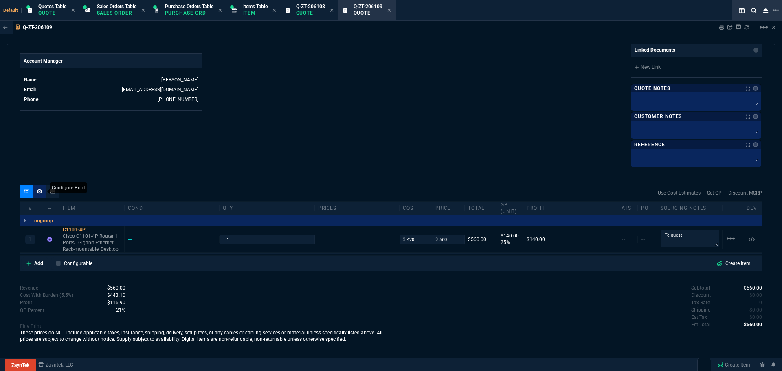
click at [39, 191] on icon at bounding box center [40, 191] width 6 height 5
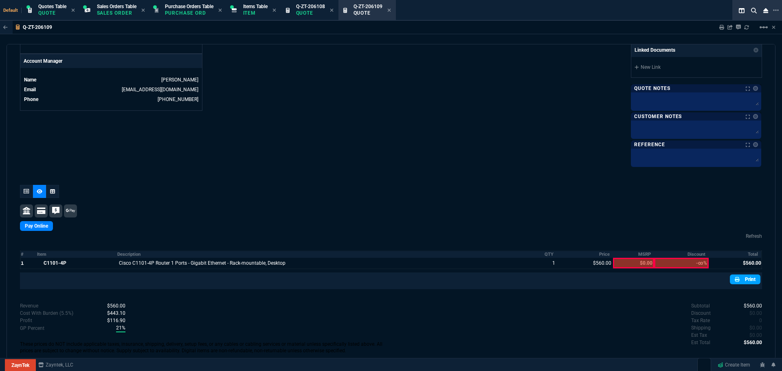
click at [744, 281] on link "Print" at bounding box center [745, 280] width 31 height 10
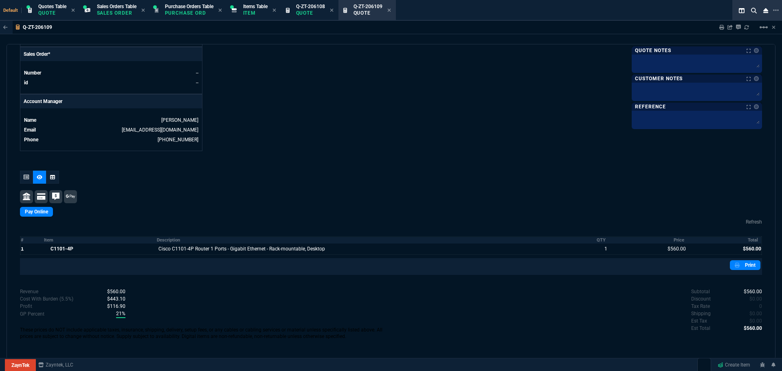
scroll to position [345, 0]
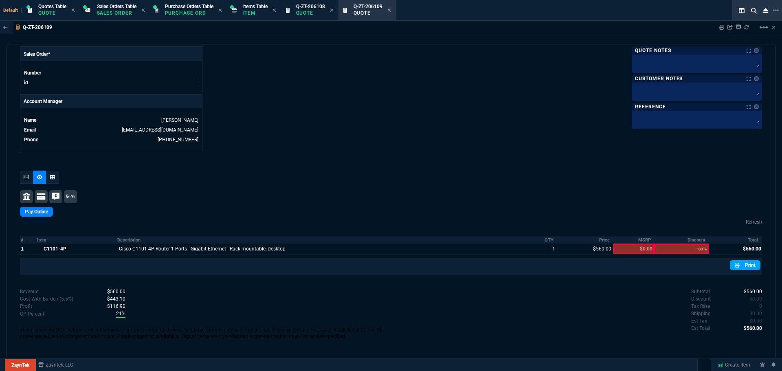
click at [747, 265] on link "Print" at bounding box center [745, 265] width 31 height 10
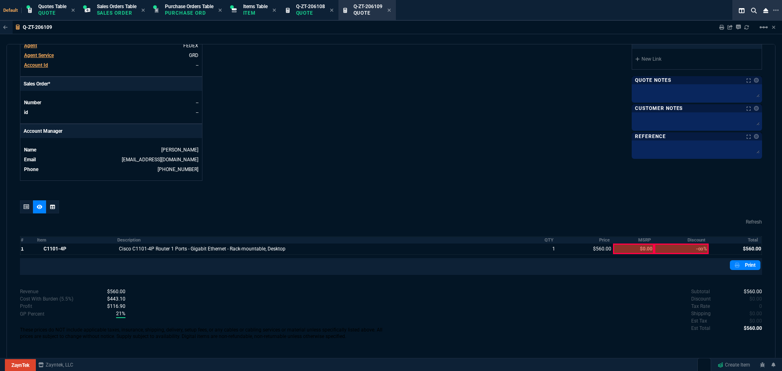
scroll to position [0, 0]
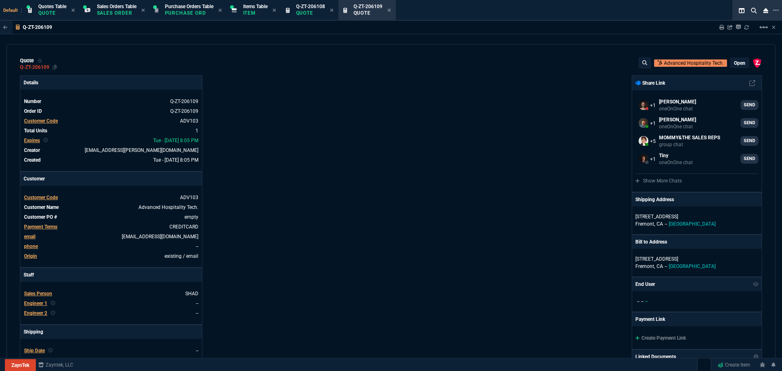
click at [55, 67] on icon at bounding box center [55, 67] width 4 height 5
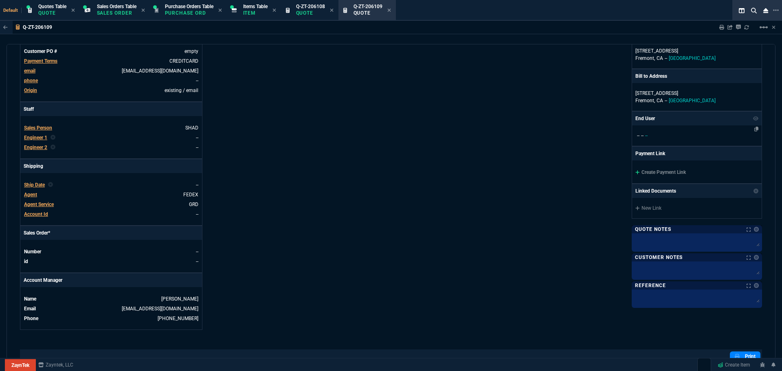
scroll to position [163, 0]
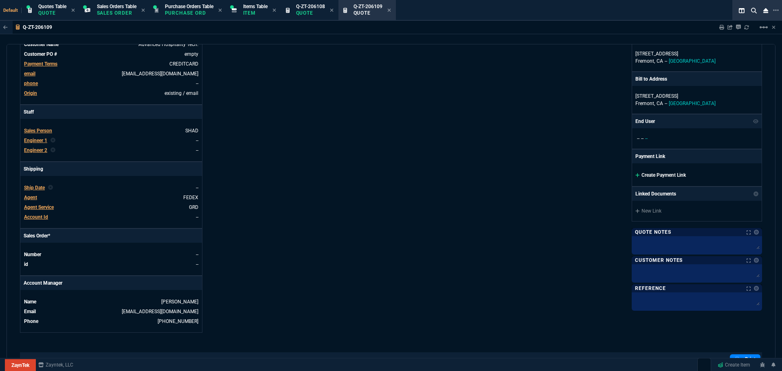
click at [660, 175] on link "Create Payment Link" at bounding box center [661, 175] width 51 height 6
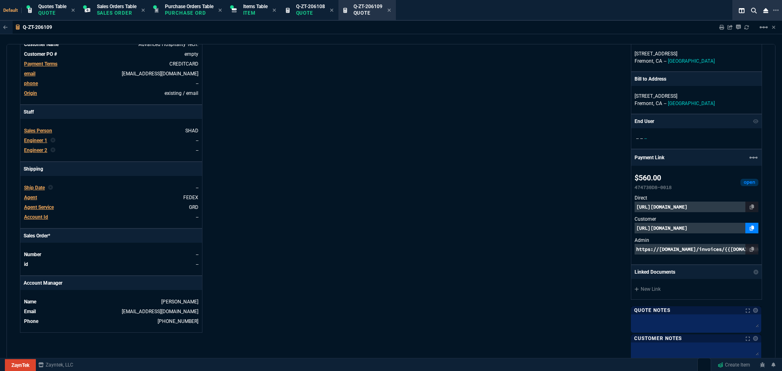
click at [750, 228] on icon at bounding box center [752, 228] width 4 height 5
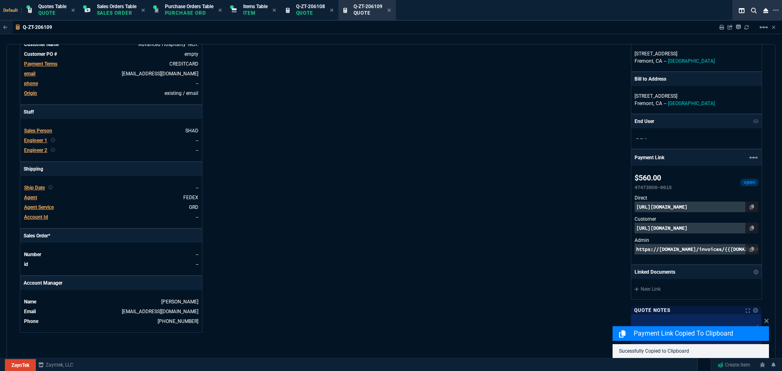
click at [721, 228] on p "[URL][DOMAIN_NAME]" at bounding box center [697, 228] width 124 height 11
click at [643, 208] on p "[URL][DOMAIN_NAME]" at bounding box center [697, 207] width 124 height 11
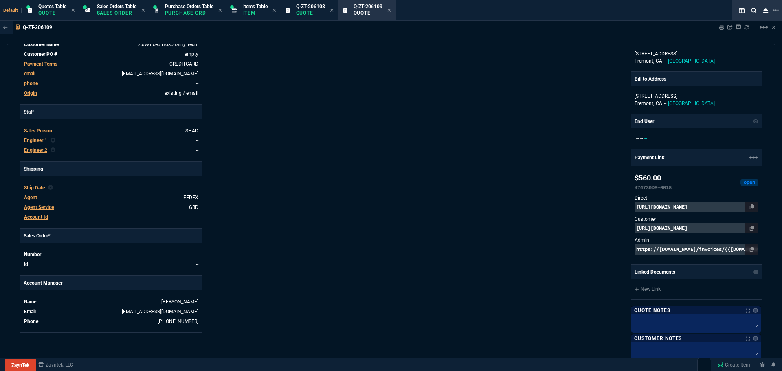
click at [714, 228] on p "[URL][DOMAIN_NAME]" at bounding box center [697, 228] width 124 height 11
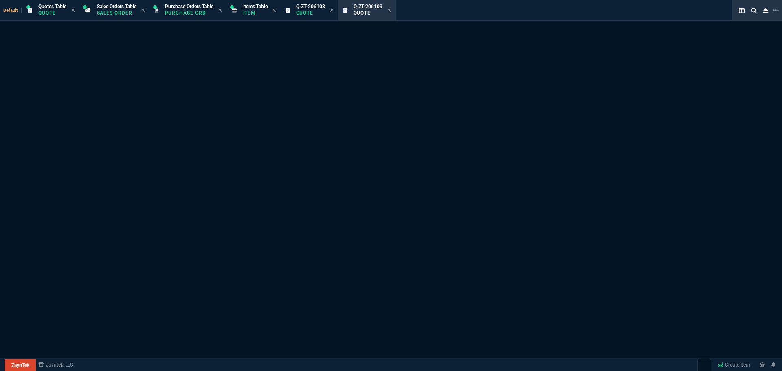
select select "4: SHAD"
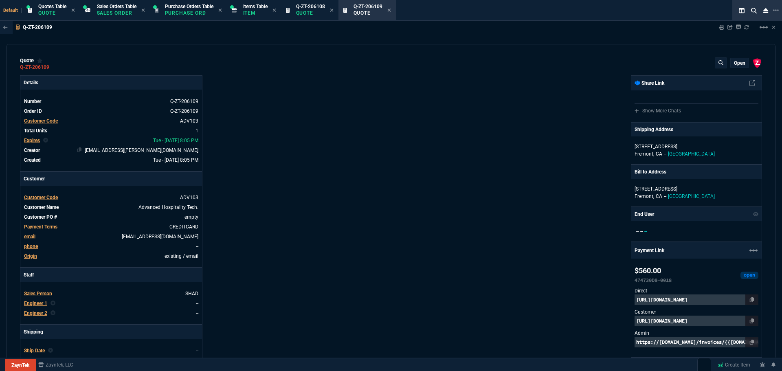
type input "25"
type input "140"
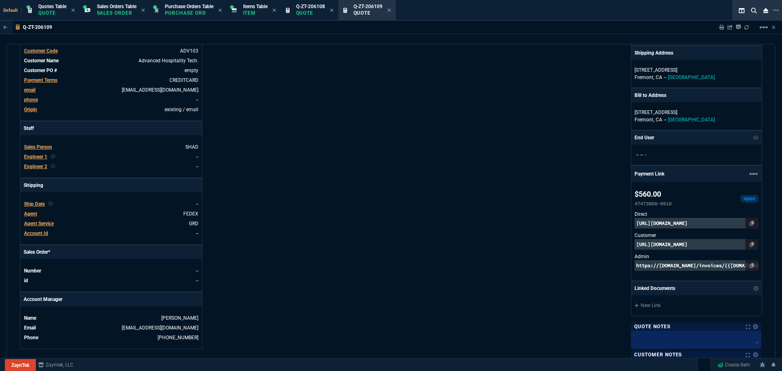
scroll to position [163, 0]
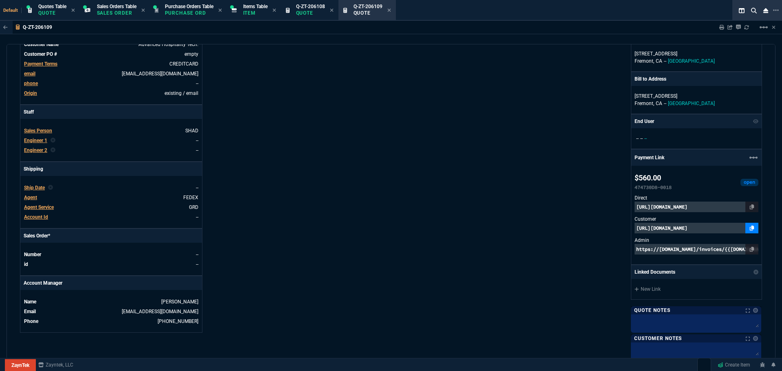
click at [750, 228] on icon at bounding box center [752, 228] width 4 height 5
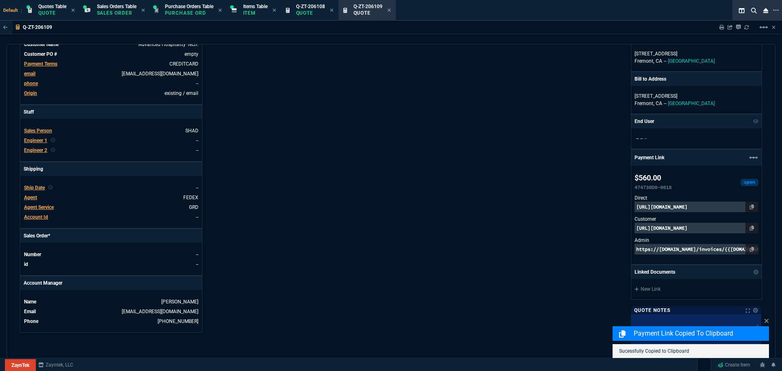
click at [710, 227] on p "[URL][DOMAIN_NAME]" at bounding box center [697, 228] width 124 height 11
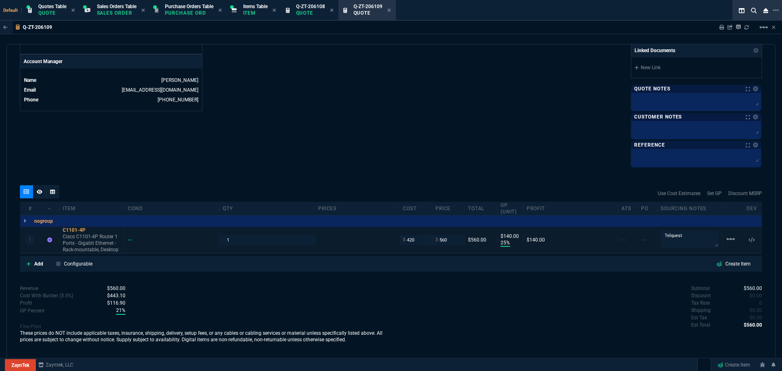
scroll to position [385, 0]
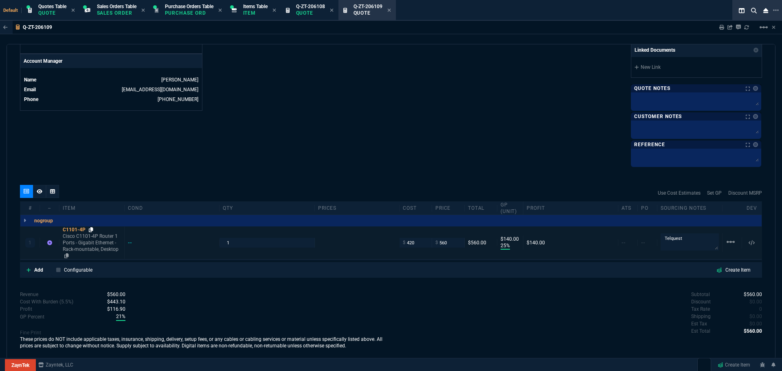
click at [92, 228] on icon at bounding box center [91, 229] width 4 height 5
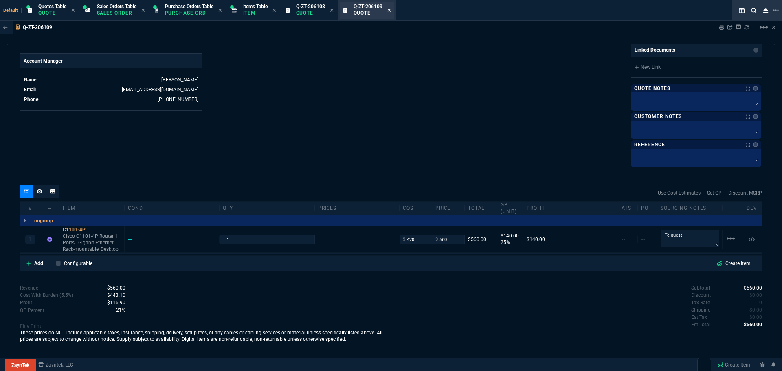
click at [391, 9] on icon at bounding box center [388, 10] width 3 height 3
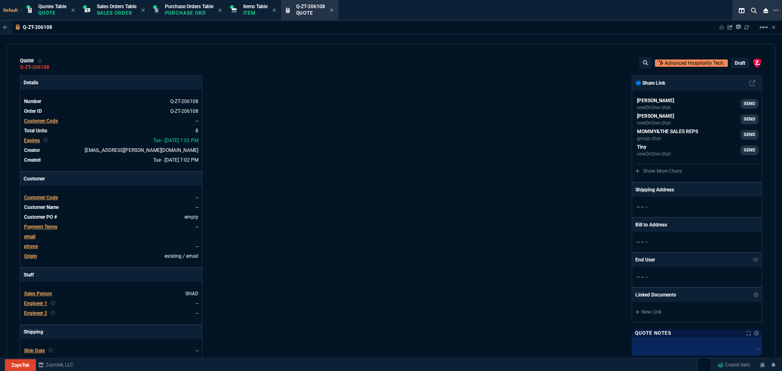
type input "91"
type input "4165"
type input "57"
type input "395"
type input "52"
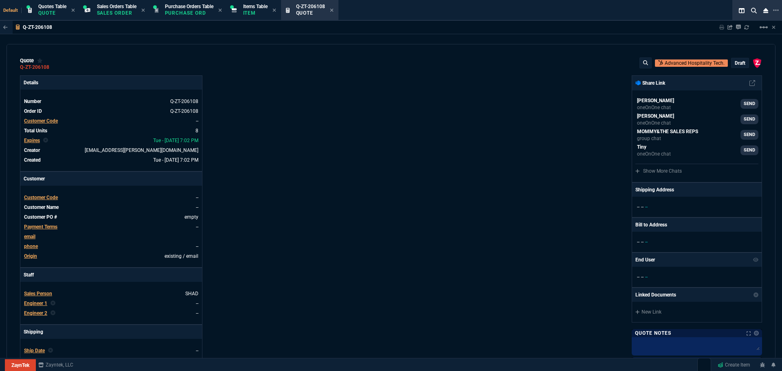
type input "2295"
type input "67"
type input "1995"
type input "41"
type input "659"
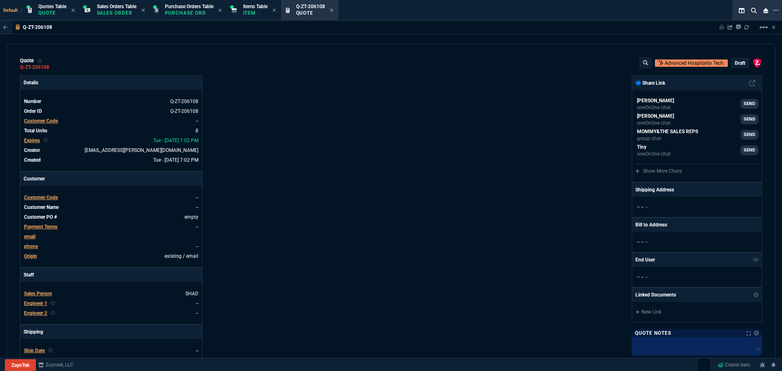
type input "76"
type input "755"
type input "-100"
type input "-800"
type input "0"
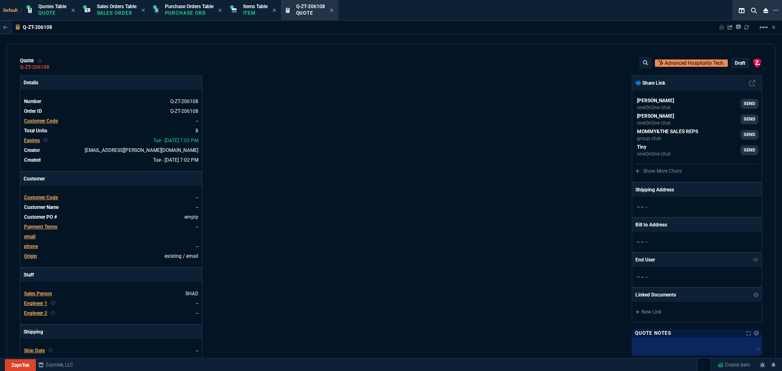
type input "0"
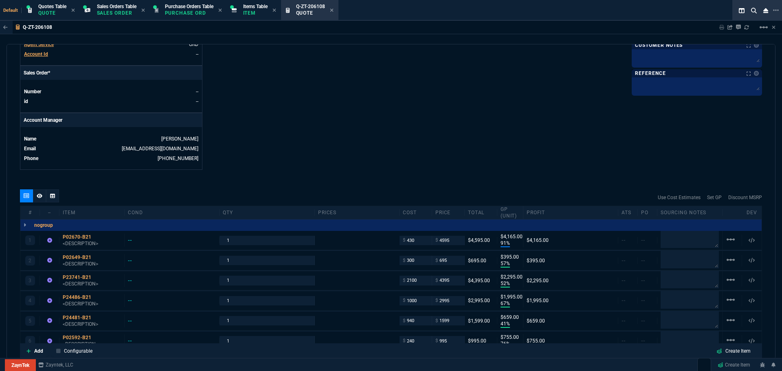
type input "5311"
type input "2427"
type input "100"
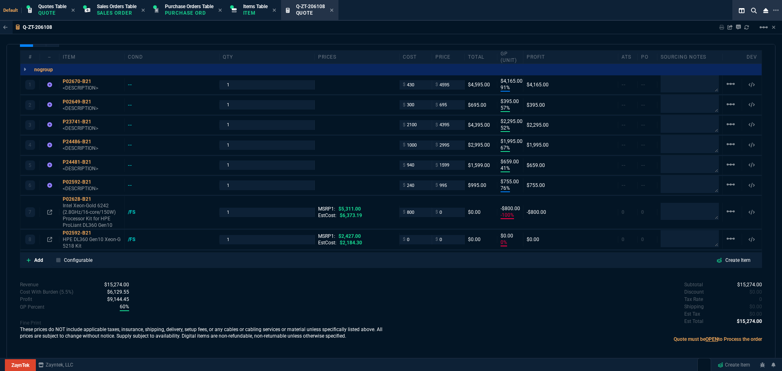
scroll to position [487, 0]
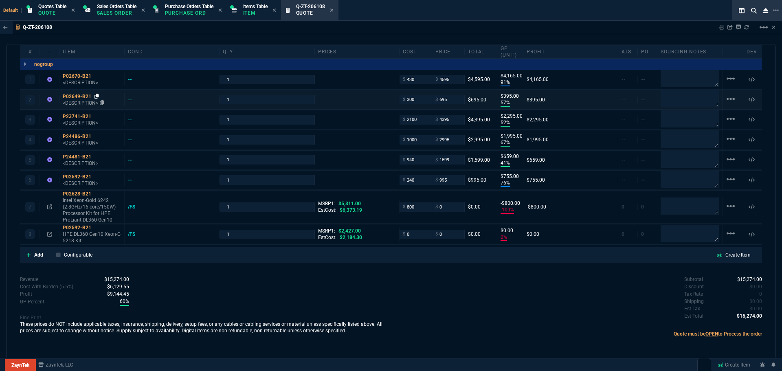
click at [97, 97] on icon at bounding box center [97, 96] width 4 height 5
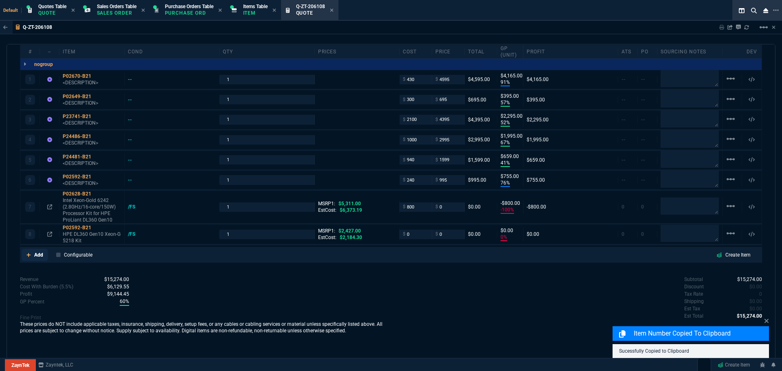
click at [39, 256] on p "Add" at bounding box center [38, 254] width 9 height 7
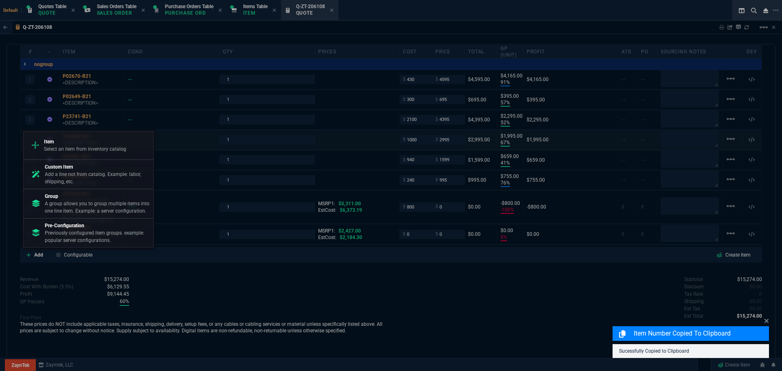
click at [74, 147] on p "Select an item from inventory catalog" at bounding box center [85, 148] width 82 height 7
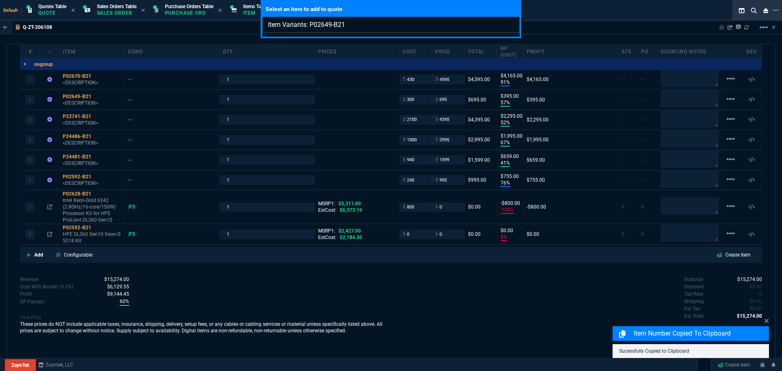
click at [310, 23] on input "Item Variants: P02649-B21" at bounding box center [390, 25] width 257 height 16
type input "Item Variants:P02649-B21"
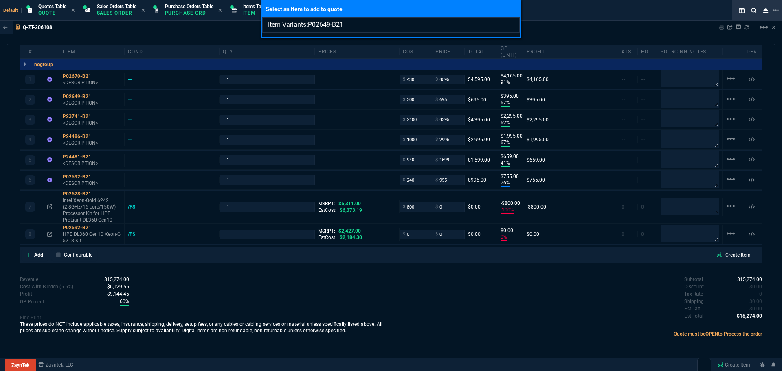
click at [419, 29] on input "Item Variants:P02649-B21" at bounding box center [390, 25] width 257 height 16
click at [510, 25] on input "Item Variants:P02649-B21" at bounding box center [390, 25] width 257 height 16
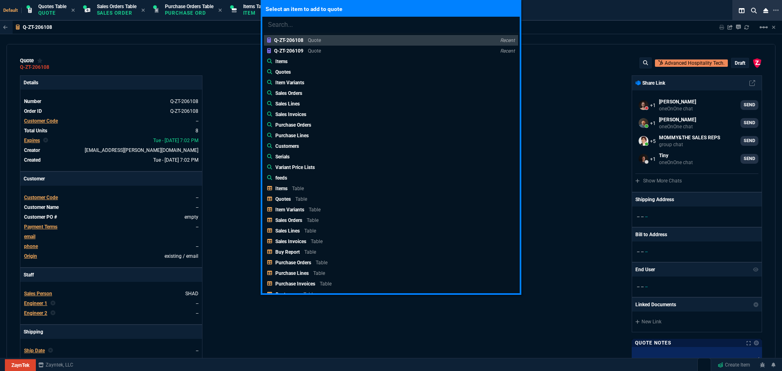
select select "4: SHAD"
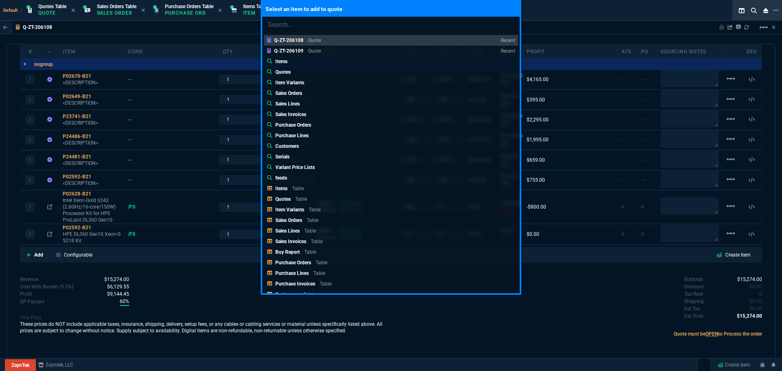
click at [449, 310] on div "Select an item to add to quote Q-ZT-206108 Quote Recent Q-ZT-206109 Quote Recen…" at bounding box center [391, 185] width 782 height 371
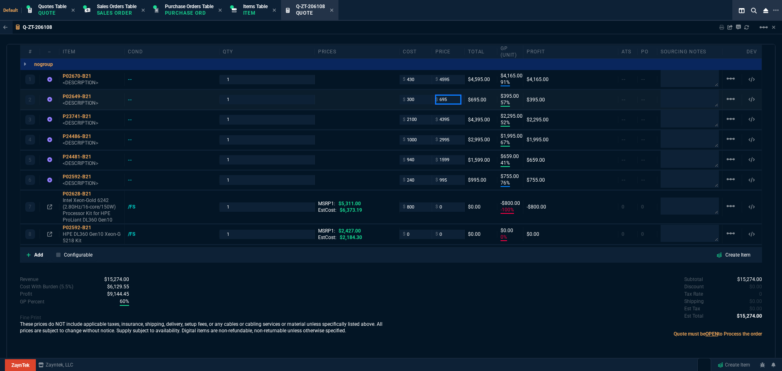
click at [449, 101] on input "695" at bounding box center [448, 99] width 26 height 9
type input "3995"
click at [451, 120] on input "4395" at bounding box center [448, 119] width 26 height 9
type input "3995"
type input "92"
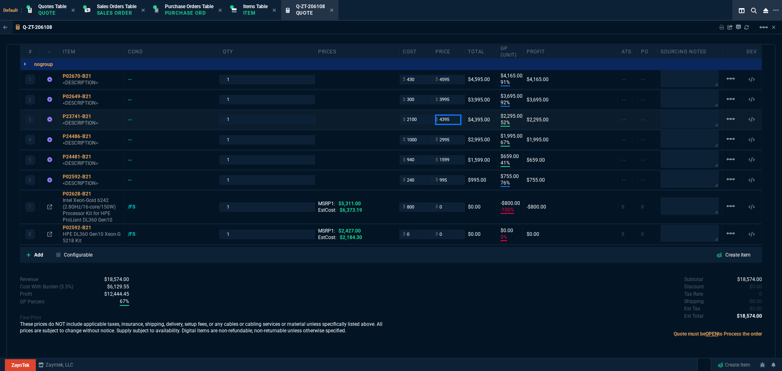
type input "3695"
type input "4499"
click at [448, 141] on input "2995" at bounding box center [448, 139] width 26 height 9
type input "4499"
type input "53"
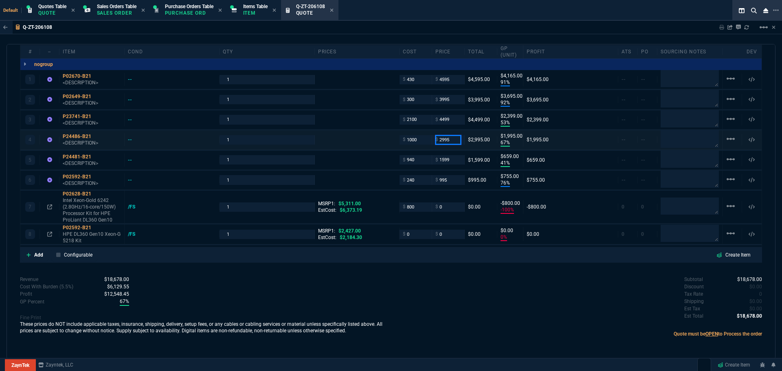
type input "2399"
type input "3995"
click at [448, 182] on input "995" at bounding box center [448, 179] width 26 height 9
type input "3995"
type input "75"
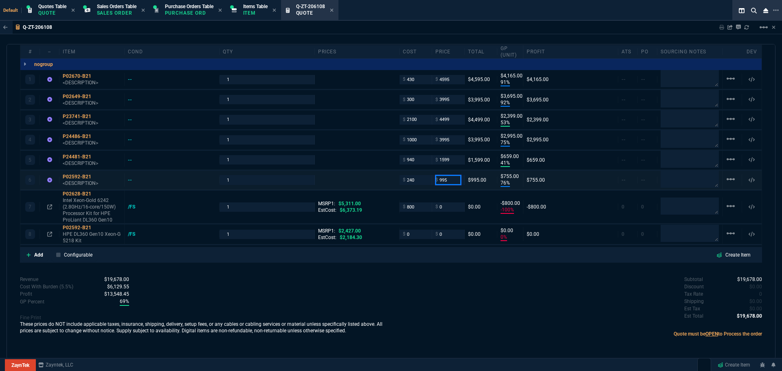
type input "2995"
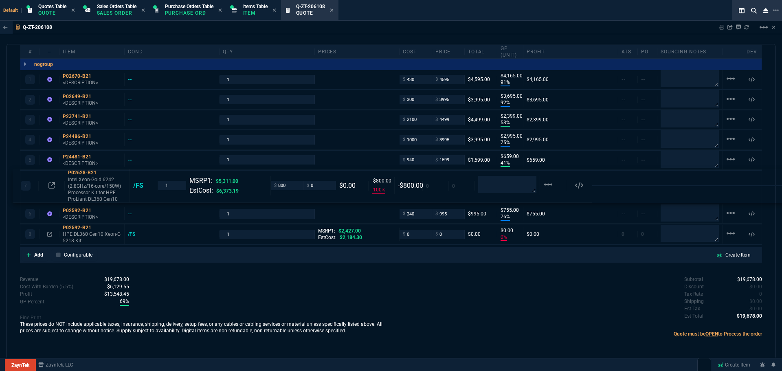
drag, startPoint x: 33, startPoint y: 209, endPoint x: 26, endPoint y: 187, distance: 23.3
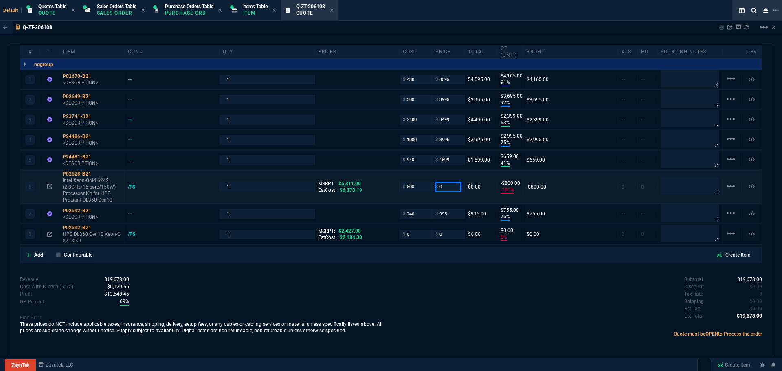
click at [443, 187] on input "0" at bounding box center [448, 186] width 26 height 9
type input "1350"
click at [412, 235] on input "0" at bounding box center [416, 234] width 26 height 9
type input "1350"
type input "41"
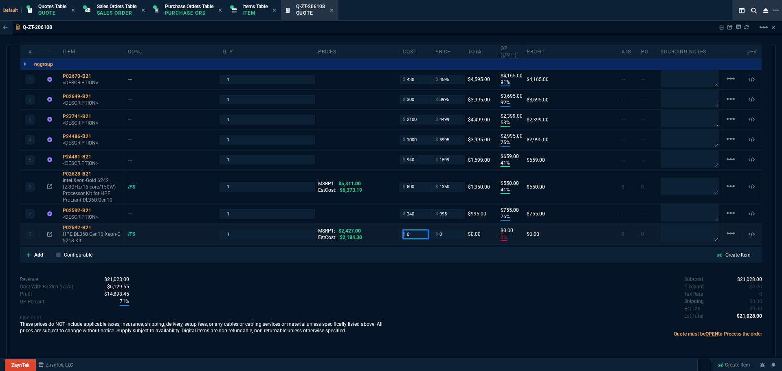
type input "550"
type input "75"
type input "240"
click at [442, 234] on input "0" at bounding box center [448, 234] width 26 height 9
type input "240"
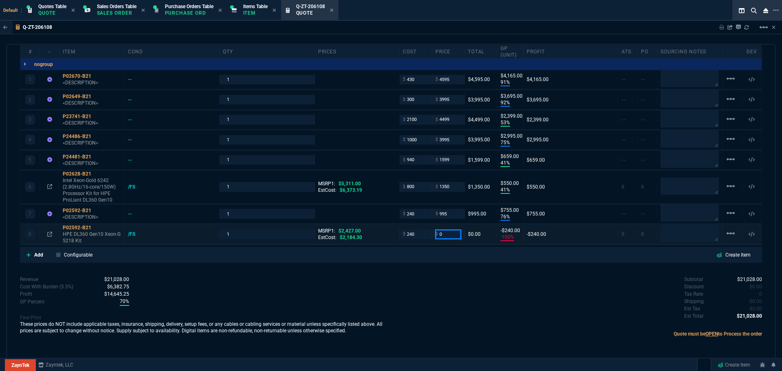
type input "-100"
type input "-240"
type input "995"
click at [440, 281] on div "Subtotal $21,028.00 Discount $0.00 Tax Rate 0 Shipping $0.00 Est Tax $0.00 Est …" at bounding box center [576, 298] width 371 height 45
type input "995"
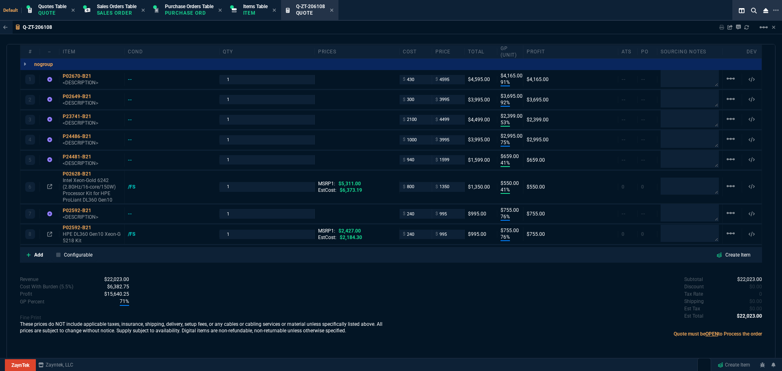
type input "76"
type input "755"
type input "59"
click at [727, 213] on mat-icon "linear_scale" at bounding box center [731, 213] width 10 height 10
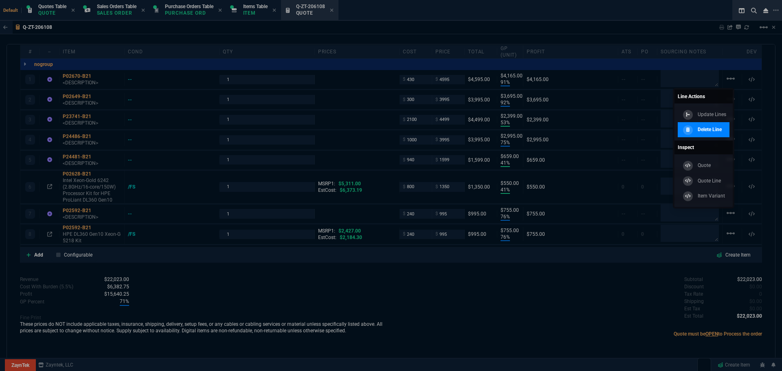
click at [710, 130] on p "Delete Line" at bounding box center [710, 129] width 24 height 7
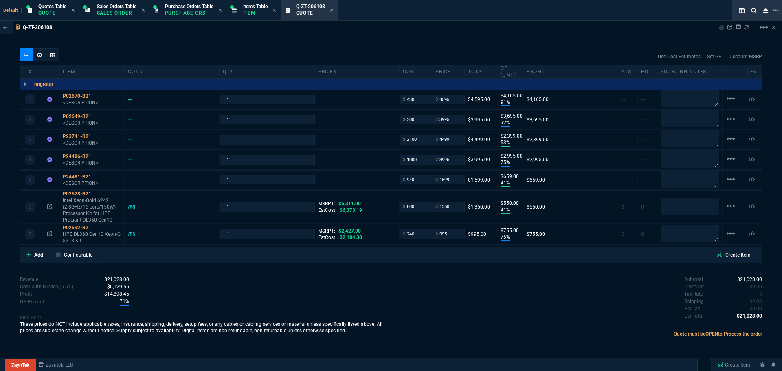
type input "91"
type input "4165"
type input "92"
type input "3695"
type input "53"
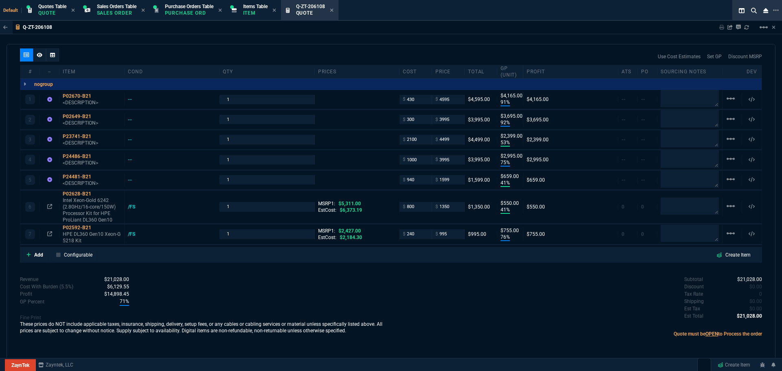
type input "2399"
type input "75"
type input "2995"
type input "41"
type input "659"
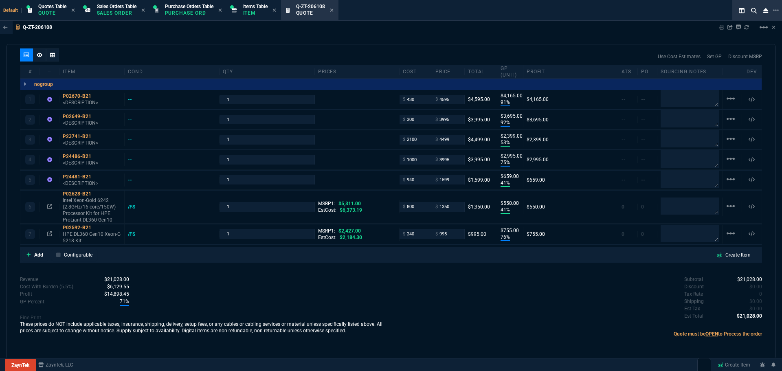
type input "41"
type input "550"
type input "76"
type input "755"
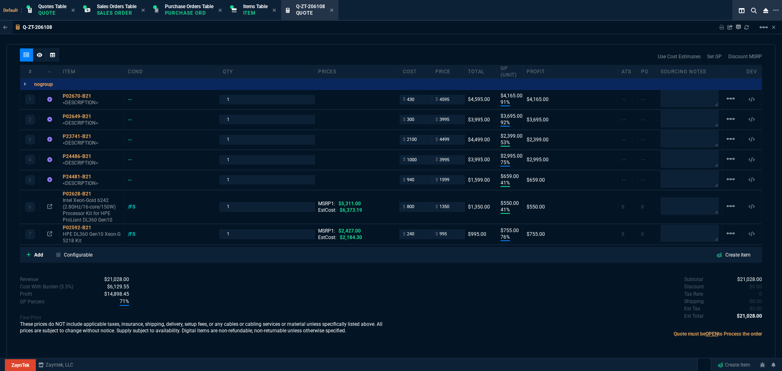
type input "75"
type input "59"
click at [235, 99] on input "1" at bounding box center [267, 99] width 88 height 9
type input "10"
click at [242, 121] on input "1" at bounding box center [267, 119] width 88 height 9
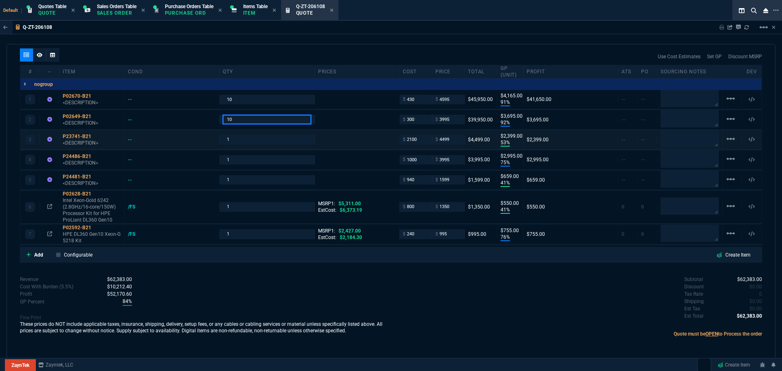
type input "10"
click at [237, 143] on input "1" at bounding box center [267, 139] width 88 height 9
type input "10"
click at [231, 158] on input "1" at bounding box center [267, 159] width 88 height 9
type input "10"
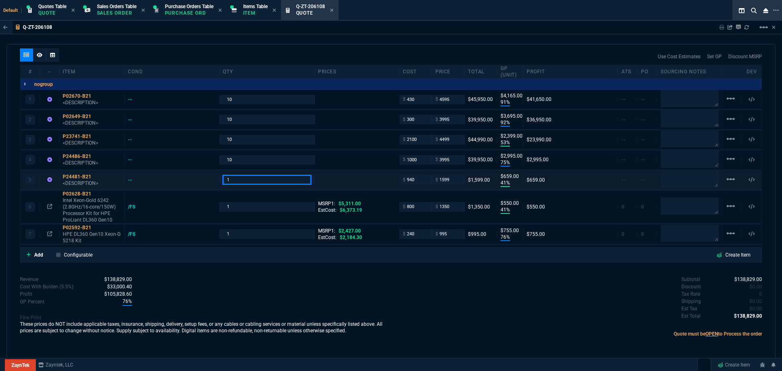
click at [231, 181] on input "1" at bounding box center [267, 179] width 88 height 9
type input "10"
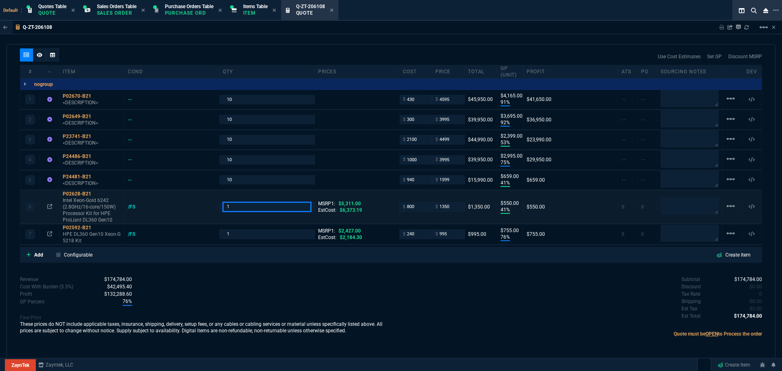
click at [230, 206] on input "1" at bounding box center [267, 206] width 88 height 9
type input "10"
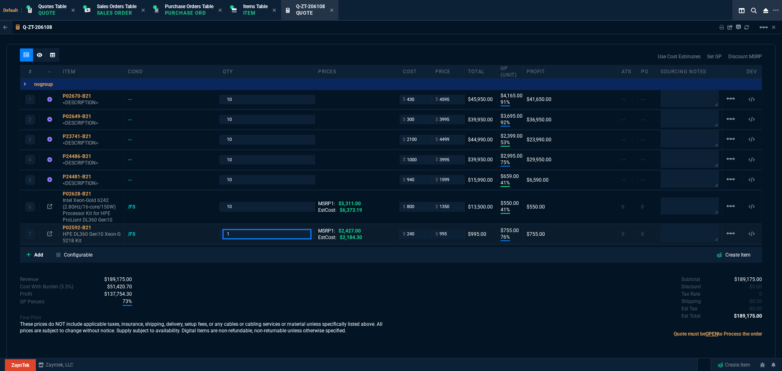
click at [230, 233] on input "1" at bounding box center [267, 233] width 88 height 9
type input "10"
click at [259, 293] on div "Revenue $201,325.00 Cost $55,940.00 Cost With Burden (5.5%) $59,016.70 Profit $…" at bounding box center [205, 309] width 371 height 67
click at [48, 5] on span "Quotes Table" at bounding box center [52, 7] width 28 height 6
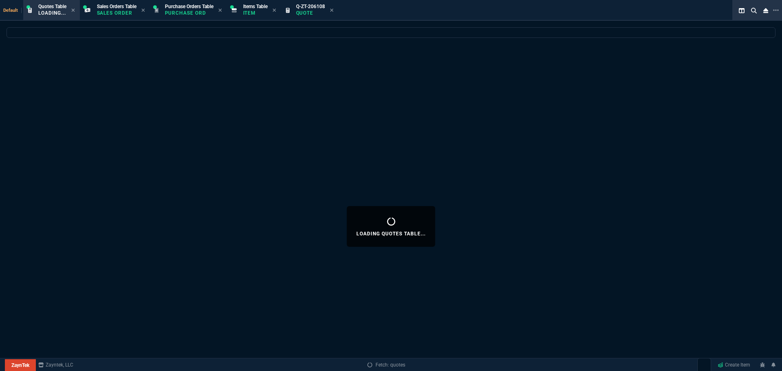
select select
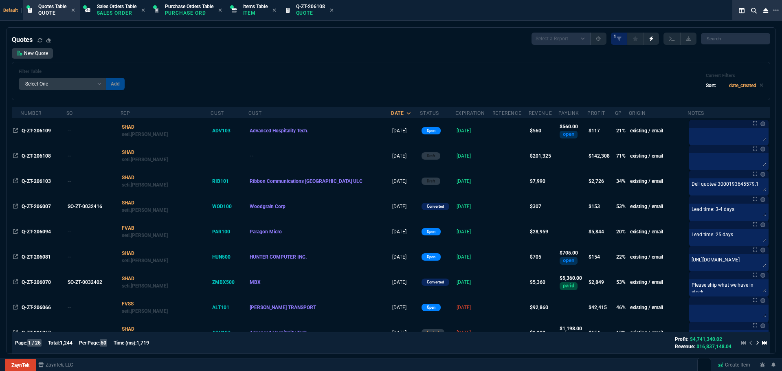
click at [36, 131] on span "Q-ZT-206109" at bounding box center [36, 131] width 29 height 6
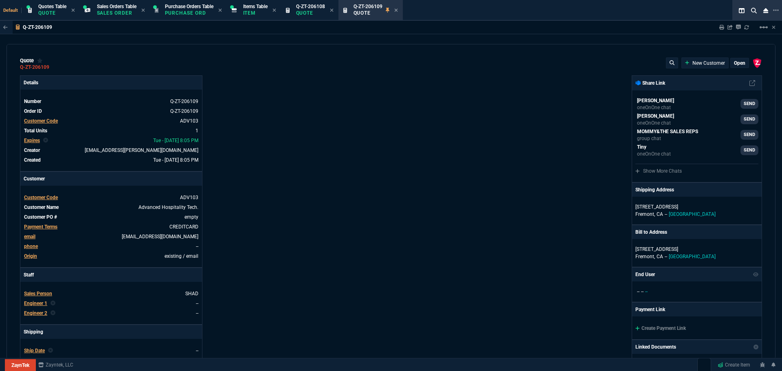
type input "25"
type input "140"
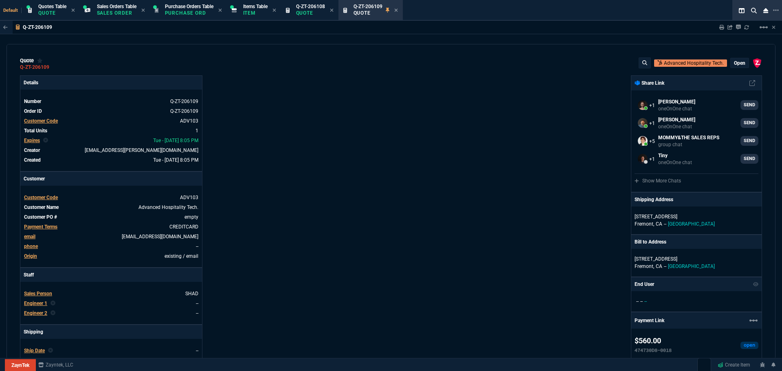
click at [734, 62] on p "open" at bounding box center [739, 63] width 11 height 7
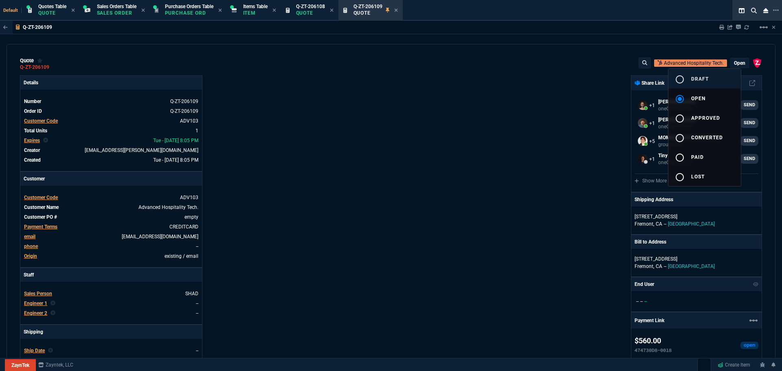
click at [678, 79] on mat-icon "radio_button_unchecked" at bounding box center [680, 80] width 10 height 10
type input "25"
type input "140"
click at [432, 157] on div at bounding box center [391, 185] width 782 height 371
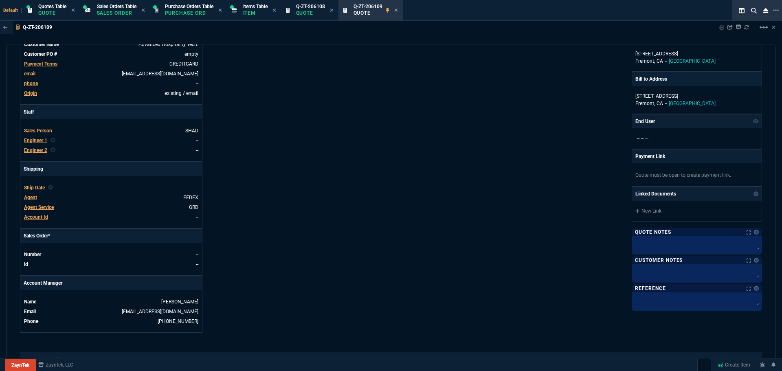
scroll to position [0, 0]
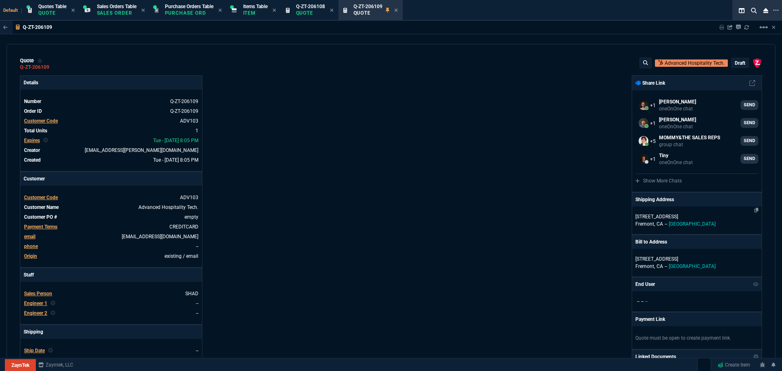
click at [714, 218] on p "[STREET_ADDRESS]" at bounding box center [697, 216] width 123 height 7
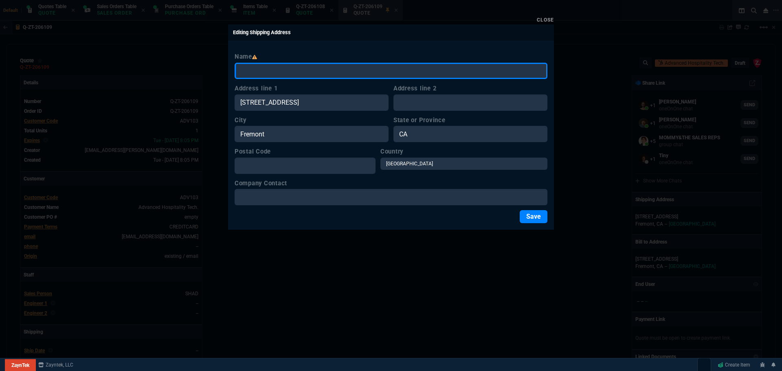
paste input "SpringHill Suites Freeport Brunswick 500 US Route 1, Freeport, ME 04032 Attn: B…"
drag, startPoint x: 510, startPoint y: 70, endPoint x: 454, endPoint y: 69, distance: 56.6
click at [454, 69] on input "SpringHill Suites Freeport Brunswick 500 US Route 1, Freeport, ME 04032 Attn: B…" at bounding box center [391, 71] width 313 height 16
type input "SpringHill Suites Freeport Brunswick 500 US Route 1, Freeport, ME 04032"
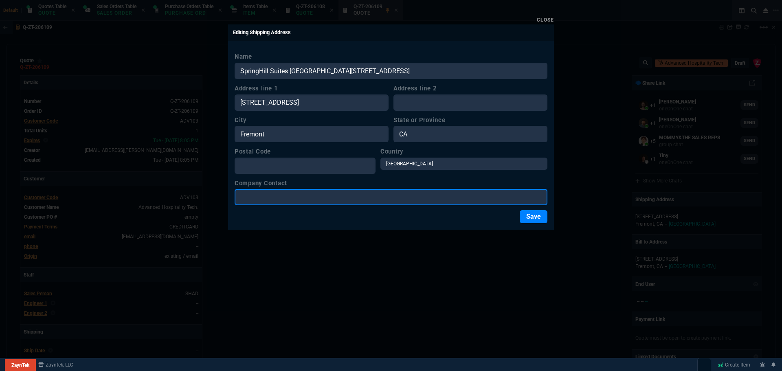
paste input "Attn: Bhavin Patel"
type input "Attn: Bhavin Patel"
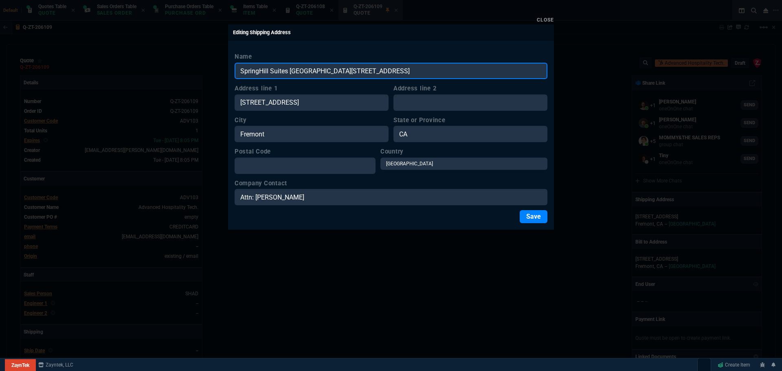
drag, startPoint x: 458, startPoint y: 71, endPoint x: 433, endPoint y: 68, distance: 25.0
click at [433, 68] on input "SpringHill Suites Freeport Brunswick 500 US Route 1, Freeport, ME 04032" at bounding box center [391, 71] width 313 height 16
type input "SpringHill Suites Freeport Brunswick 500 US Route 1, Freeport, ME"
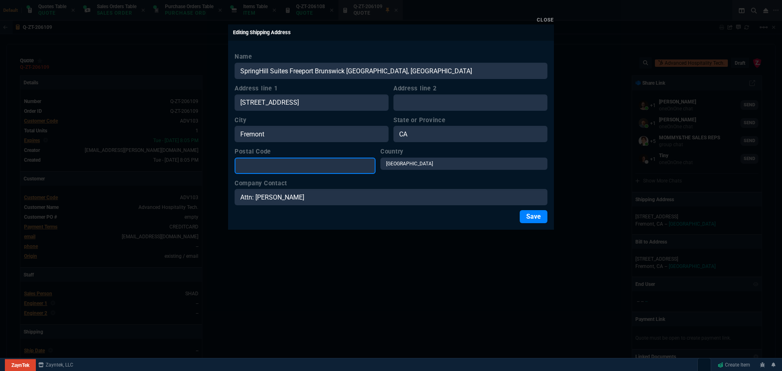
paste input "04032"
type input "04032"
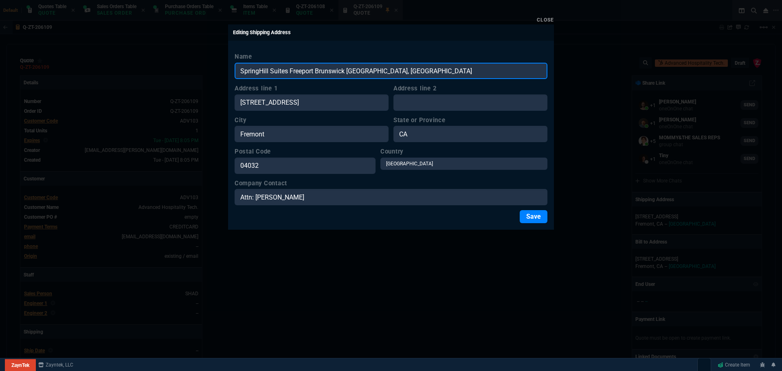
drag, startPoint x: 433, startPoint y: 72, endPoint x: 422, endPoint y: 71, distance: 11.4
click at [422, 71] on input "SpringHill Suites Freeport Brunswick 500 US Route 1, Freeport, ME" at bounding box center [391, 71] width 313 height 16
type input "SpringHill Suites Freeport Brunswick 500 US Route 1, Freeport,"
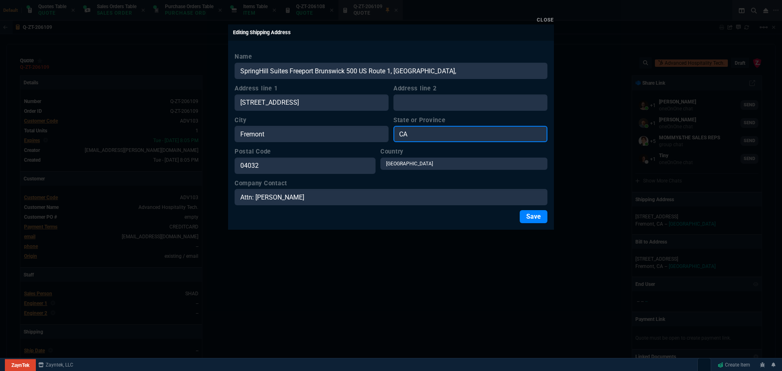
click at [410, 134] on input "CA" at bounding box center [471, 134] width 154 height 16
paste input "ME"
type input "ME"
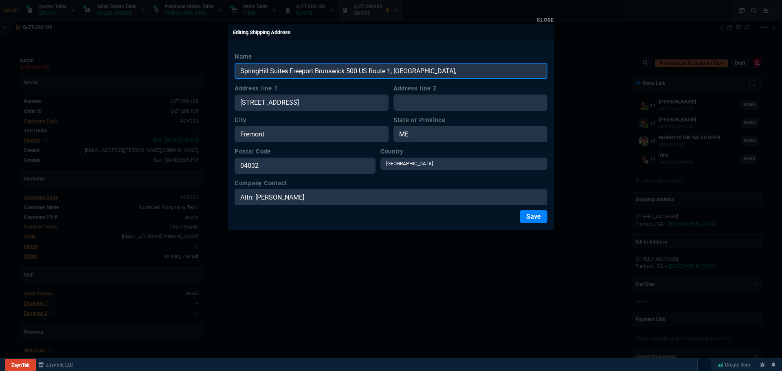
drag, startPoint x: 418, startPoint y: 70, endPoint x: 396, endPoint y: 68, distance: 22.1
click at [396, 68] on input "SpringHill Suites Freeport Brunswick 500 US Route 1, Freeport," at bounding box center [391, 71] width 313 height 16
type input "SpringHill Suites Freeport Brunswick 500 US Route 1, ,"
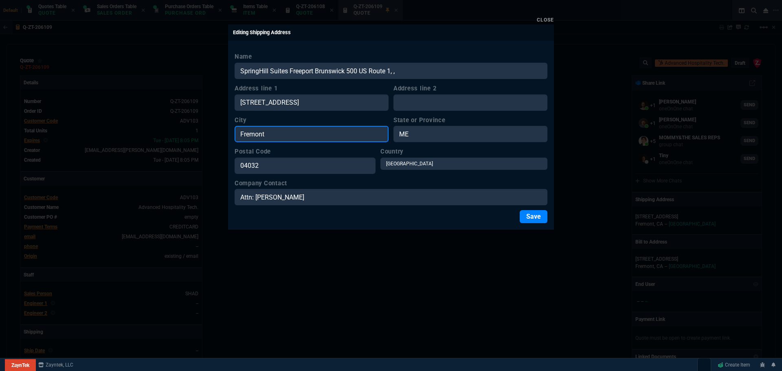
click at [292, 135] on input "Fremont" at bounding box center [312, 134] width 154 height 16
paste input "epor"
type input "Freeport"
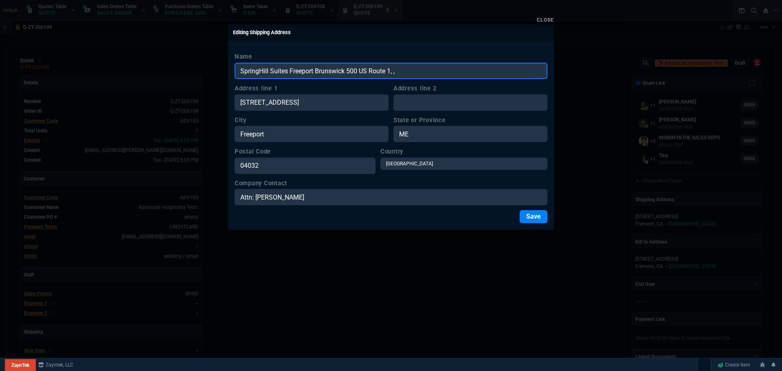
click at [400, 72] on input "SpringHill Suites Freeport Brunswick 500 US Route 1, ," at bounding box center [391, 71] width 313 height 16
drag, startPoint x: 399, startPoint y: 70, endPoint x: 347, endPoint y: 70, distance: 51.7
click at [347, 70] on input "SpringHill Suites Freeport Brunswick 500 US Route 1" at bounding box center [391, 71] width 313 height 16
type input "SpringHill Suites [GEOGRAPHIC_DATA]"
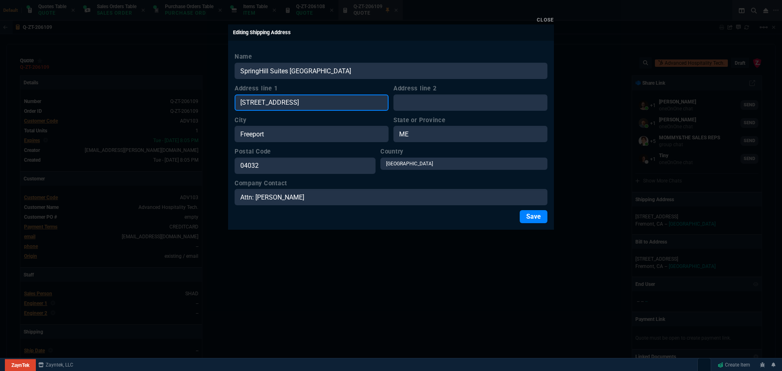
click at [336, 101] on input "[STREET_ADDRESS]" at bounding box center [312, 103] width 154 height 16
paste input "500 US Route"
type input "500 US Route 1"
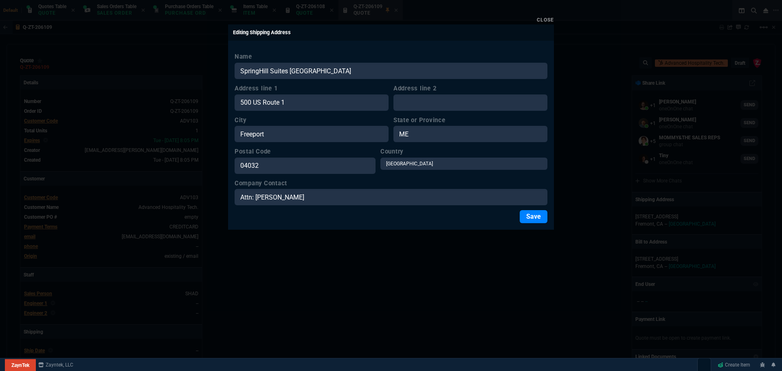
click at [531, 220] on button "Save" at bounding box center [534, 216] width 28 height 13
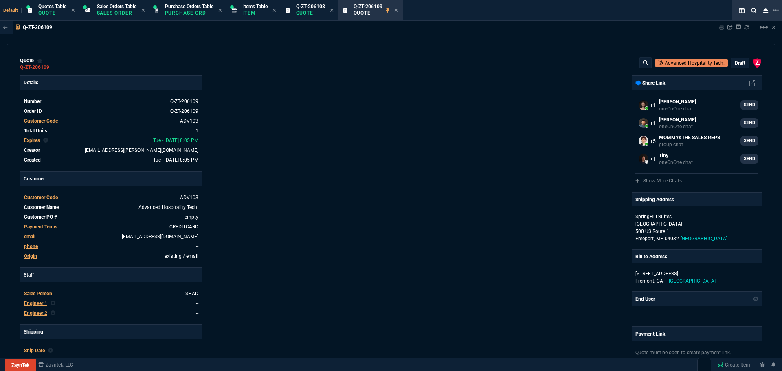
click at [736, 63] on p "draft" at bounding box center [740, 63] width 11 height 7
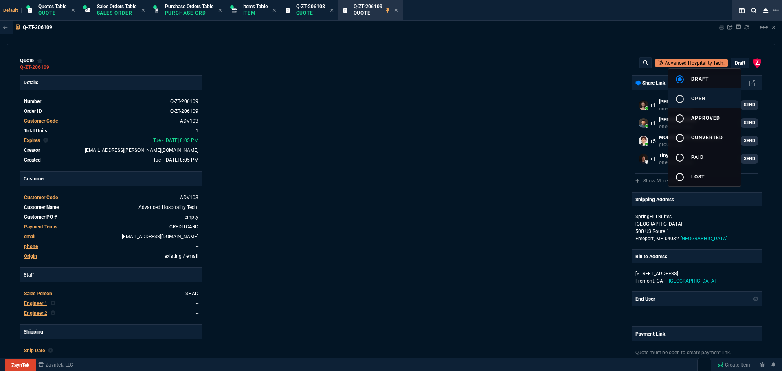
click at [680, 99] on mat-icon "radio_button_unchecked" at bounding box center [680, 99] width 10 height 10
type input "25"
type input "140"
click at [572, 152] on div at bounding box center [391, 185] width 782 height 371
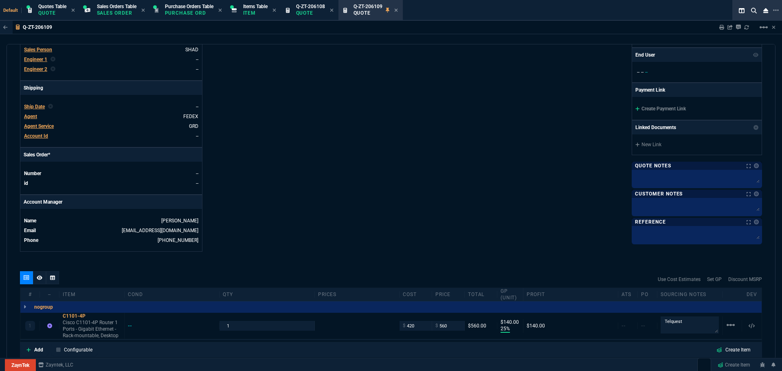
scroll to position [244, 0]
click at [39, 279] on icon at bounding box center [40, 277] width 6 height 4
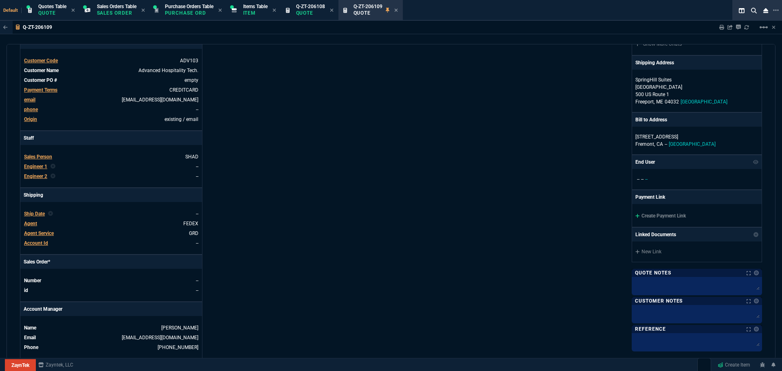
scroll to position [122, 0]
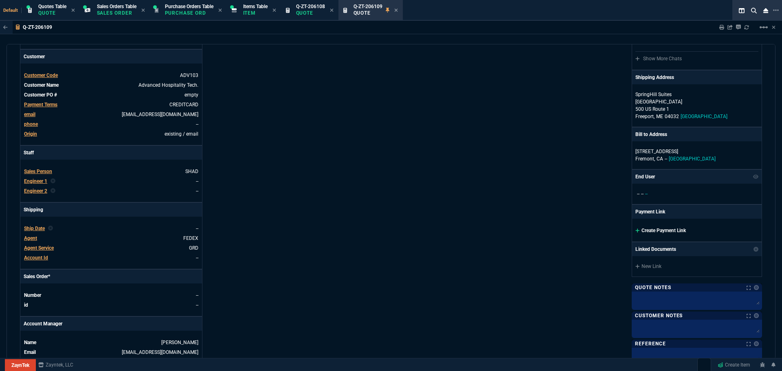
click at [657, 231] on link "Create Payment Link" at bounding box center [661, 231] width 51 height 6
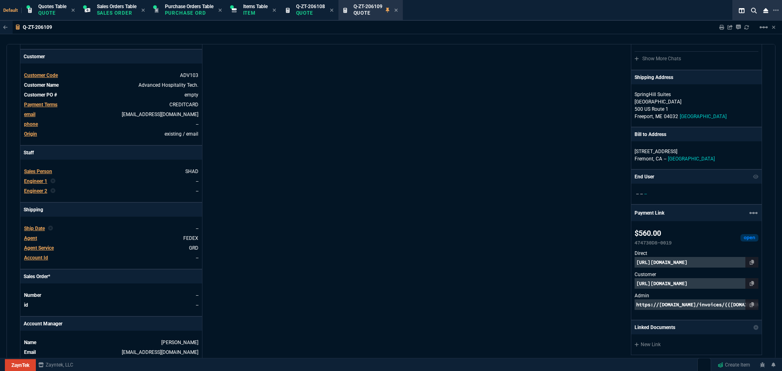
click at [696, 262] on p "https://invoice.stripe.com/i/acct_1I6H3PGIEBFwmLaG/live_YWNjdF8xSTZIM1BHSUVCRnd…" at bounding box center [697, 262] width 124 height 11
click at [652, 284] on p "[URL][DOMAIN_NAME]" at bounding box center [697, 283] width 124 height 11
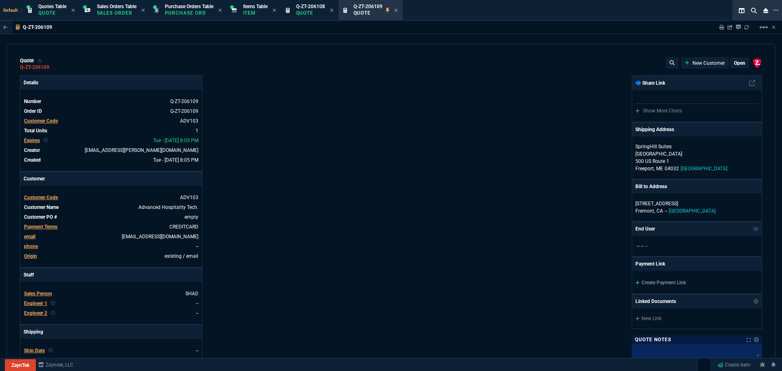
type input "25"
type input "140"
select select "4: SHAD"
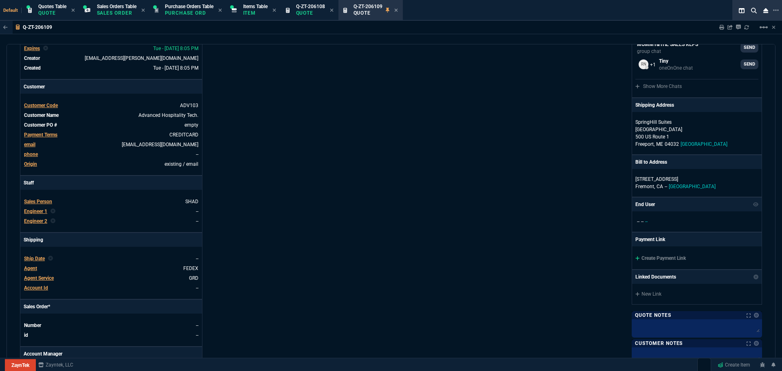
scroll to position [204, 0]
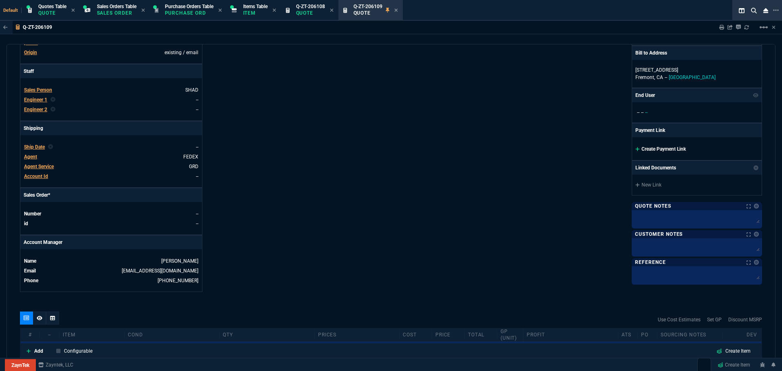
click at [645, 150] on link "Create Payment Link" at bounding box center [661, 149] width 51 height 6
click at [642, 150] on link "Create Payment Link" at bounding box center [661, 149] width 51 height 6
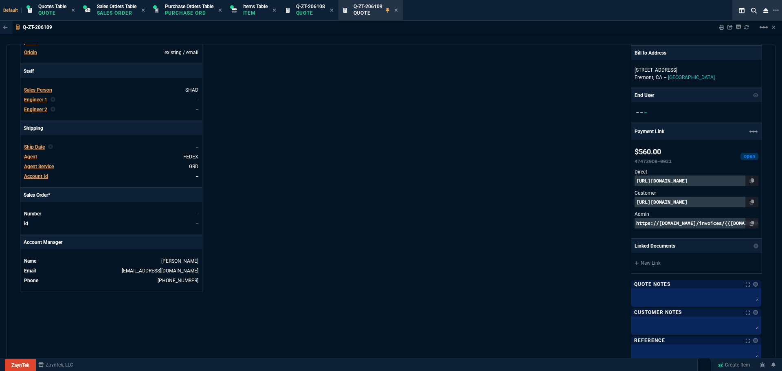
click at [683, 202] on p "[URL][DOMAIN_NAME]" at bounding box center [697, 202] width 124 height 11
click at [644, 182] on p "[URL][DOMAIN_NAME]" at bounding box center [697, 181] width 124 height 11
click at [685, 203] on p "[URL][DOMAIN_NAME]" at bounding box center [697, 202] width 124 height 11
click at [677, 182] on p "[URL][DOMAIN_NAME]" at bounding box center [697, 181] width 124 height 11
click at [666, 201] on p "[URL][DOMAIN_NAME]" at bounding box center [697, 202] width 124 height 11
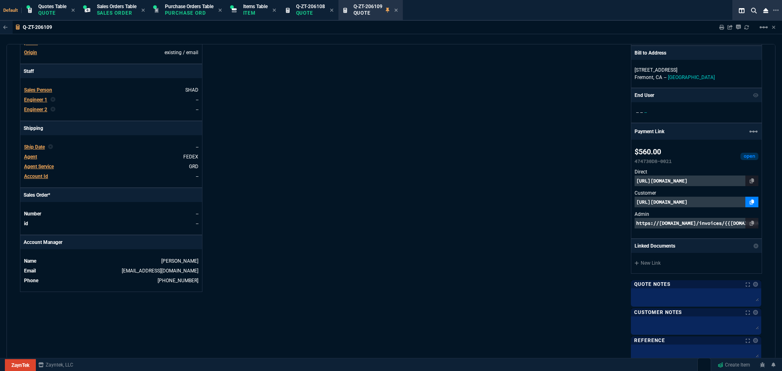
click at [750, 202] on icon at bounding box center [752, 202] width 4 height 5
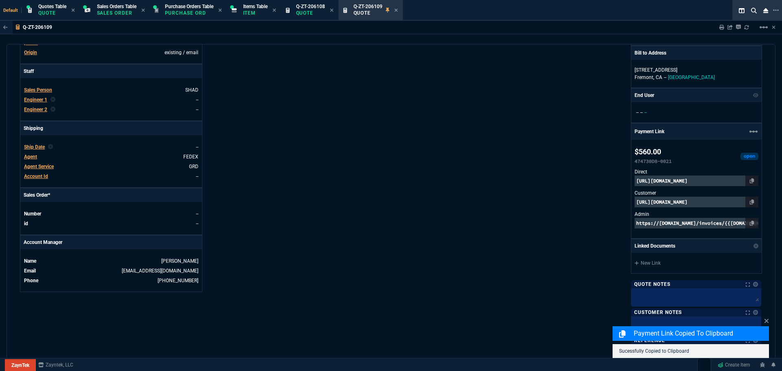
click at [695, 200] on p "[URL][DOMAIN_NAME]" at bounding box center [697, 202] width 124 height 11
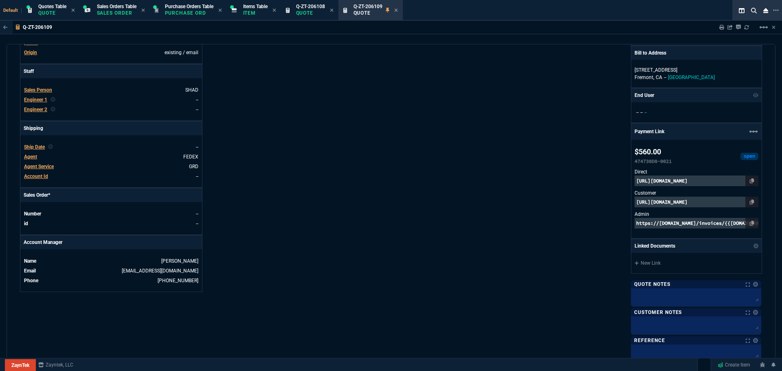
scroll to position [0, 0]
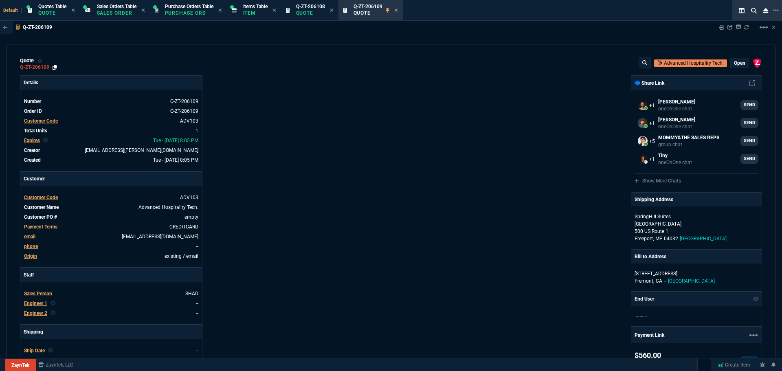
click at [56, 67] on icon at bounding box center [55, 67] width 4 height 5
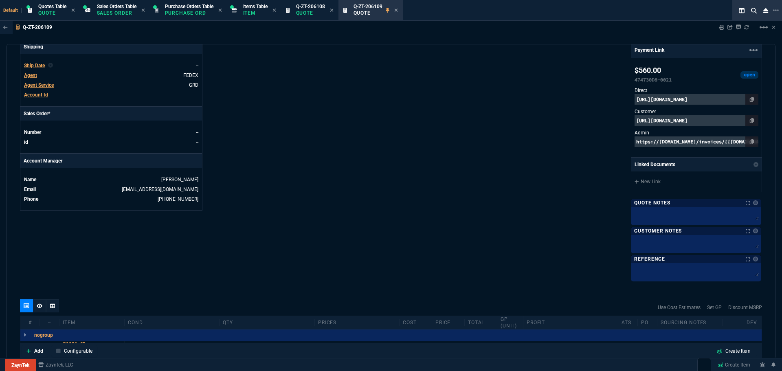
scroll to position [400, 0]
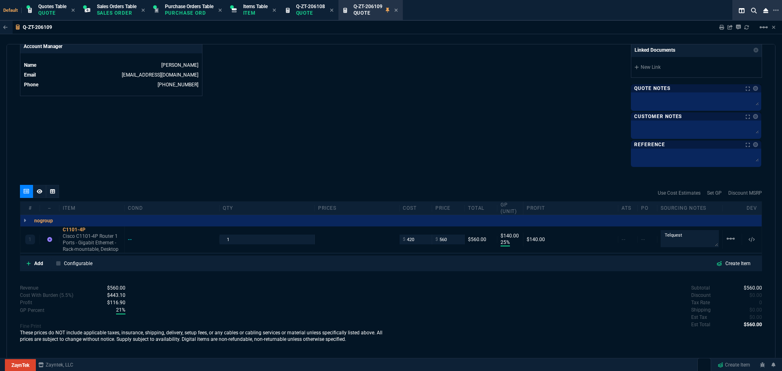
drag, startPoint x: 38, startPoint y: 193, endPoint x: 158, endPoint y: 187, distance: 119.9
click at [38, 193] on icon at bounding box center [40, 191] width 6 height 4
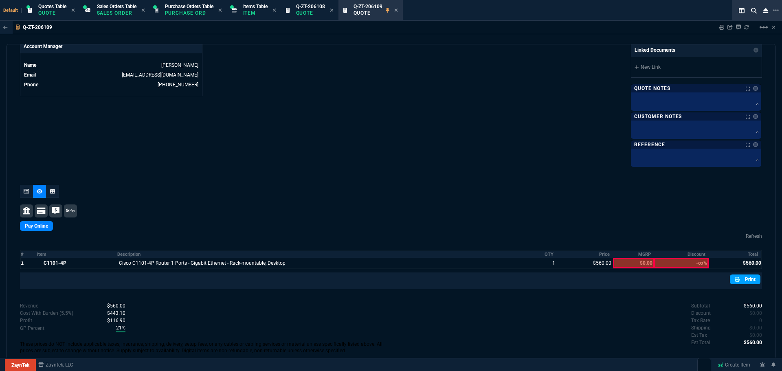
click at [743, 280] on link "Print" at bounding box center [745, 280] width 31 height 10
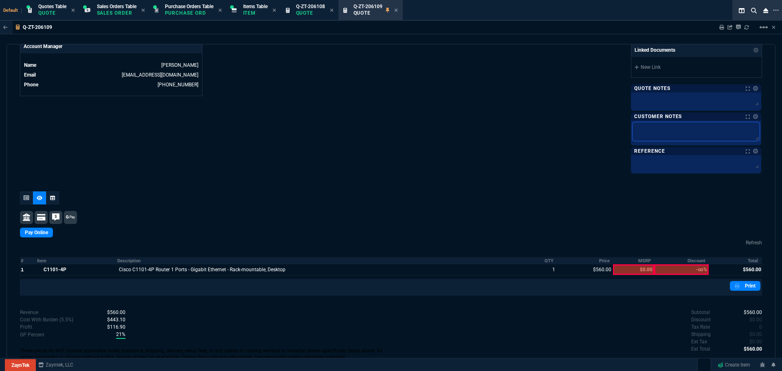
click at [651, 128] on textarea at bounding box center [696, 131] width 127 height 19
click at [25, 196] on div at bounding box center [26, 197] width 13 height 13
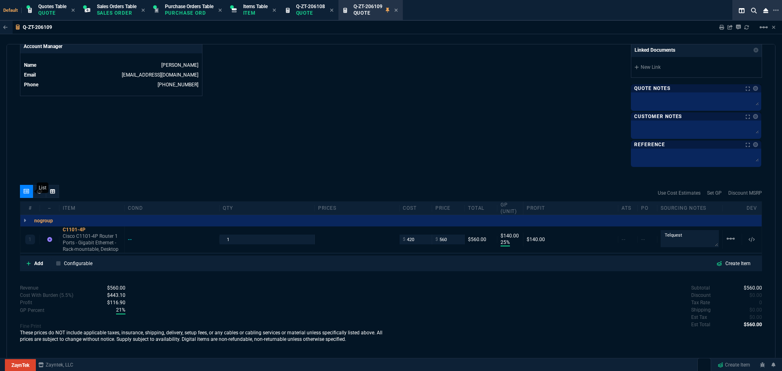
type input "25"
type input "140"
click at [655, 100] on textarea at bounding box center [696, 100] width 127 height 12
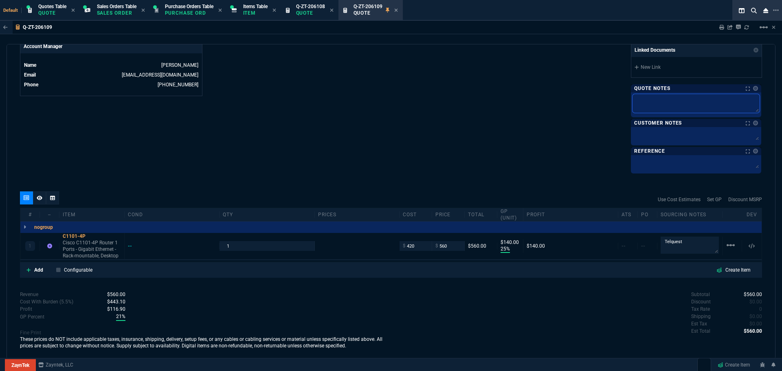
type textarea "L"
type textarea "Le"
type textarea "Lea"
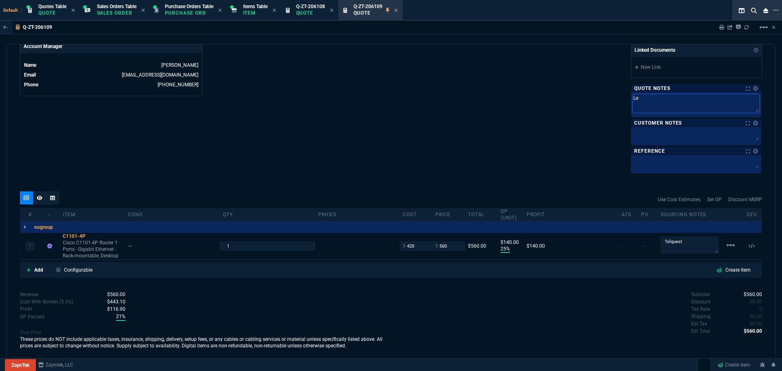
type textarea "Lea"
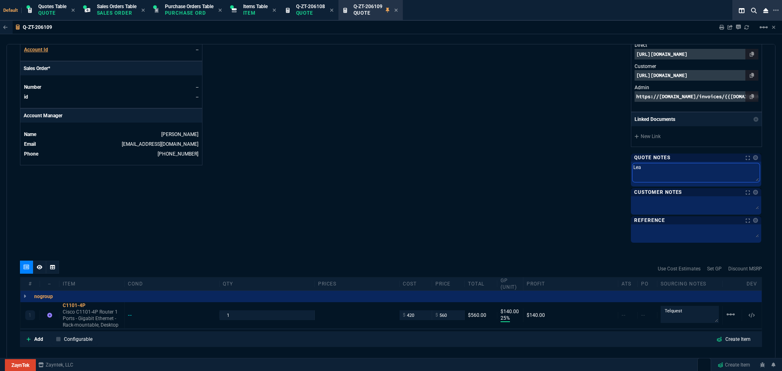
type textarea "Lead"
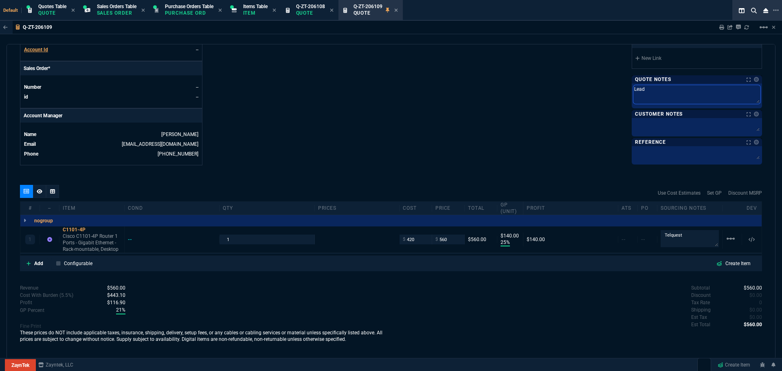
type textarea "Lead"
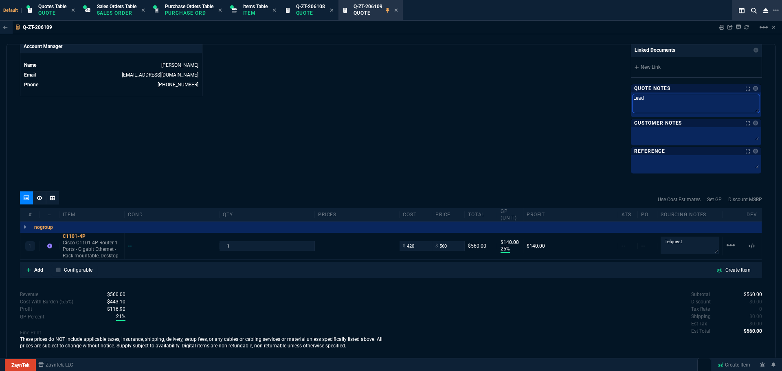
type textarea "Lead t"
type textarea "Lead ti"
type textarea "Lead [PERSON_NAME]"
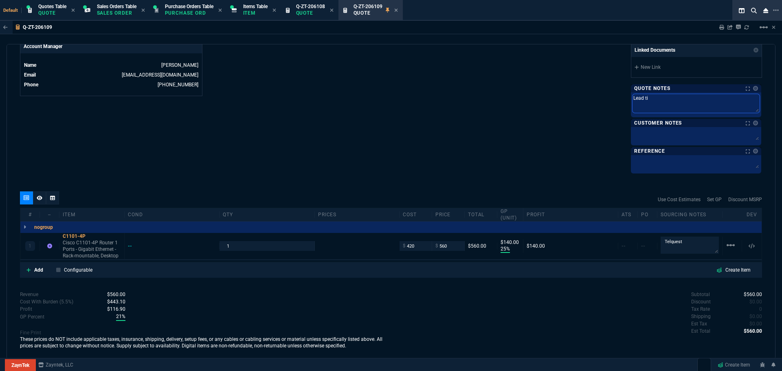
type textarea "Lead [PERSON_NAME]"
type textarea "Lead time"
type textarea "Lead time:"
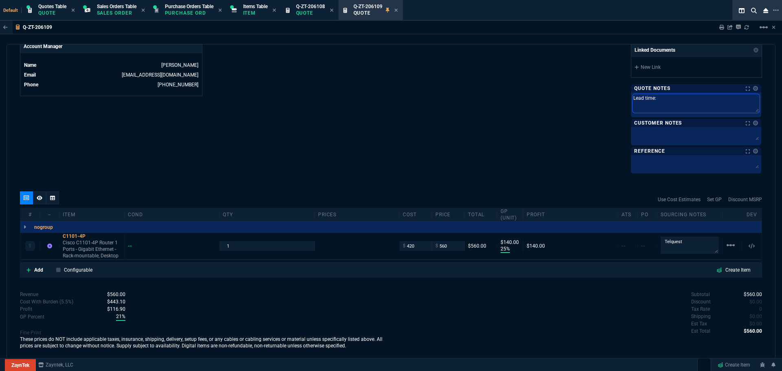
type textarea "Lead time:"
type textarea "Lead time: 3"
type textarea "Lead time: 3-"
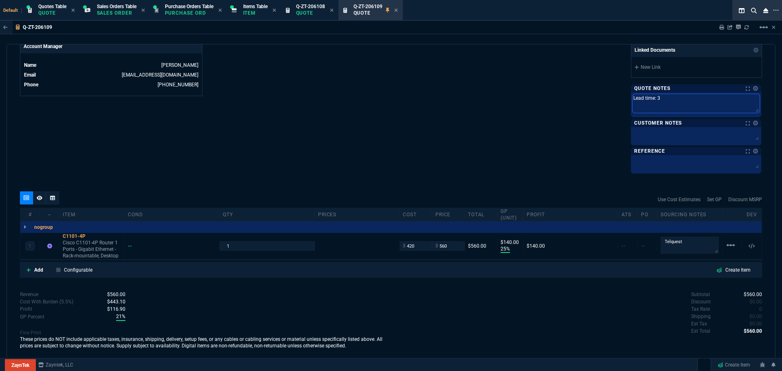
type textarea "Lead time: 3-"
type textarea "Lead time: 3-4"
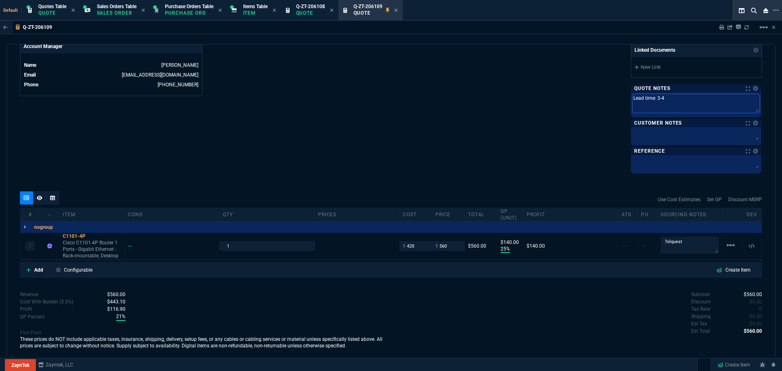
type textarea "Lead time: 3-4 d"
type textarea "Lead time: 3-4 da"
type textarea "Lead time: 3-4 day"
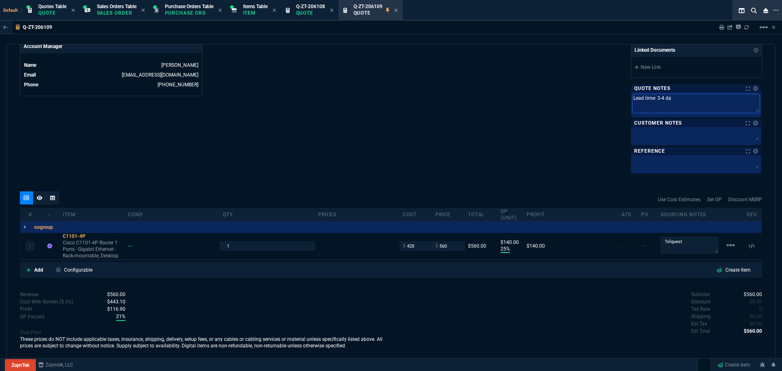
type textarea "Lead time: 3-4 day"
type textarea "Lead time: 3-4 days"
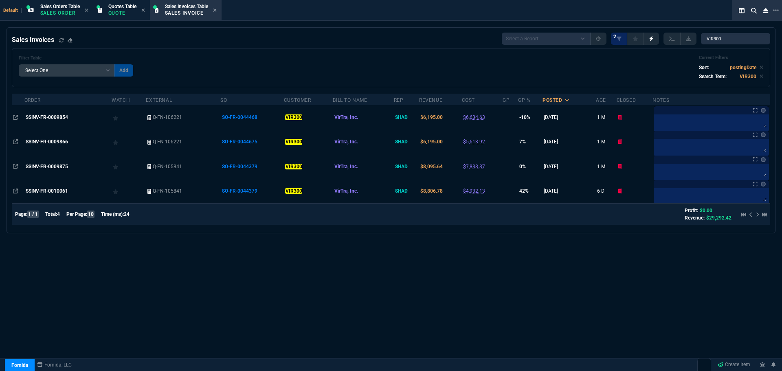
select select "4: SHAD"
select select
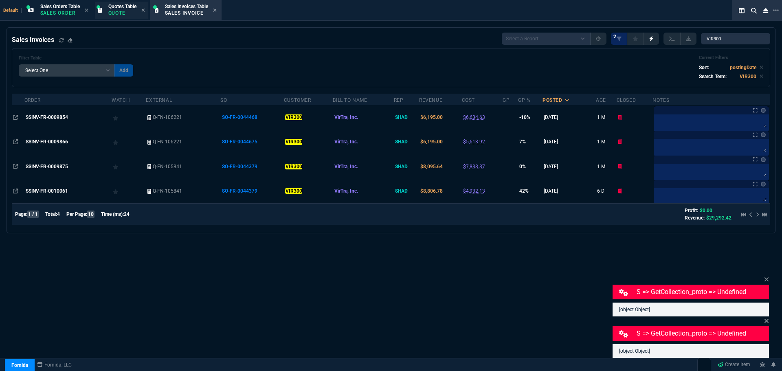
click at [121, 11] on p "Quote" at bounding box center [122, 13] width 28 height 7
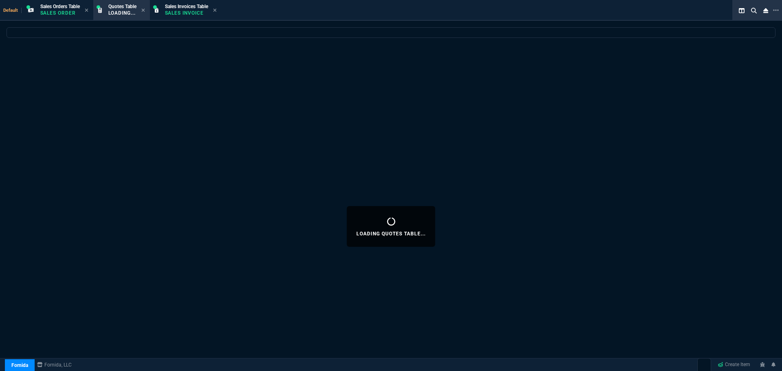
select select "4: SHAD"
select select
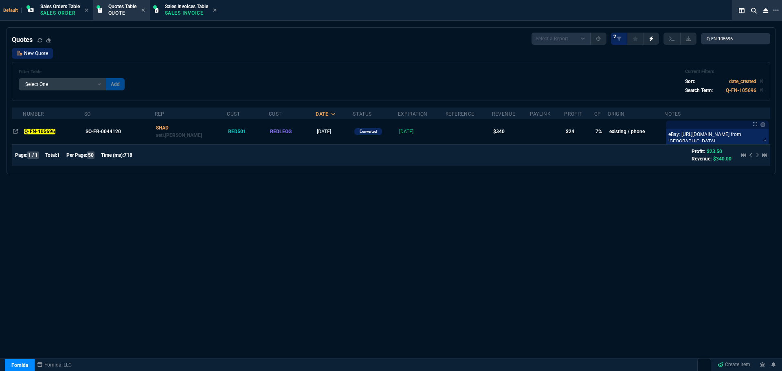
click at [40, 52] on link "New Quote" at bounding box center [32, 53] width 41 height 11
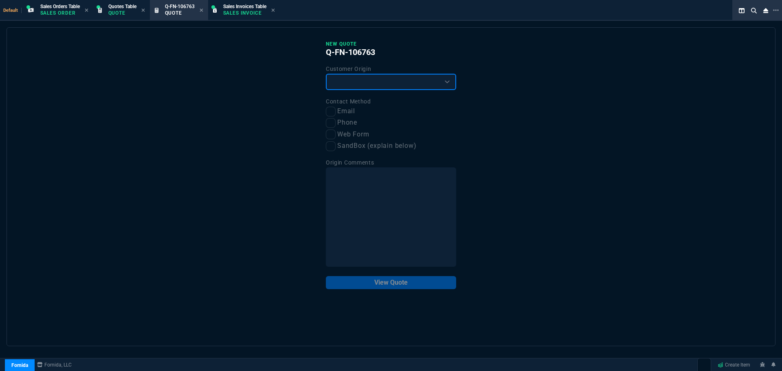
click at [398, 81] on select "Existing Customer Amazon Lead (first order) Website Lead (first order) Called (…" at bounding box center [391, 82] width 130 height 16
select select "existing"
click at [326, 74] on select "Existing Customer Amazon Lead (first order) Website Lead (first order) Called (…" at bounding box center [391, 82] width 130 height 16
click at [331, 112] on input "Email" at bounding box center [331, 112] width 10 height 10
checkbox input "true"
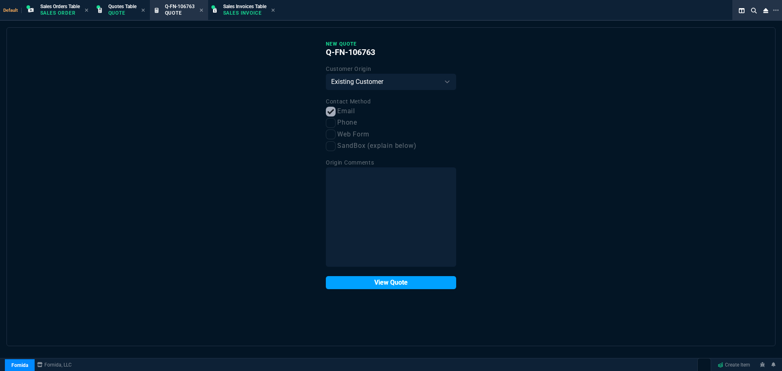
click at [379, 283] on button "View Quote" at bounding box center [391, 282] width 130 height 13
select select "24: SHAD"
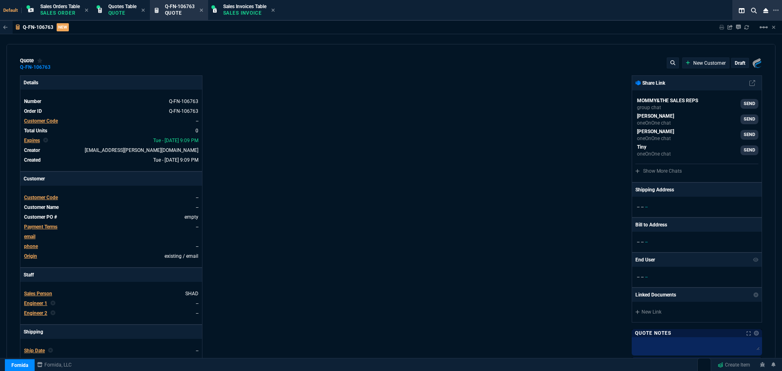
click at [42, 197] on span "Customer Code" at bounding box center [41, 198] width 34 height 6
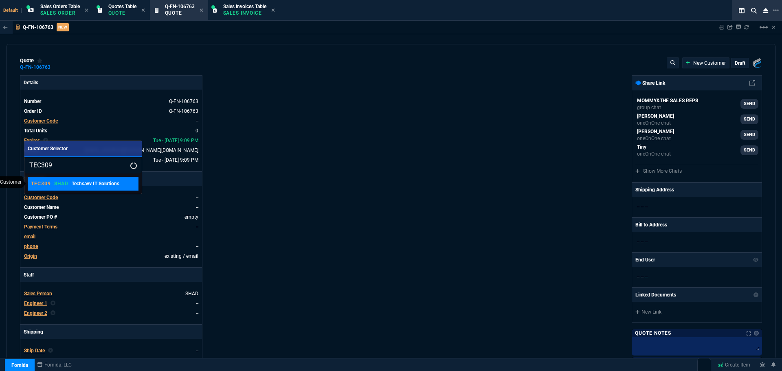
type input "TEC309"
click at [84, 185] on p "Techsavv IT Solutions" at bounding box center [96, 183] width 48 height 7
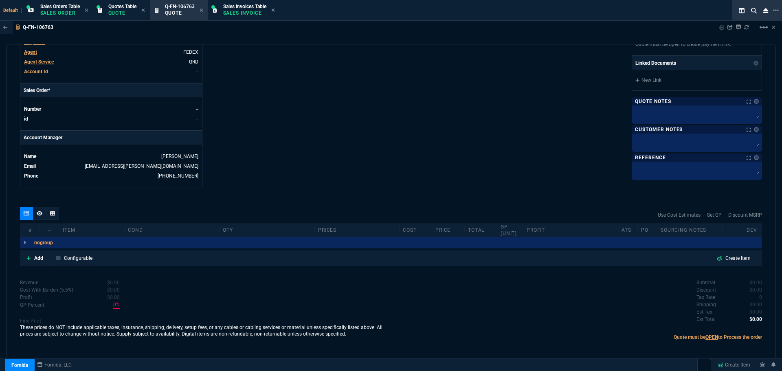
scroll to position [312, 0]
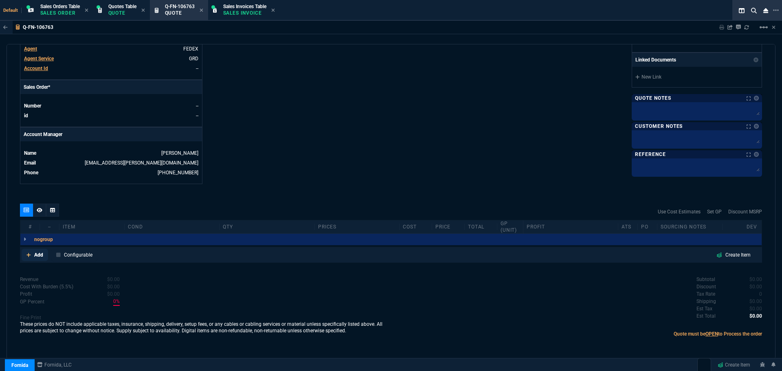
click at [35, 255] on p "Add" at bounding box center [38, 254] width 9 height 7
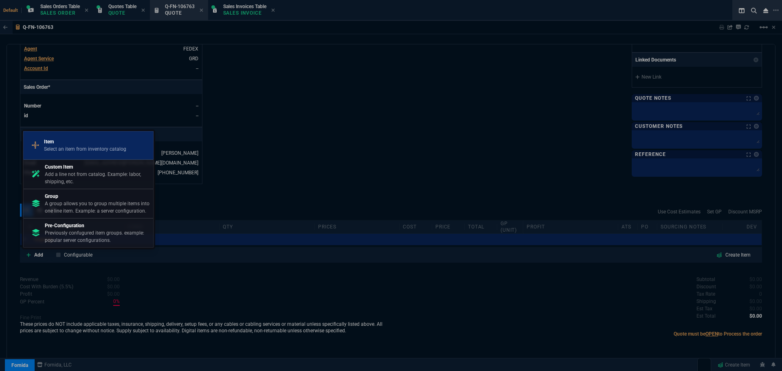
click at [61, 141] on p "Item" at bounding box center [85, 141] width 82 height 7
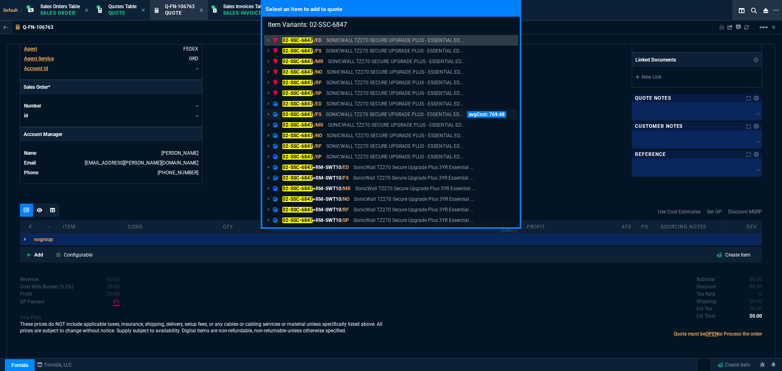
type input "Item Variants: 02-SSC-6847"
click at [299, 113] on mark "02-SSC-6847" at bounding box center [297, 115] width 31 height 6
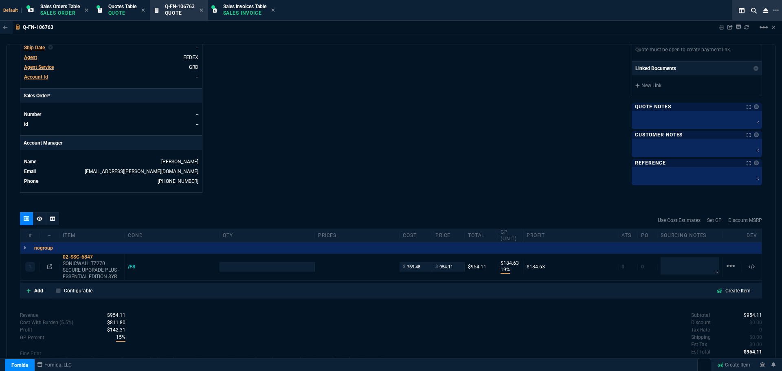
type input "19"
type input "185"
type input "1315"
type input "27"
click at [37, 290] on p "Add" at bounding box center [38, 290] width 9 height 7
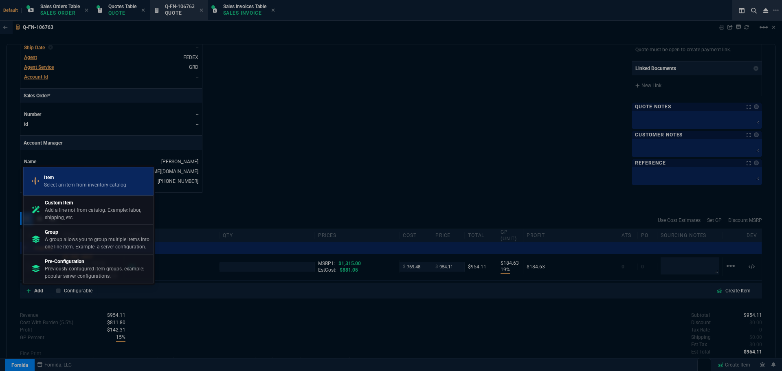
click at [55, 181] on p "Item" at bounding box center [85, 177] width 82 height 7
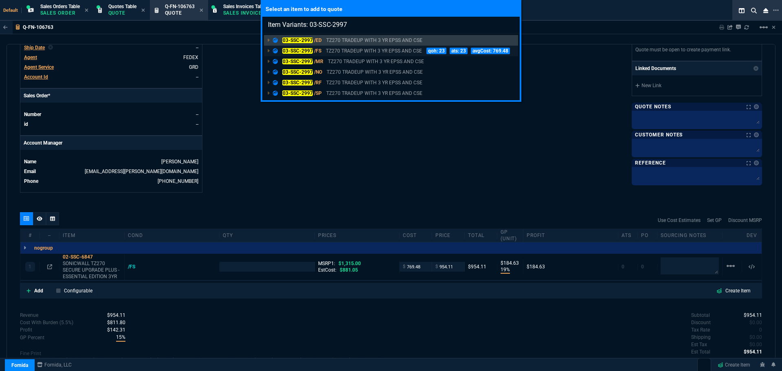
type input "Item Variants: 03-SSC-2997"
click at [307, 49] on mark "03-SSC-2997" at bounding box center [297, 51] width 31 height 6
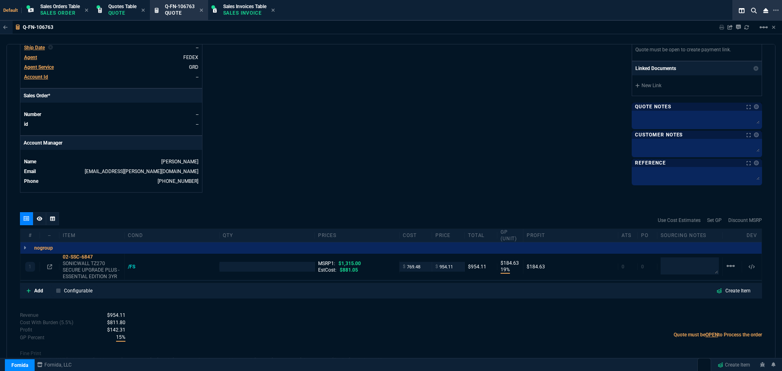
type input "1"
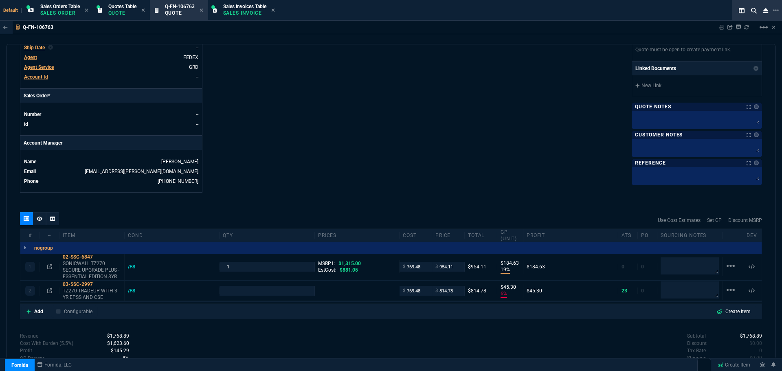
type input "6"
type input "45"
type input "19"
type input "185"
type input "6"
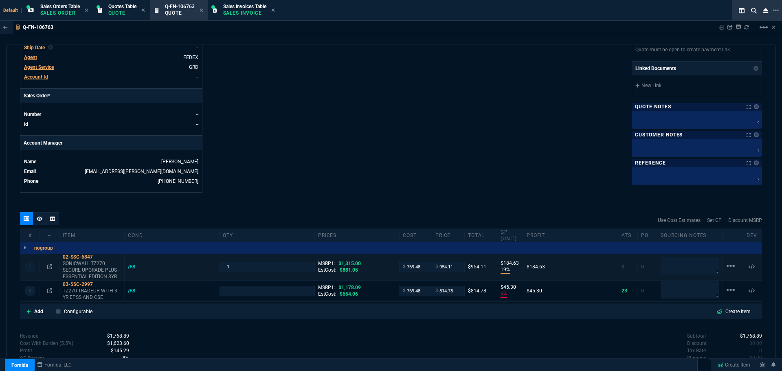
type input "45"
type input "27"
type input "31"
click at [727, 266] on mat-icon "linear_scale" at bounding box center [731, 266] width 10 height 10
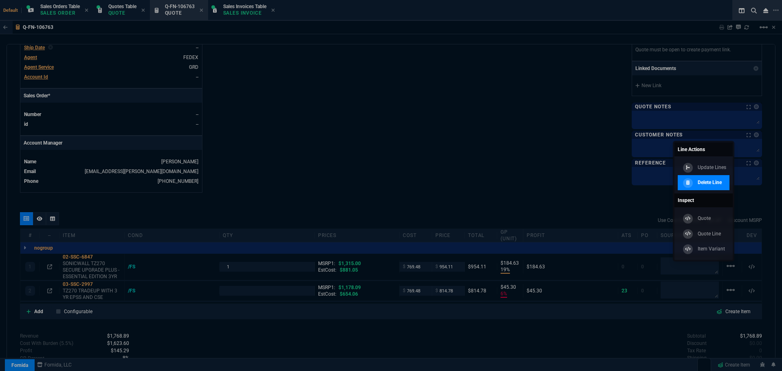
click at [715, 181] on p "Delete Line" at bounding box center [710, 182] width 24 height 7
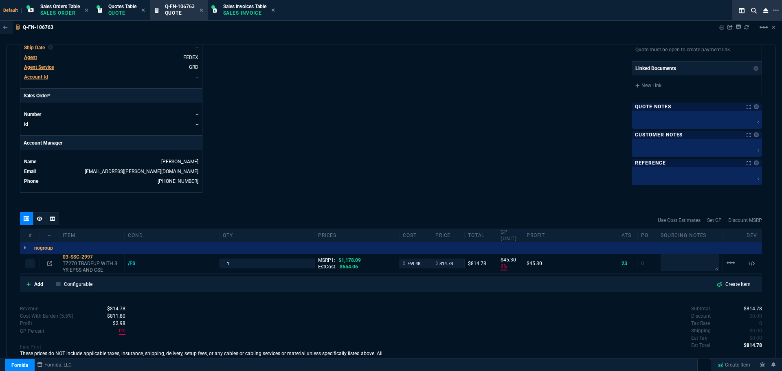
type input "6"
type input "45"
type input "31"
click at [100, 257] on icon at bounding box center [98, 257] width 4 height 5
click at [51, 262] on icon at bounding box center [49, 263] width 5 height 5
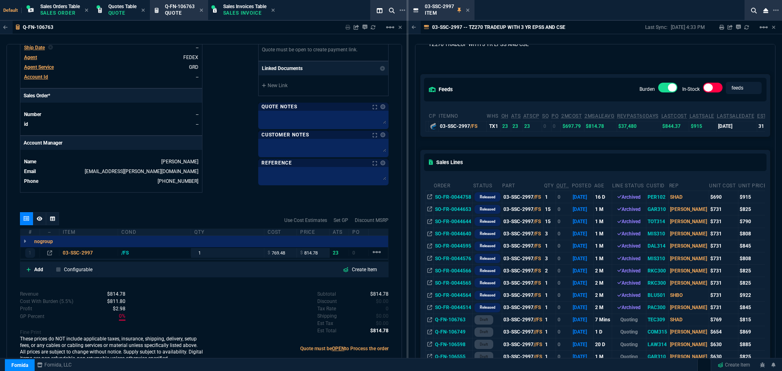
scroll to position [41, 0]
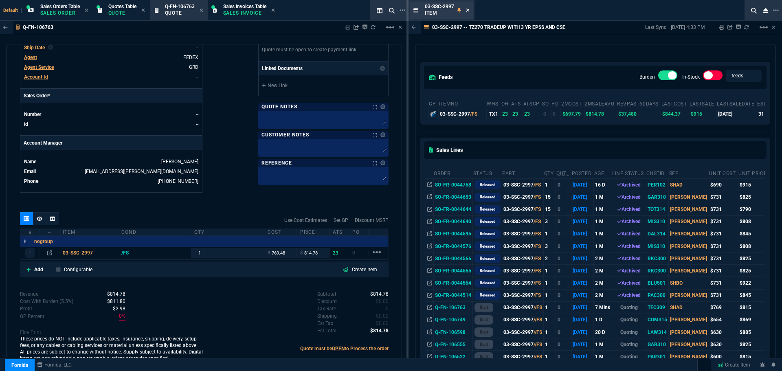
click at [467, 10] on icon at bounding box center [467, 10] width 3 height 3
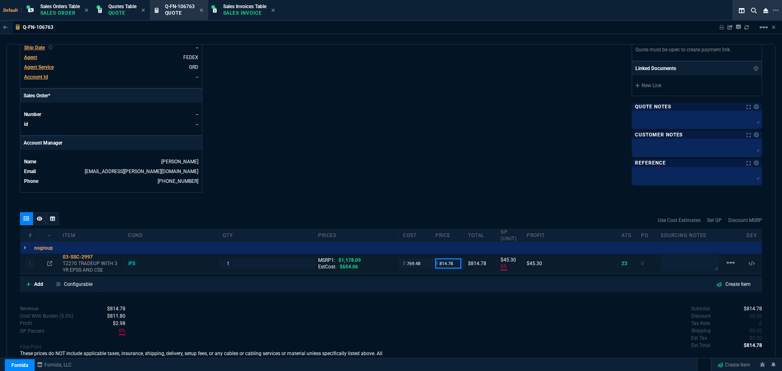
click at [455, 265] on input "814.78" at bounding box center [448, 263] width 26 height 9
type input "9"
type input "-8450"
type input "-760"
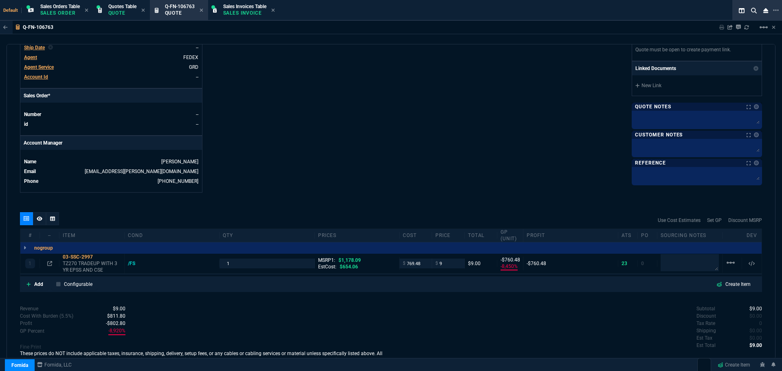
type input "99"
click at [445, 264] on input "9" at bounding box center [448, 263] width 26 height 9
type input "935"
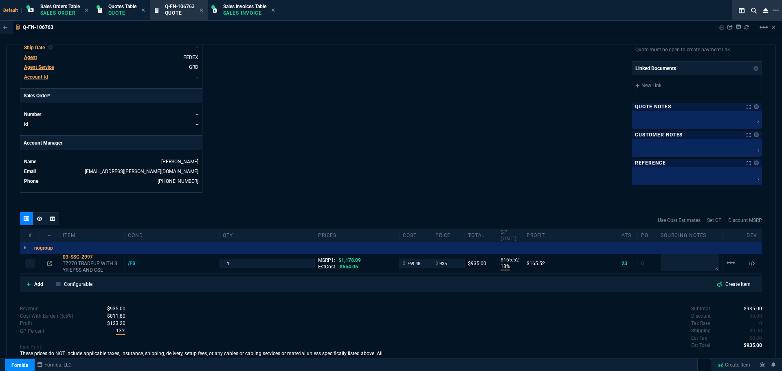
type input "18"
type input "166"
type input "21"
click at [49, 264] on icon at bounding box center [49, 263] width 5 height 5
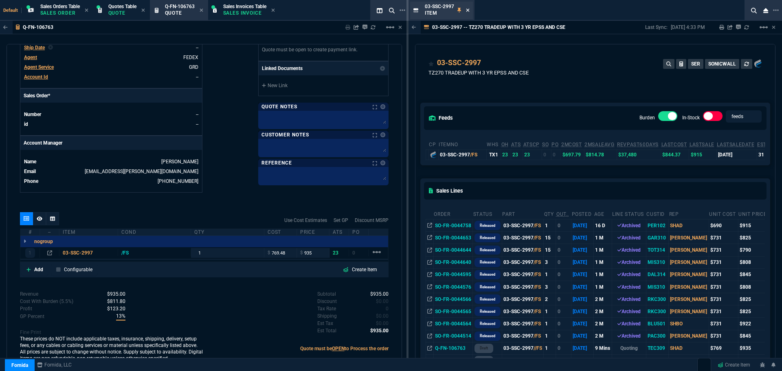
click at [468, 9] on icon at bounding box center [468, 10] width 4 height 5
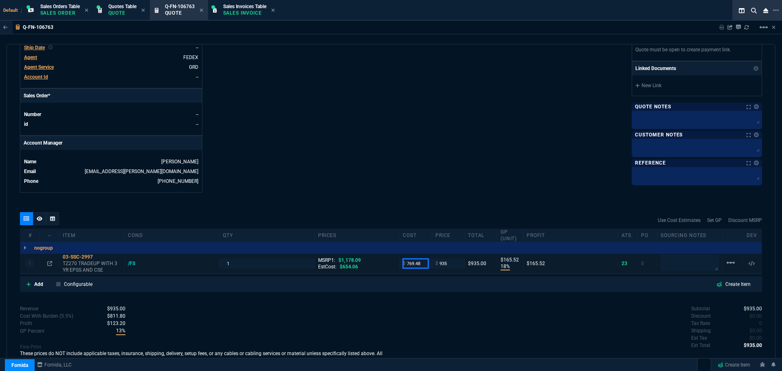
click at [415, 264] on input "769.48" at bounding box center [416, 263] width 26 height 9
type input "731"
type input "22"
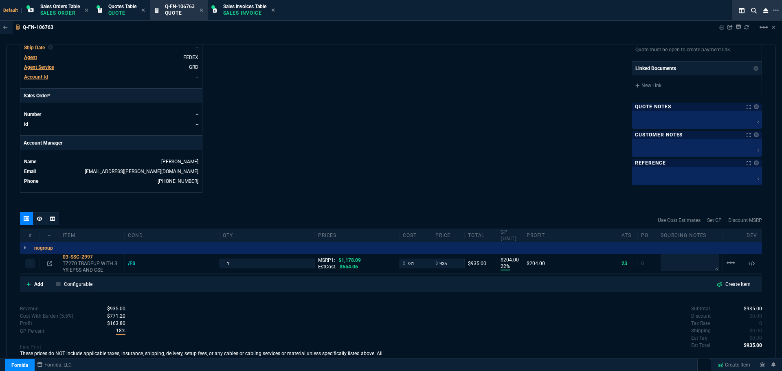
type input "204"
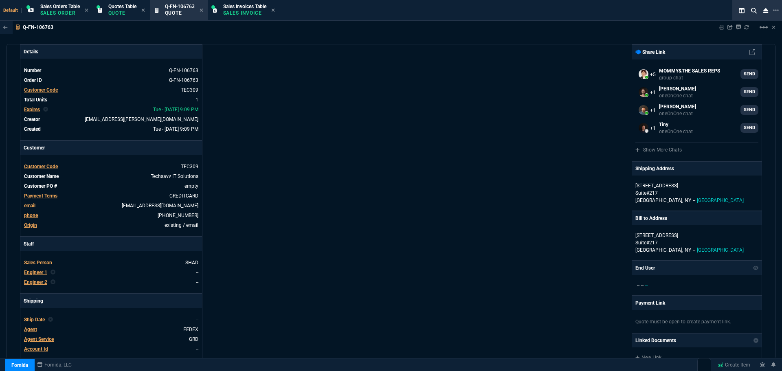
scroll to position [0, 0]
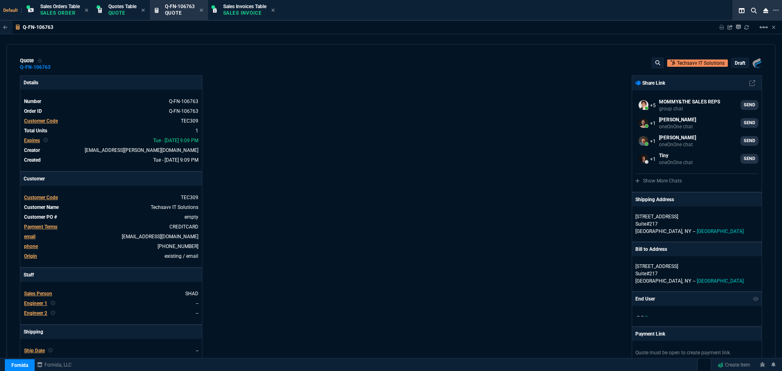
click at [735, 62] on p "draft" at bounding box center [740, 63] width 11 height 7
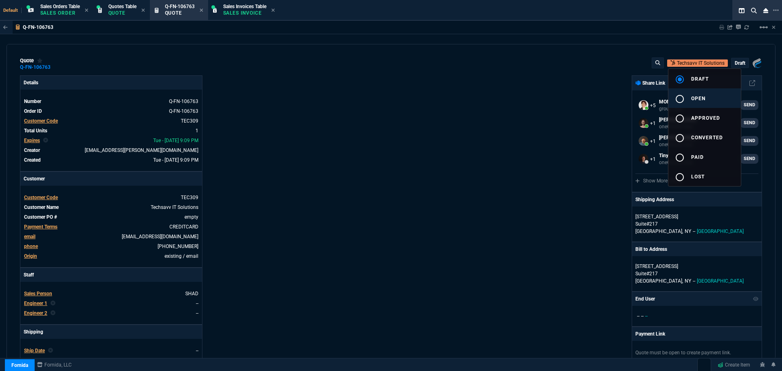
click at [683, 100] on mat-icon "radio_button_unchecked" at bounding box center [680, 99] width 10 height 10
click at [497, 161] on div at bounding box center [391, 185] width 782 height 371
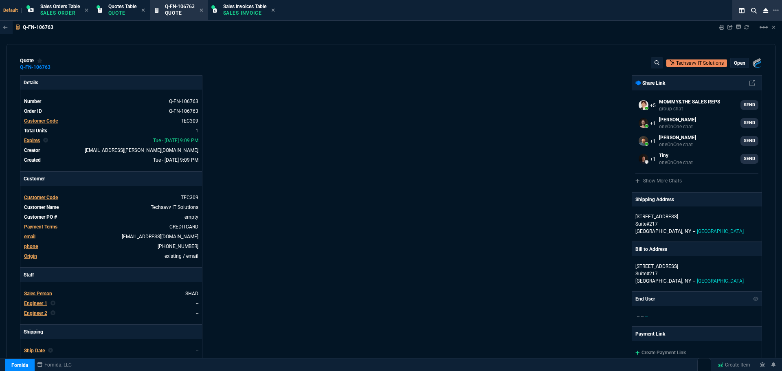
type input "22"
type input "204"
type input "21"
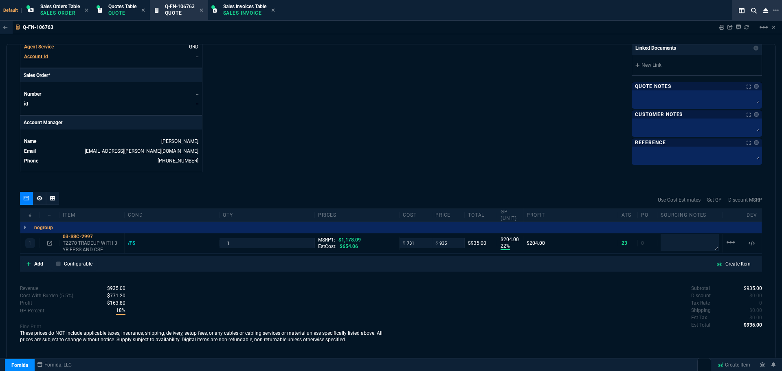
scroll to position [324, 0]
click at [40, 199] on icon at bounding box center [40, 198] width 6 height 4
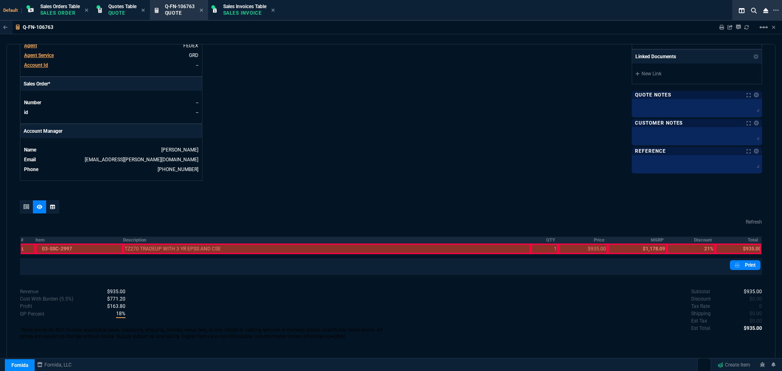
click at [135, 240] on th "Description" at bounding box center [327, 240] width 408 height 7
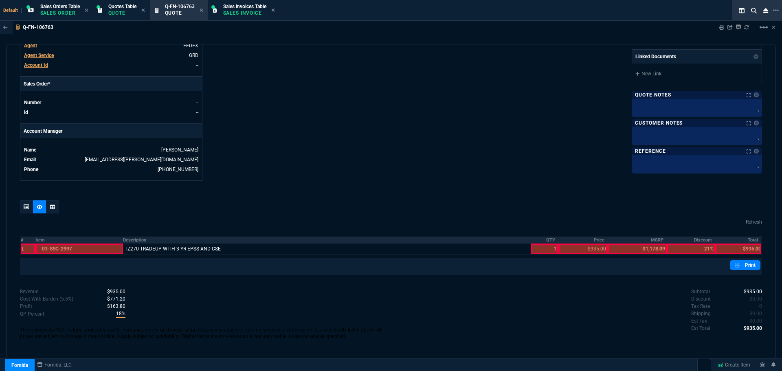
click at [20, 240] on table "# Item Description QTY Price MSRP Discount Total 1 03-SSC-2997 TZ270 TRADEUP WI…" at bounding box center [391, 245] width 742 height 19
click at [21, 240] on th "#" at bounding box center [27, 240] width 15 height 7
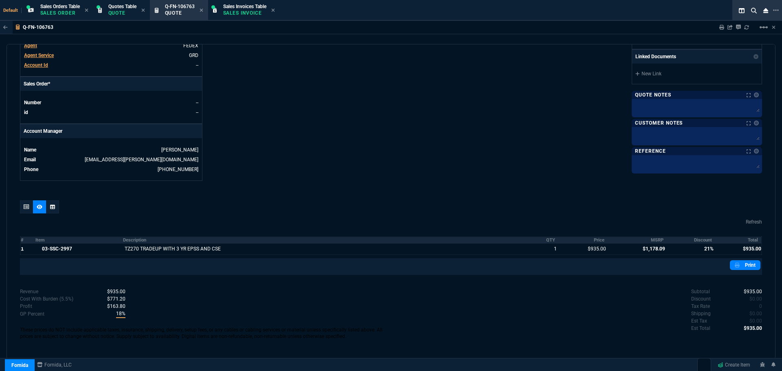
click at [701, 241] on th "Discount" at bounding box center [691, 240] width 48 height 7
click at [655, 240] on th "MSRP" at bounding box center [637, 240] width 59 height 7
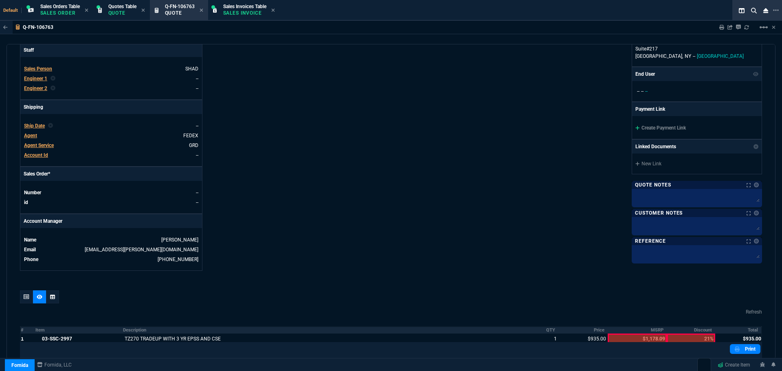
scroll to position [193, 0]
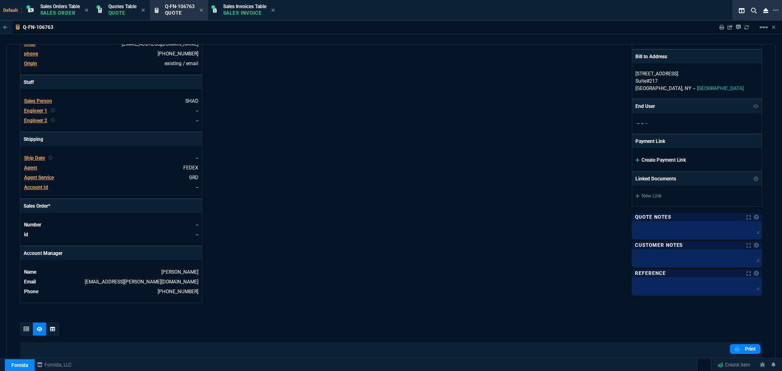
click at [666, 160] on link "Create Payment Link" at bounding box center [661, 160] width 51 height 6
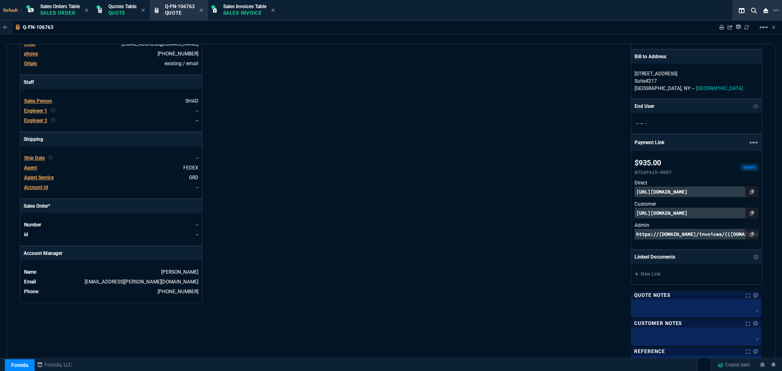
scroll to position [396, 0]
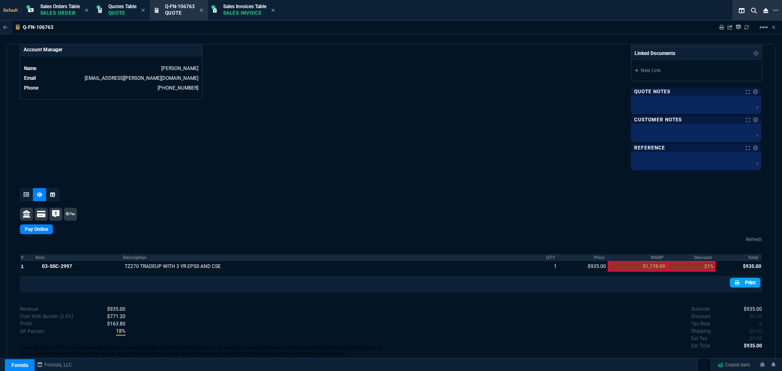
click at [736, 286] on link "Print" at bounding box center [745, 283] width 31 height 10
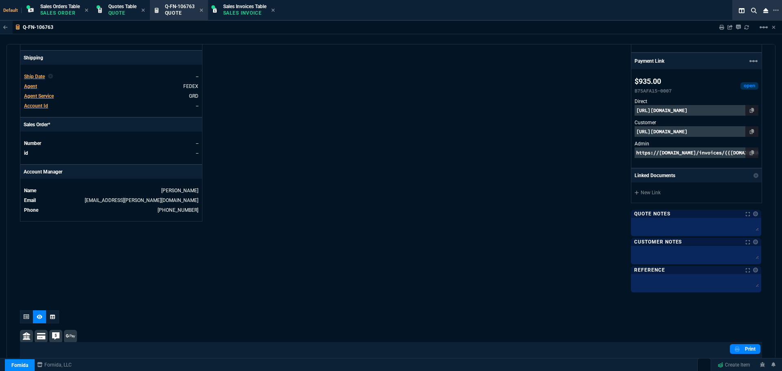
scroll to position [414, 0]
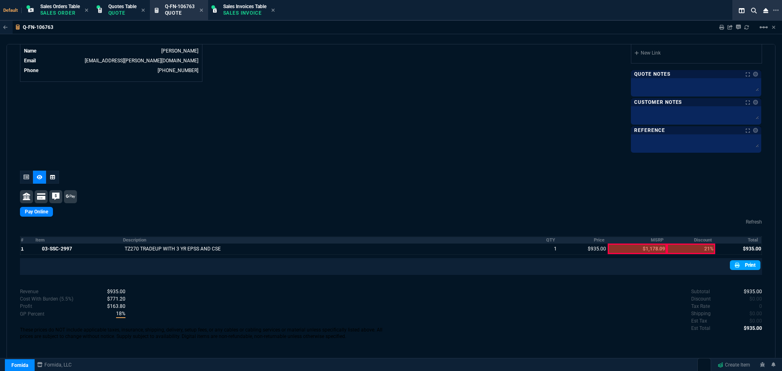
click at [739, 266] on link "Print" at bounding box center [745, 265] width 31 height 10
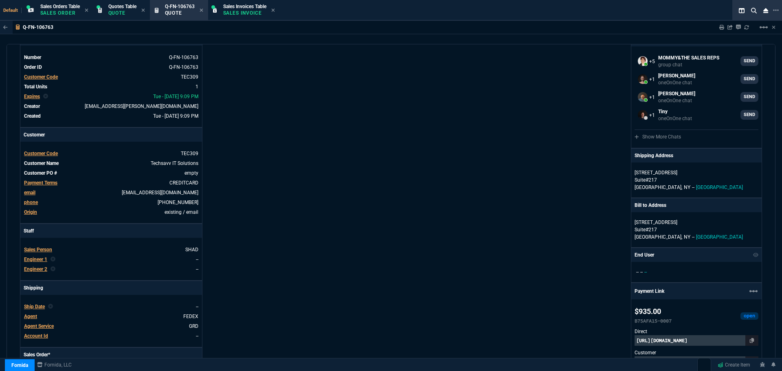
scroll to position [0, 0]
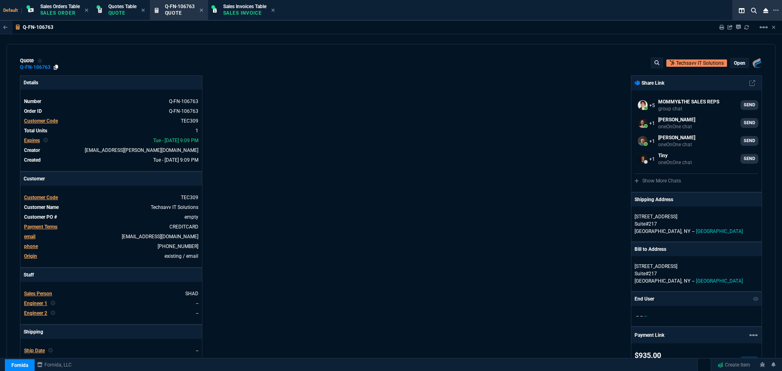
click at [55, 66] on icon at bounding box center [56, 67] width 4 height 5
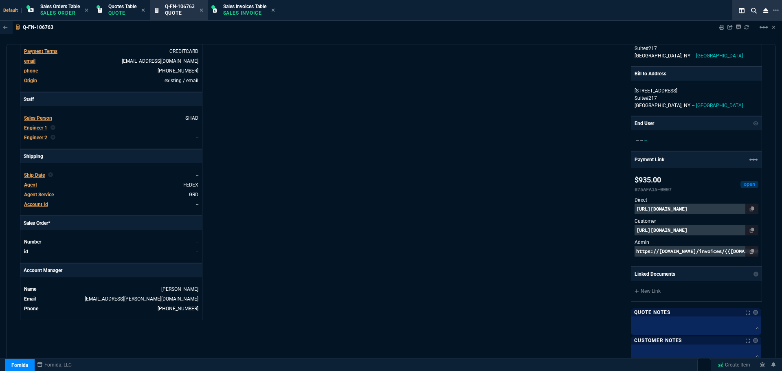
scroll to position [285, 0]
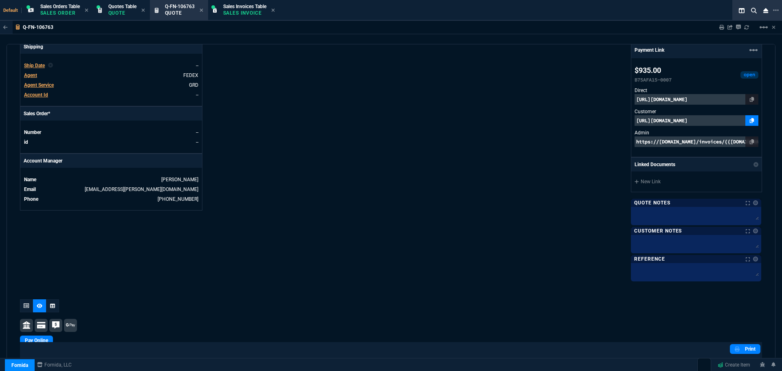
click at [750, 120] on icon at bounding box center [752, 120] width 4 height 5
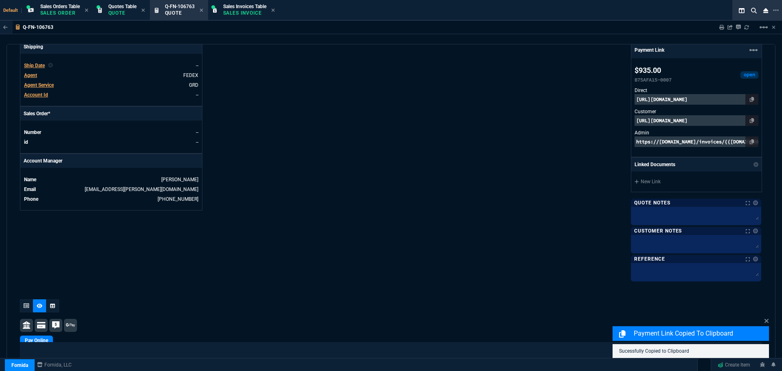
click at [695, 121] on p "[URL][DOMAIN_NAME]" at bounding box center [697, 120] width 124 height 11
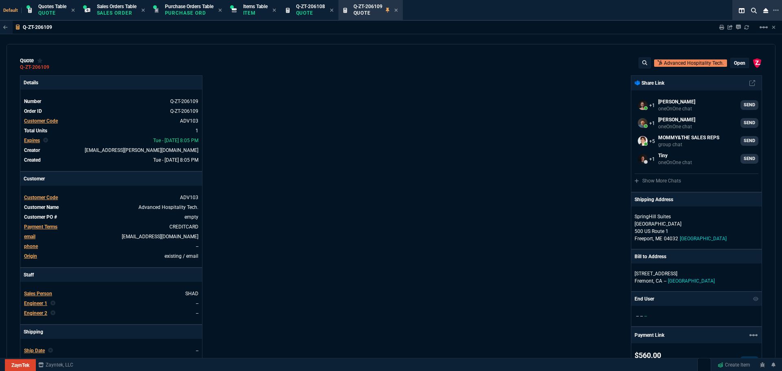
select select "4: SHAD"
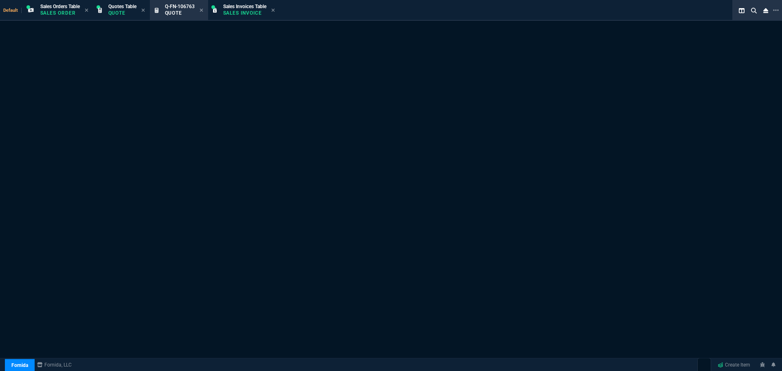
select select "4: SHAD"
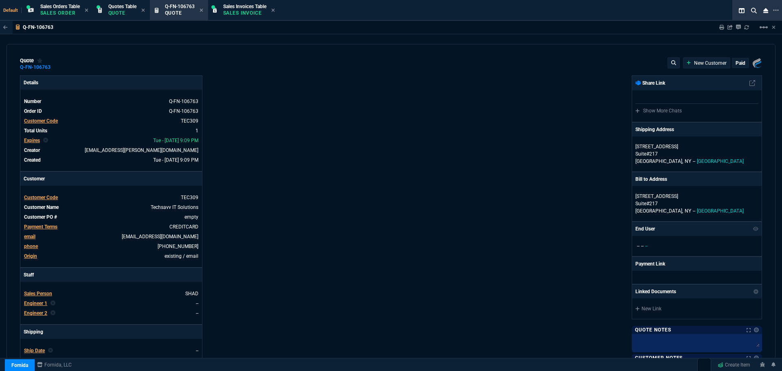
type input "1178.09"
type input "22"
type input "204"
type input "21"
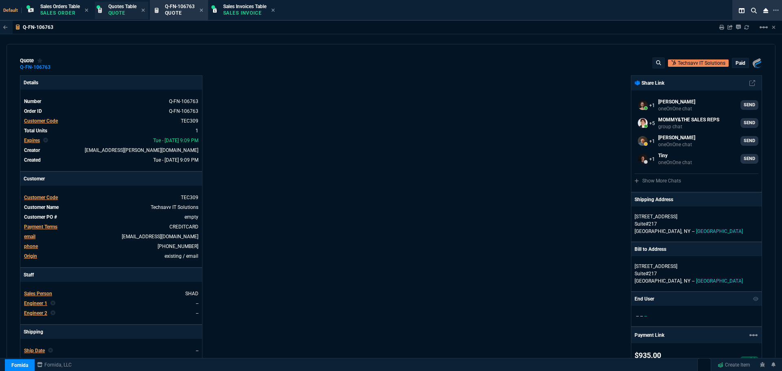
click at [131, 11] on p "Quote" at bounding box center [122, 13] width 28 height 7
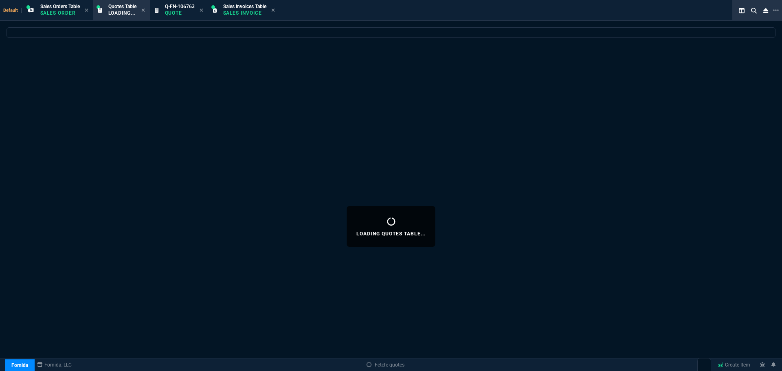
select select
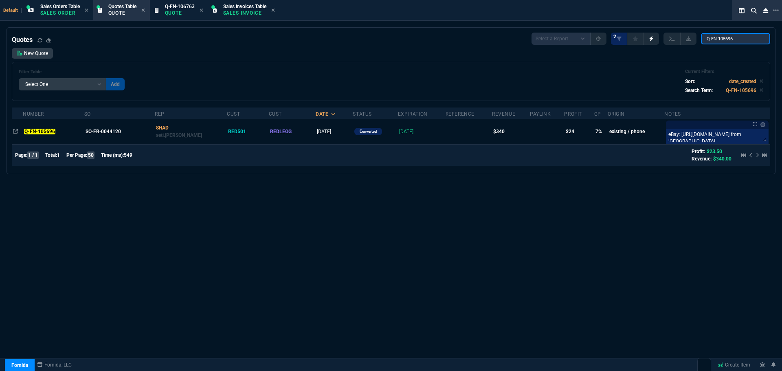
click at [741, 40] on input "Q-FN-105696" at bounding box center [735, 38] width 69 height 11
click at [741, 39] on input "Q-FN-105696" at bounding box center [735, 38] width 69 height 11
click at [740, 39] on input "Q-FN-105696" at bounding box center [735, 38] width 69 height 11
click at [756, 39] on input "Q-FN-105696" at bounding box center [735, 38] width 69 height 11
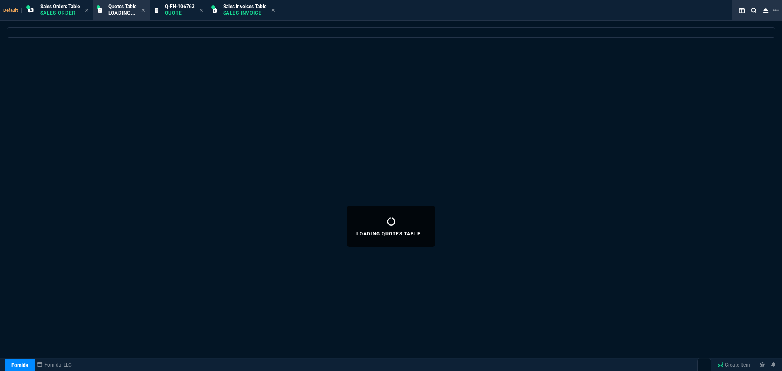
select select "4: SHAD"
select select
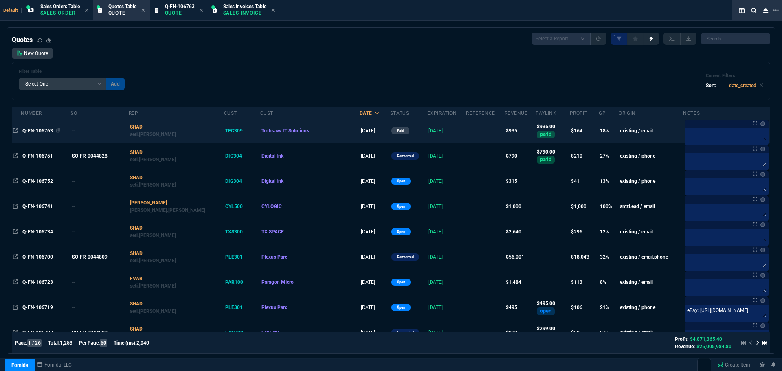
click at [45, 130] on span "Q-FN-106763" at bounding box center [37, 131] width 31 height 6
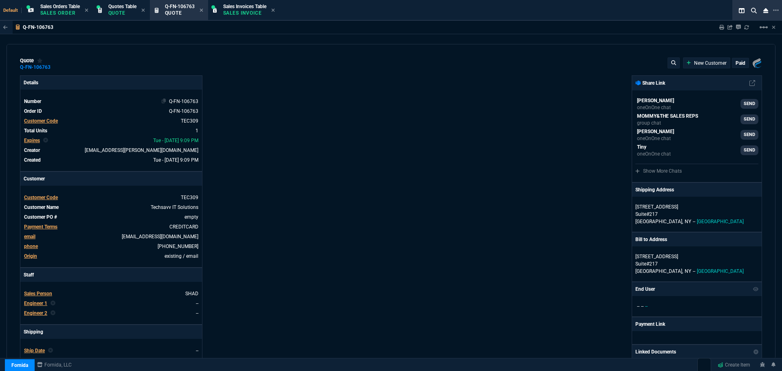
type input "1178.09"
type input "22"
type input "204"
type input "21"
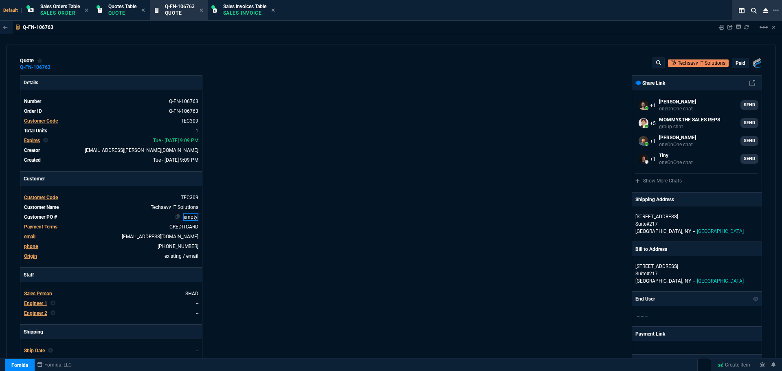
click at [187, 217] on link "empty" at bounding box center [190, 216] width 15 height 7
paste link
click at [248, 215] on div "Details Number Q-FN-106763 Order ID Q-FN-106763 Customer Code TEC309 Total Unit…" at bounding box center [205, 285] width 371 height 420
click at [175, 196] on icon at bounding box center [176, 197] width 4 height 5
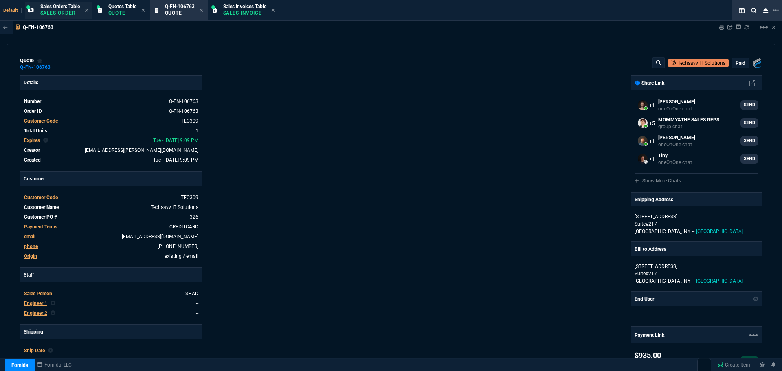
click at [41, 3] on div "Sales Orders Table Sales Order" at bounding box center [58, 11] width 67 height 18
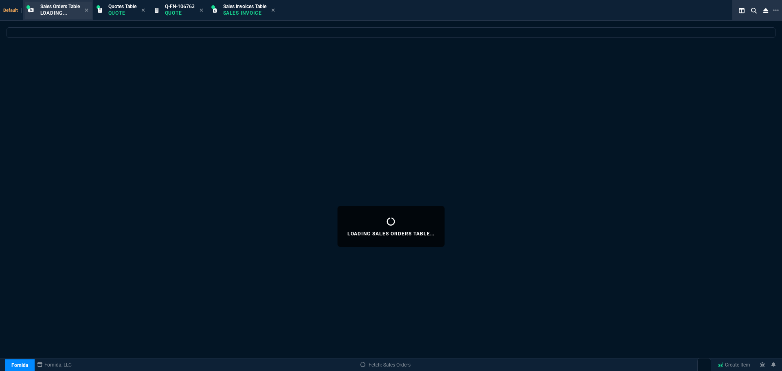
select select
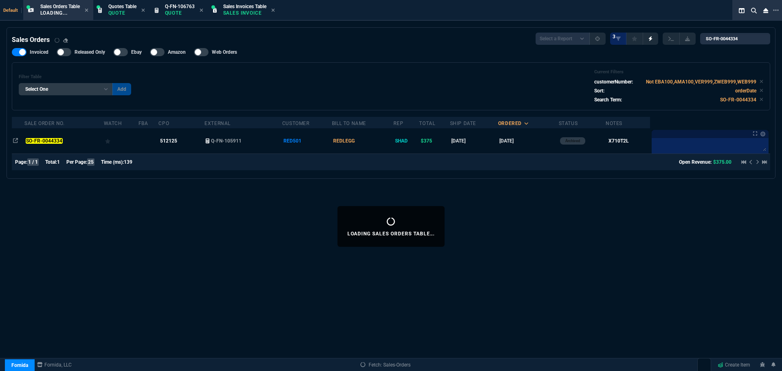
click at [46, 13] on p "Loading..." at bounding box center [60, 13] width 40 height 7
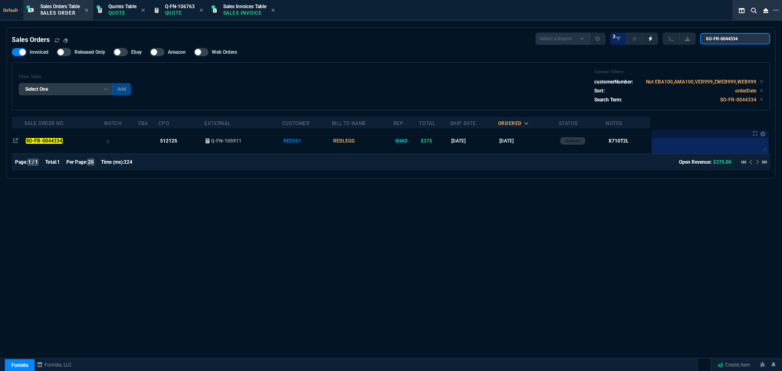
click at [758, 39] on input "SO-FR-0044334" at bounding box center [735, 38] width 70 height 11
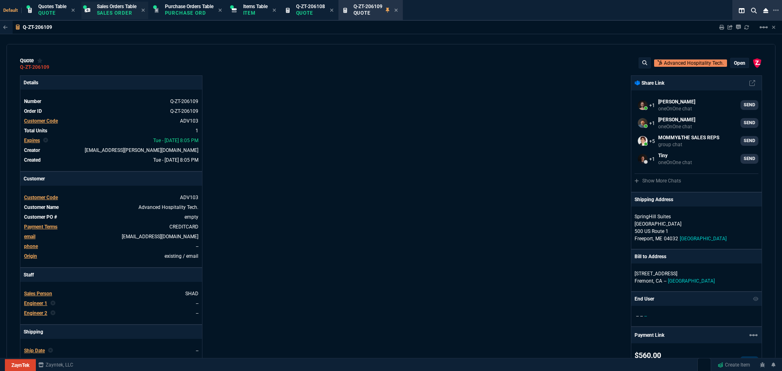
click at [118, 8] on span "Sales Orders Table" at bounding box center [117, 7] width 40 height 6
select select "24: SHAD"
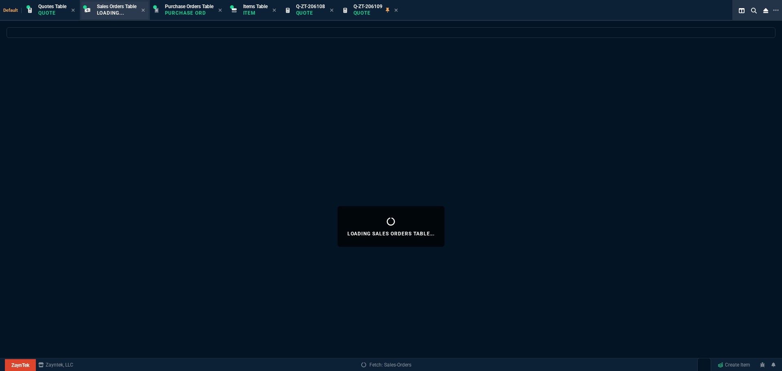
select select
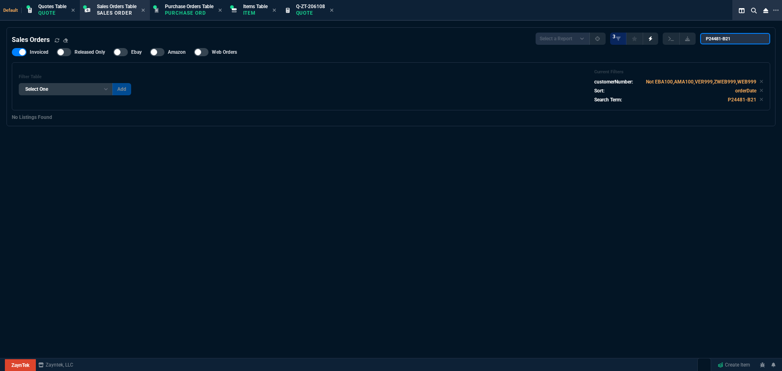
click at [758, 40] on input "P24481-B21" at bounding box center [735, 38] width 70 height 11
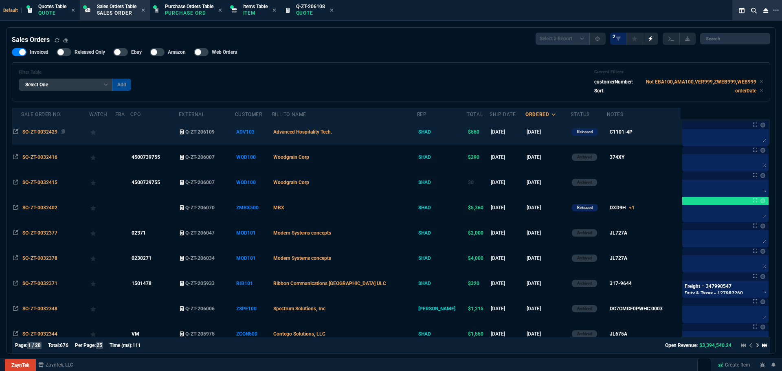
click at [33, 133] on span "SO-ZT-0032429" at bounding box center [39, 132] width 35 height 6
